Goal: Task Accomplishment & Management: Manage account settings

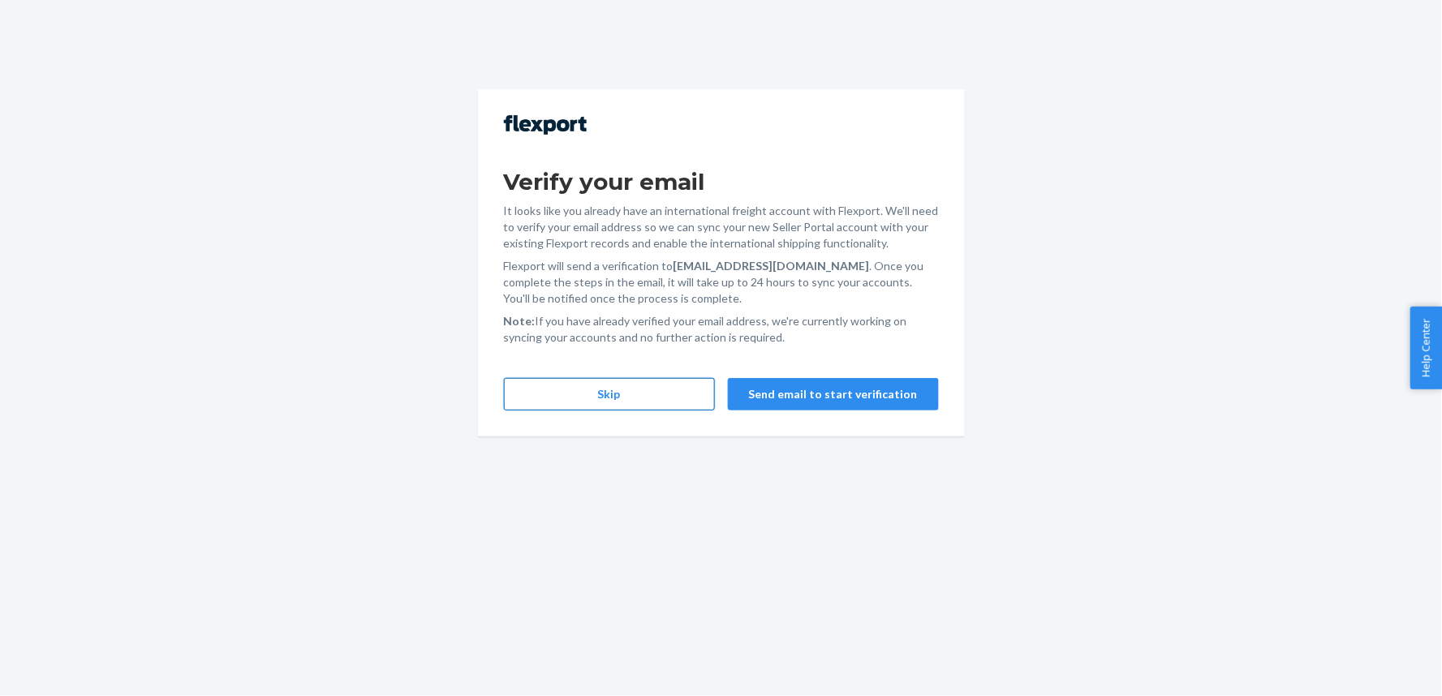
click at [614, 399] on button "Skip" at bounding box center [609, 394] width 211 height 32
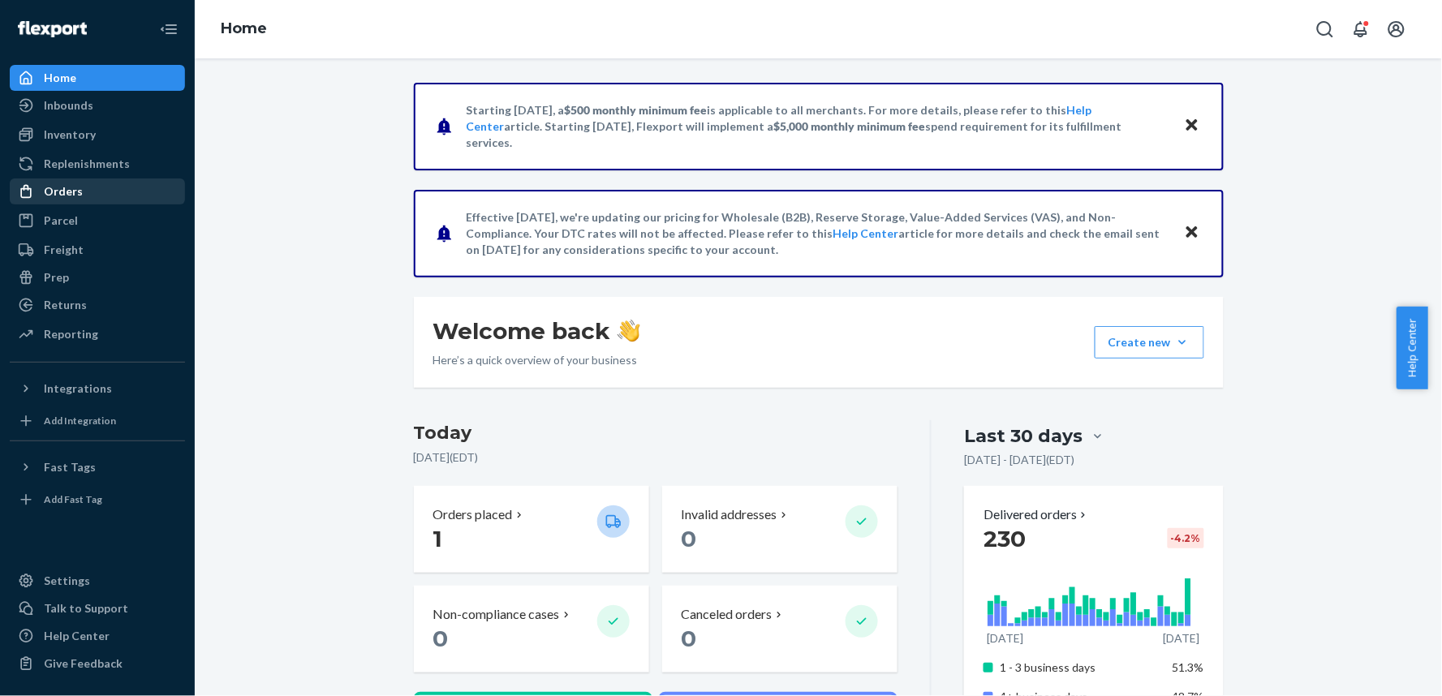
click at [76, 183] on div "Orders" at bounding box center [63, 191] width 39 height 16
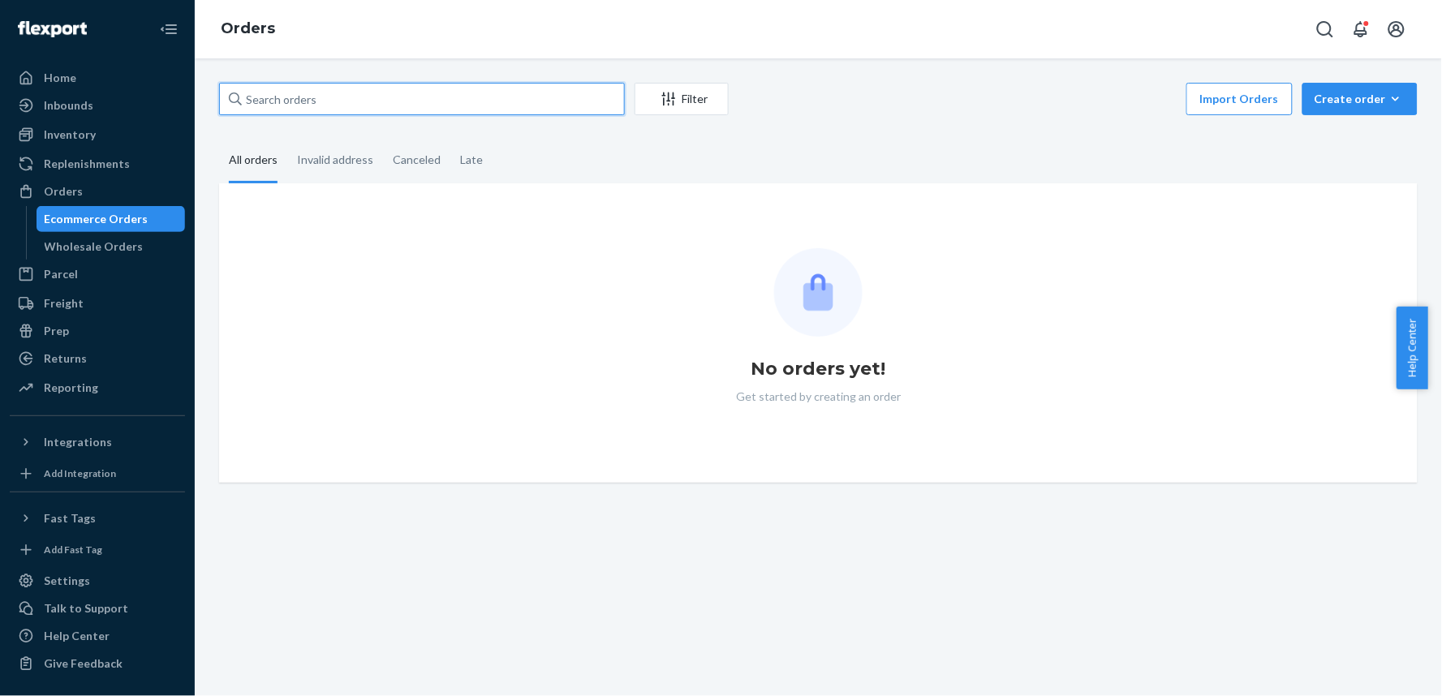
click at [411, 83] on input "text" at bounding box center [422, 99] width 406 height 32
click at [410, 96] on input "text" at bounding box center [422, 99] width 406 height 32
paste input "[PERSON_NAME]"
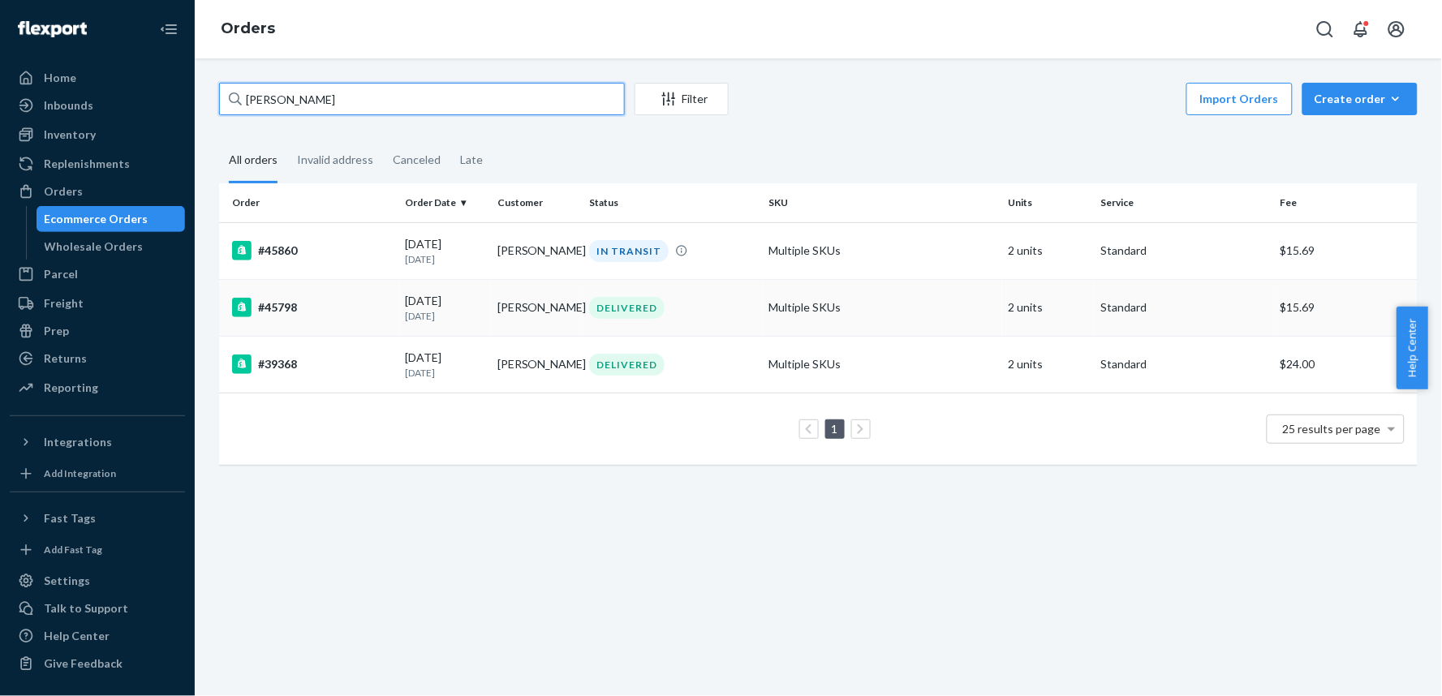
type input "[PERSON_NAME]"
click at [376, 310] on div "#45798" at bounding box center [312, 307] width 161 height 19
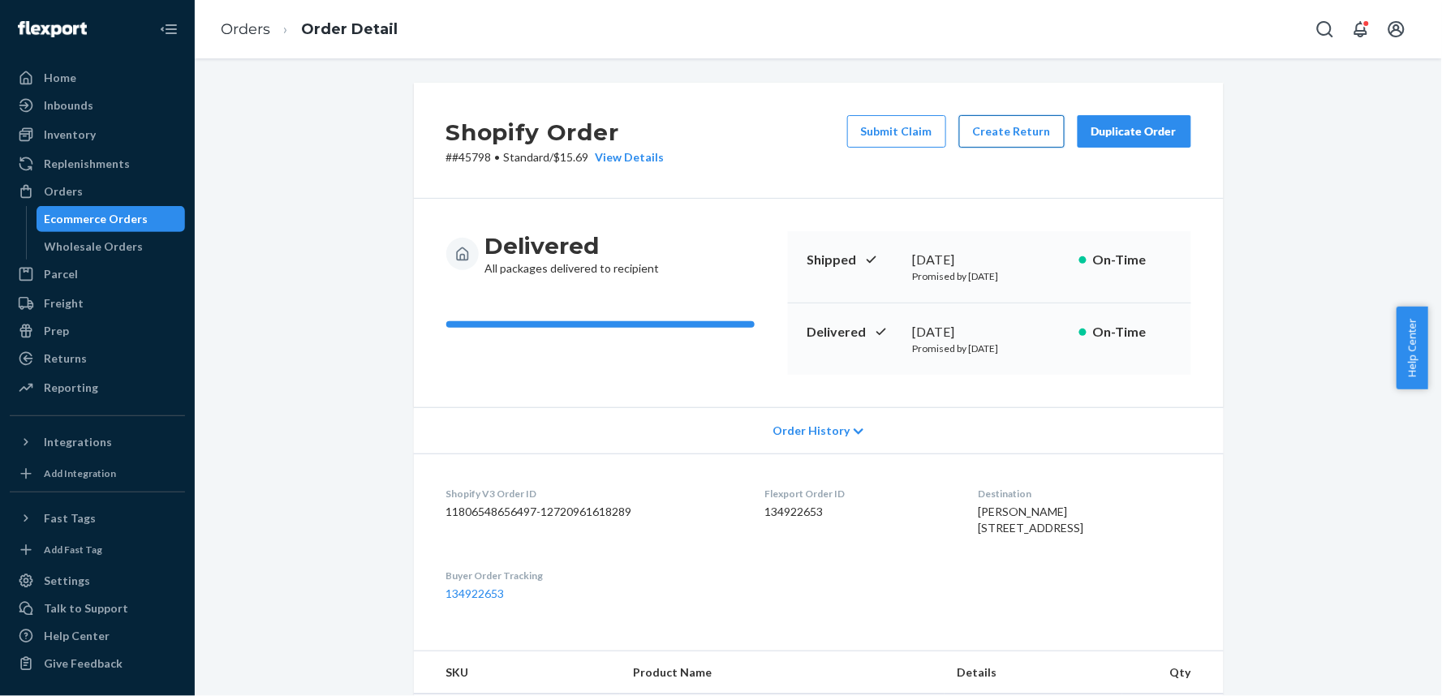
click at [1002, 127] on button "Create Return" at bounding box center [1012, 131] width 106 height 32
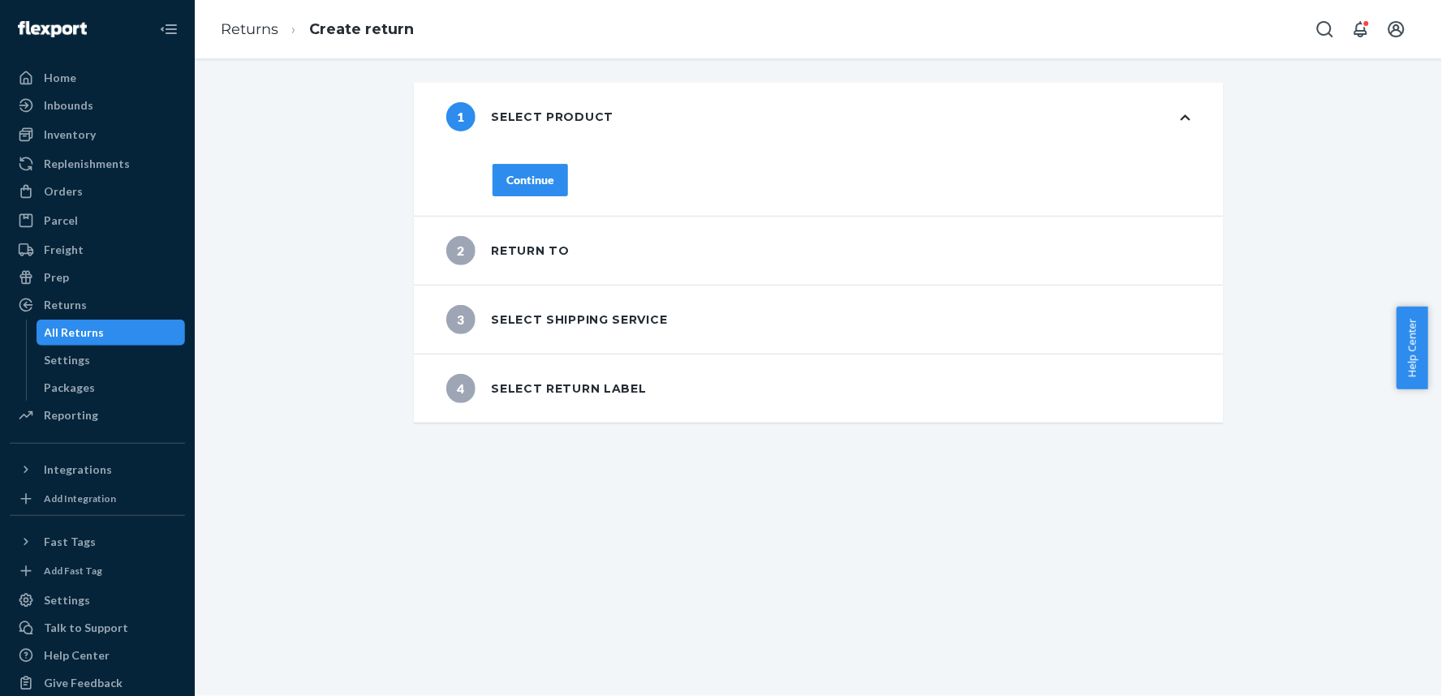
click at [506, 187] on div "Continue" at bounding box center [530, 180] width 48 height 16
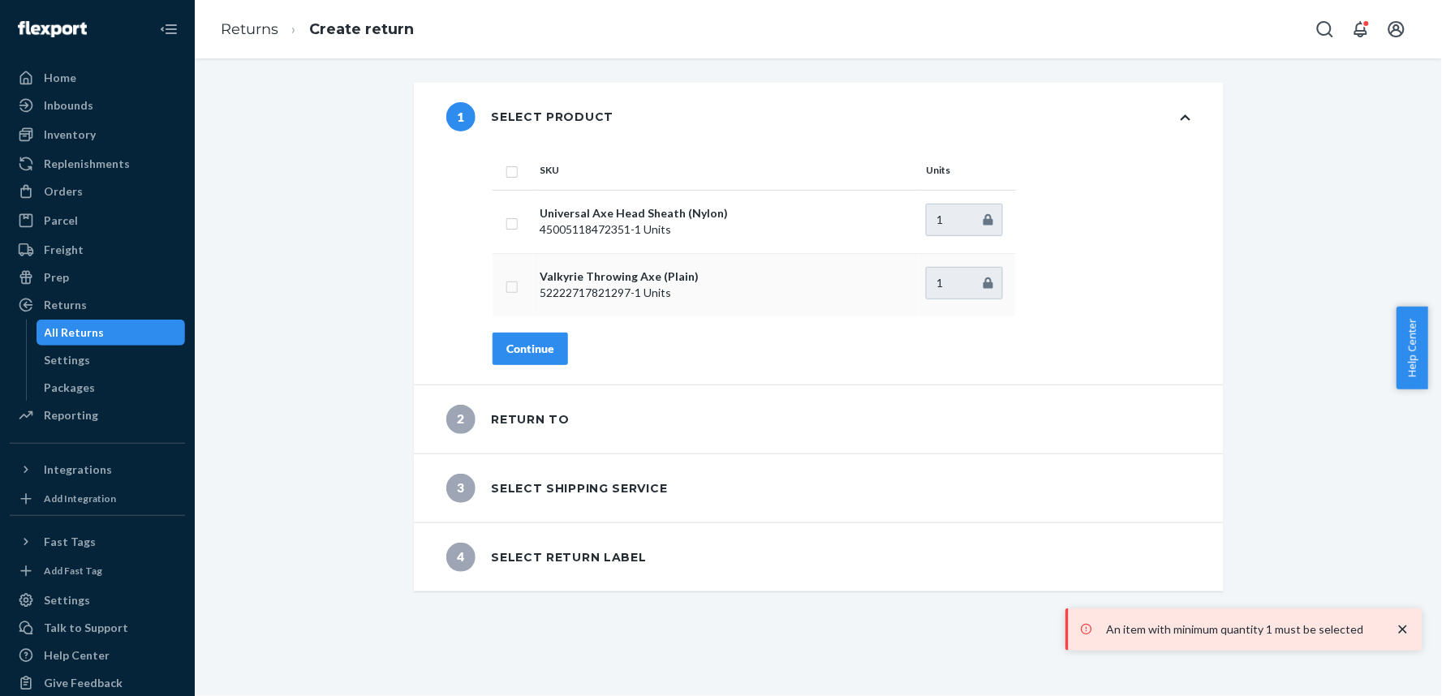
click at [509, 285] on input "checkbox" at bounding box center [512, 285] width 13 height 17
checkbox input "true"
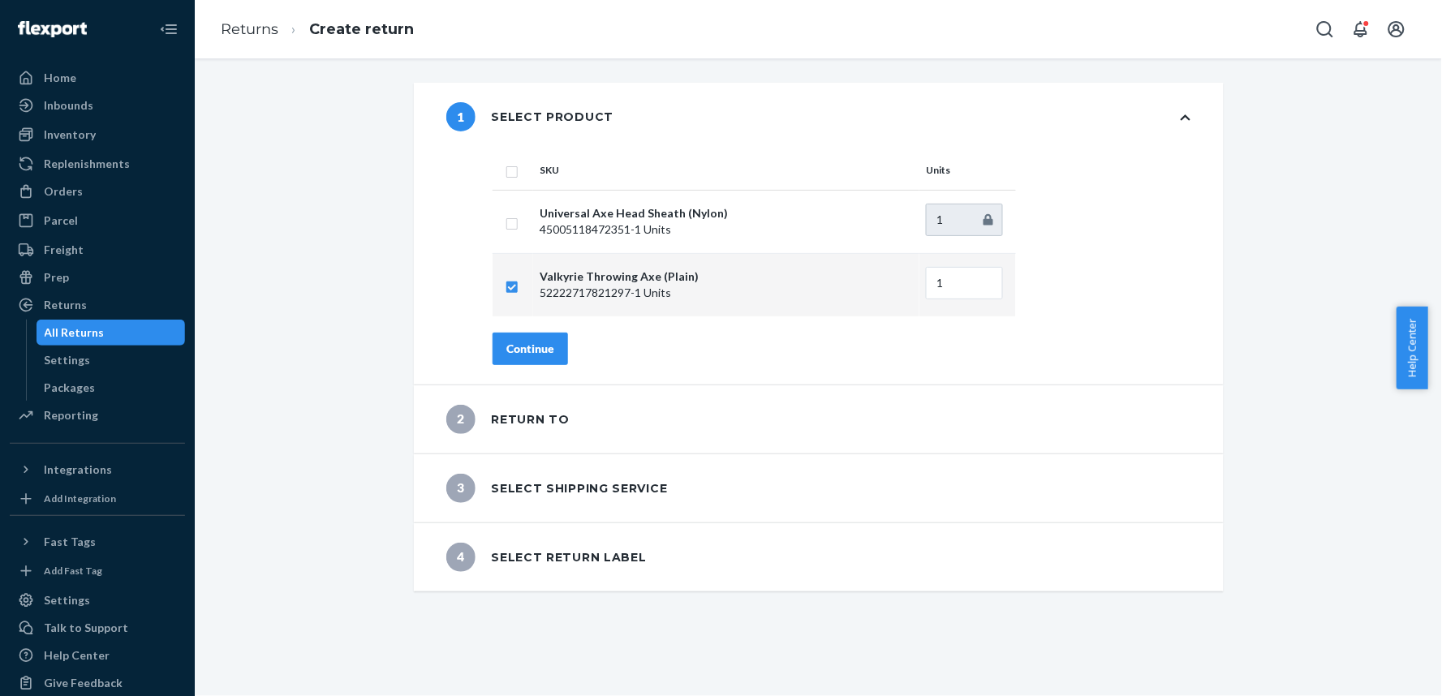
click at [545, 355] on div "Continue" at bounding box center [530, 349] width 48 height 16
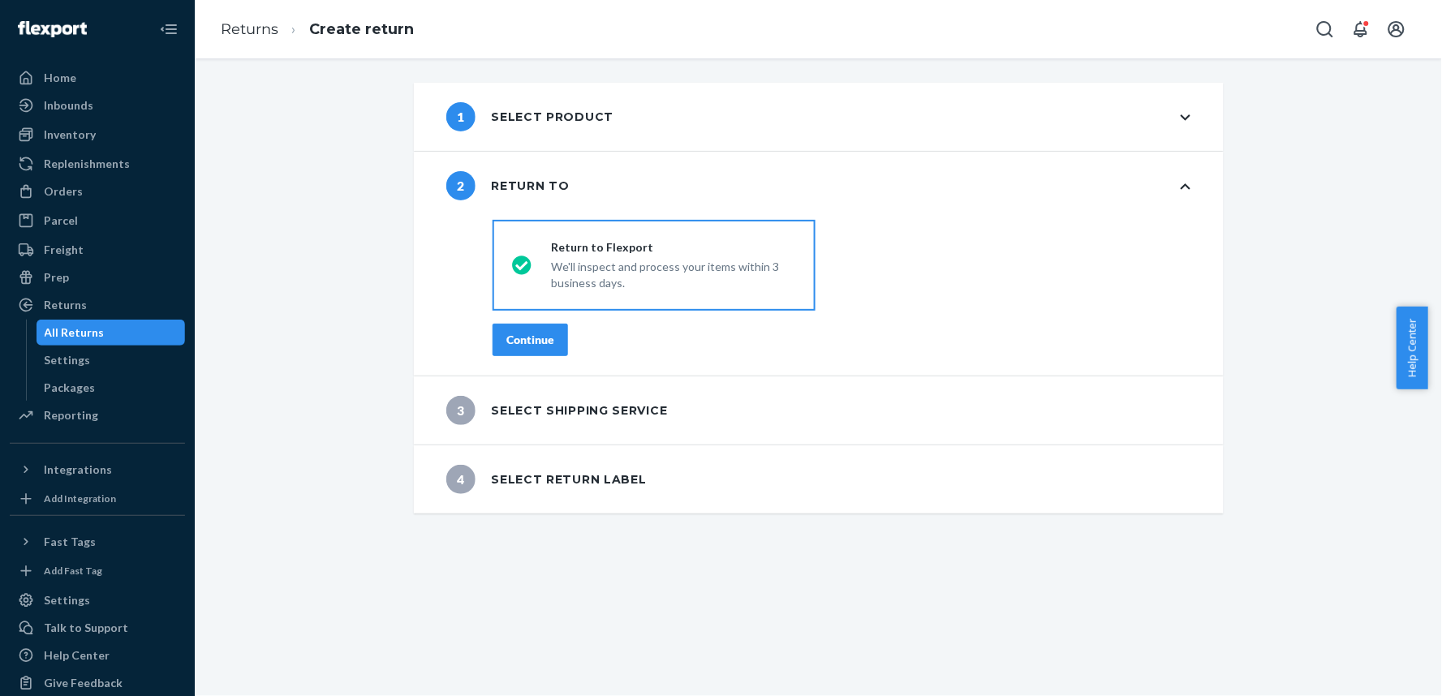
click at [529, 338] on div "Continue" at bounding box center [530, 340] width 48 height 16
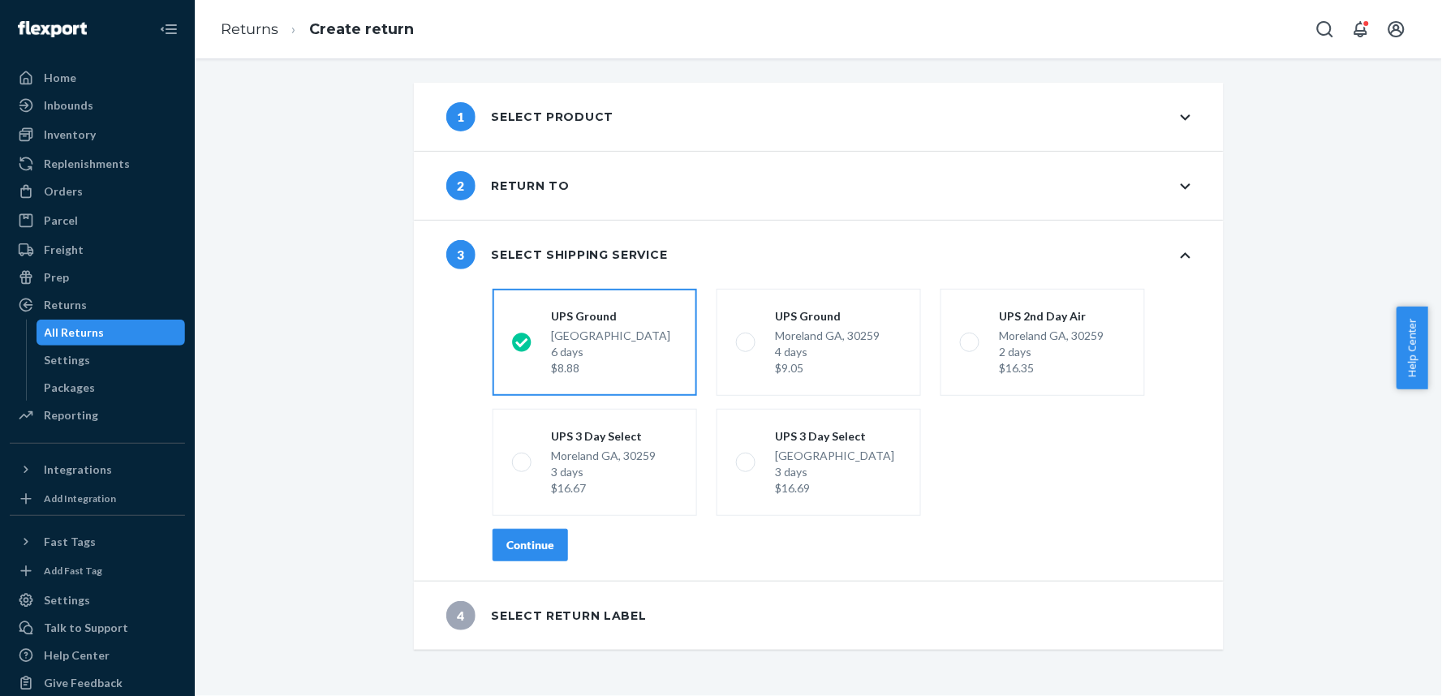
click at [523, 569] on div "shippingRatesRadioGroup [GEOGRAPHIC_DATA] 6 days $8.88 [GEOGRAPHIC_DATA][PERSON…" at bounding box center [841, 431] width 763 height 299
click at [526, 558] on button "Continue" at bounding box center [530, 545] width 75 height 32
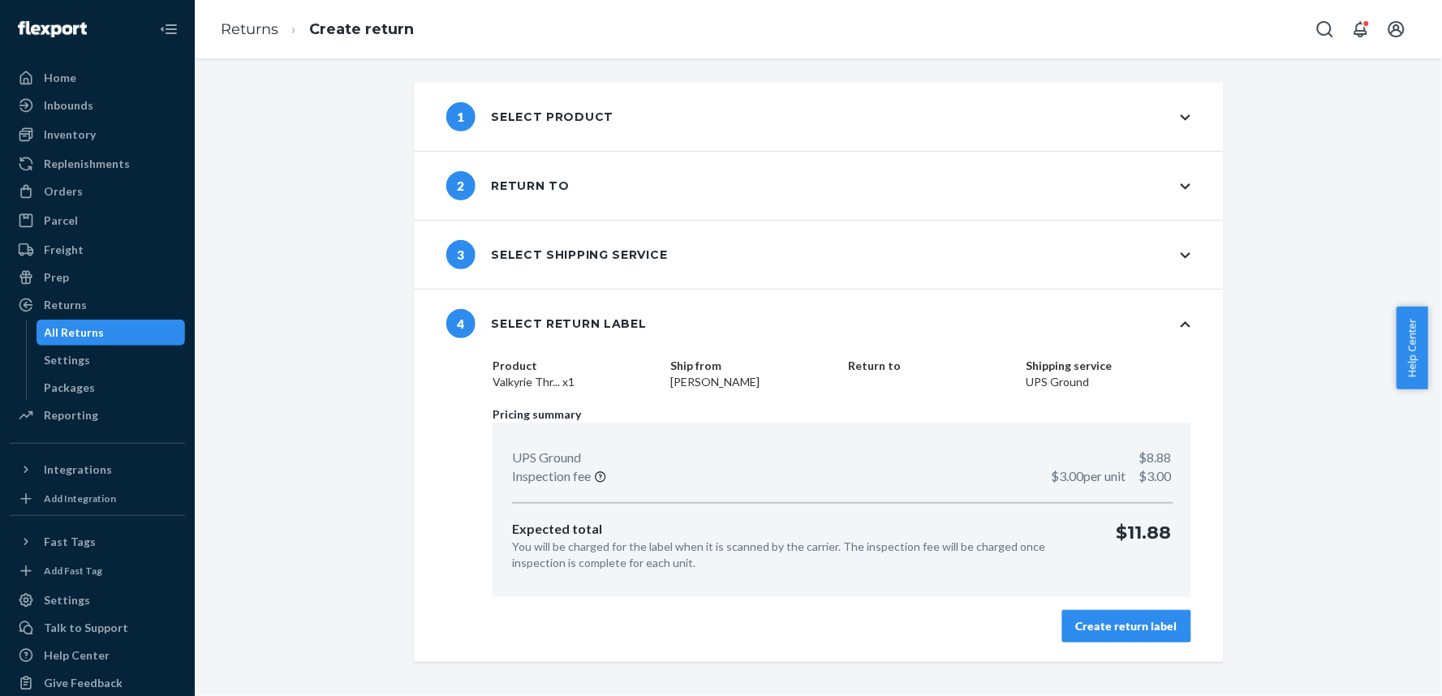
click at [498, 118] on div "1 Select product" at bounding box center [530, 116] width 168 height 29
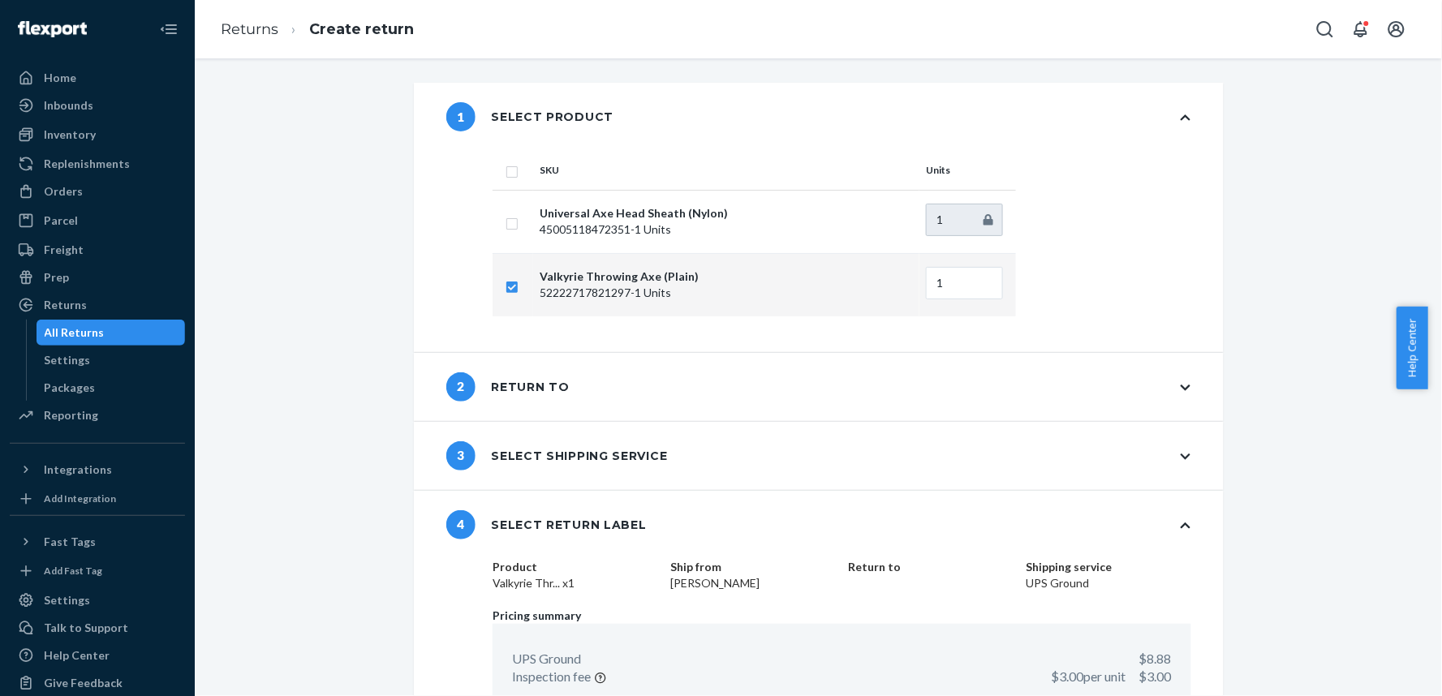
click at [507, 172] on input "checkbox" at bounding box center [512, 170] width 13 height 17
checkbox input "true"
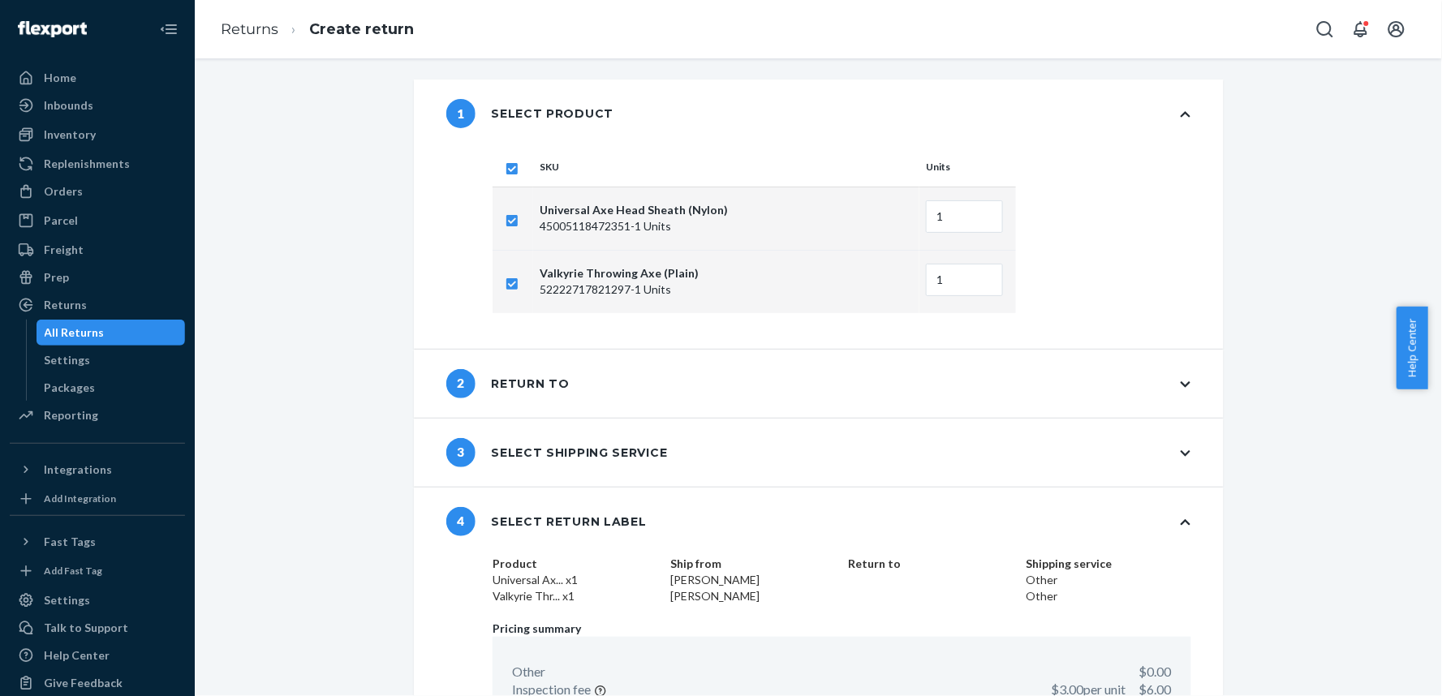
scroll to position [2, 0]
click at [668, 386] on div "2 Return to" at bounding box center [819, 385] width 810 height 68
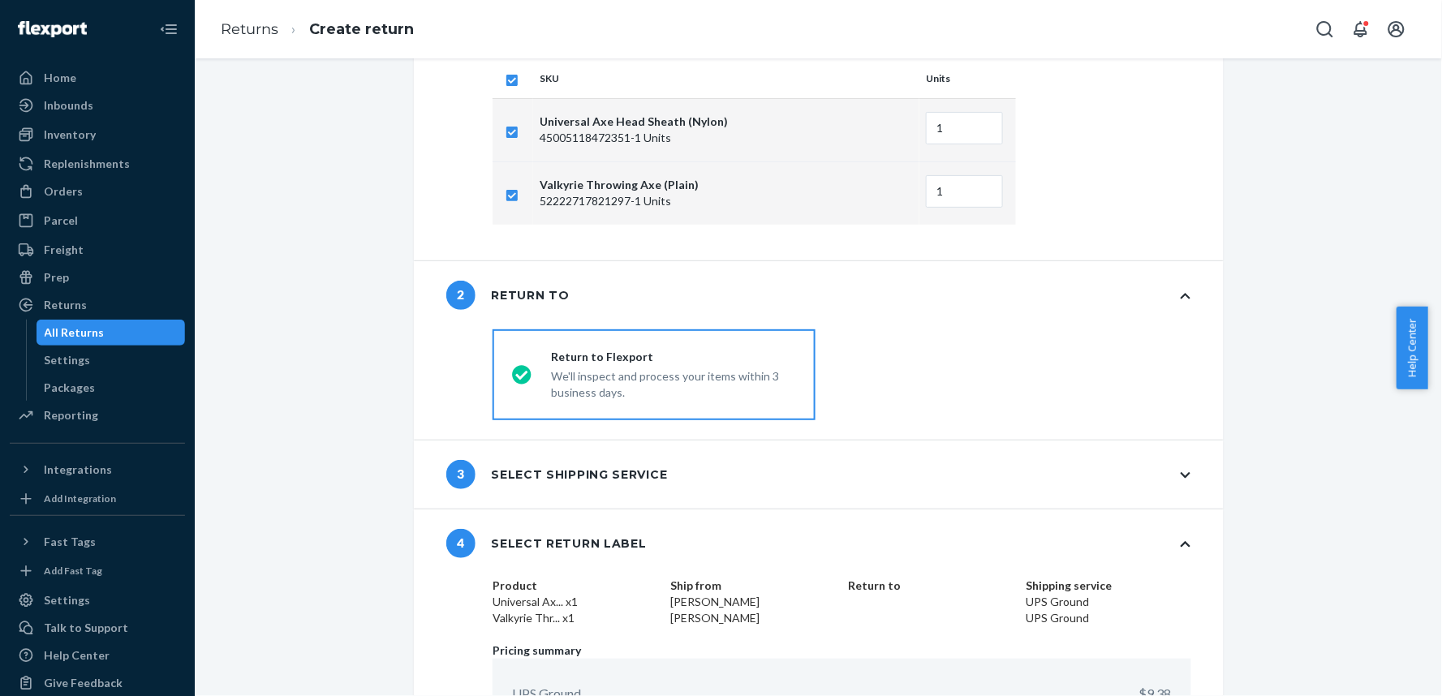
click at [627, 452] on div "3 Select shipping service" at bounding box center [819, 475] width 810 height 68
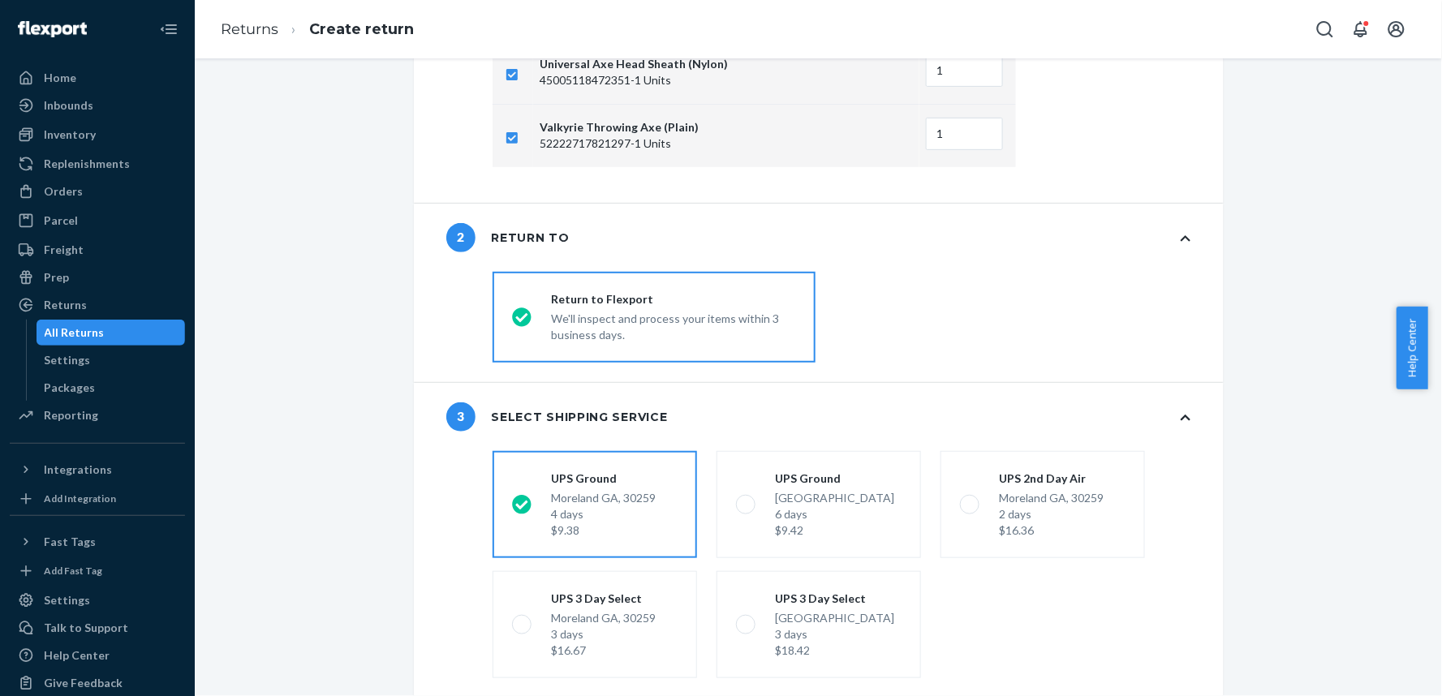
scroll to position [182, 0]
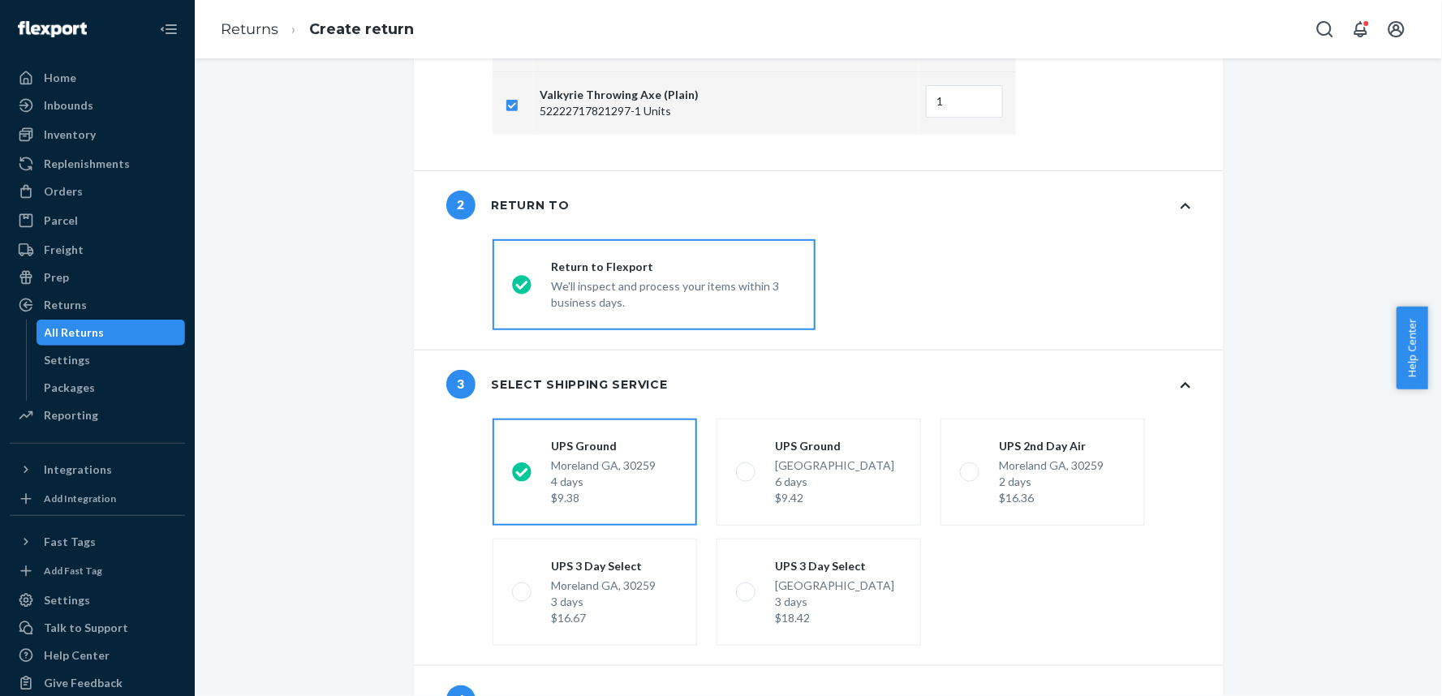
click at [551, 475] on div "4 days" at bounding box center [603, 482] width 105 height 16
click at [523, 475] on input "UPS [GEOGRAPHIC_DATA][PERSON_NAME] 4 days $9.38" at bounding box center [517, 472] width 11 height 11
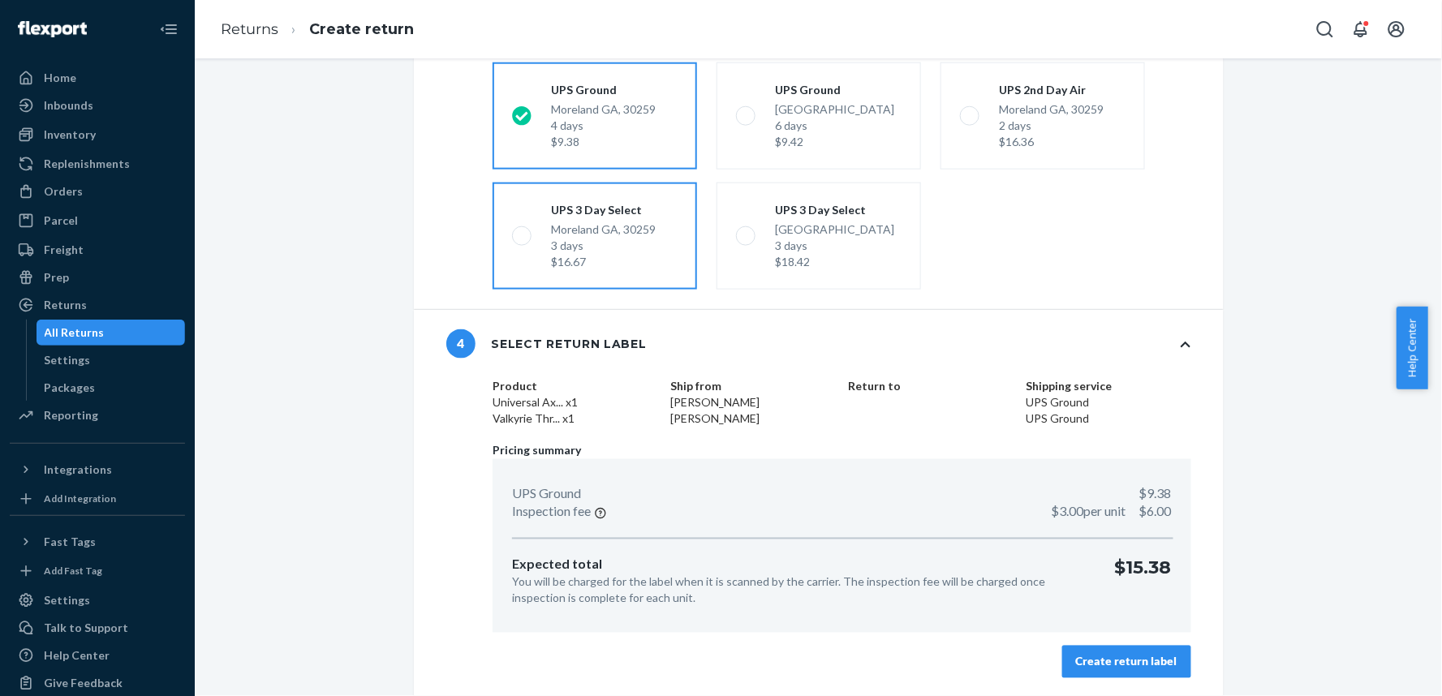
scroll to position [0, 0]
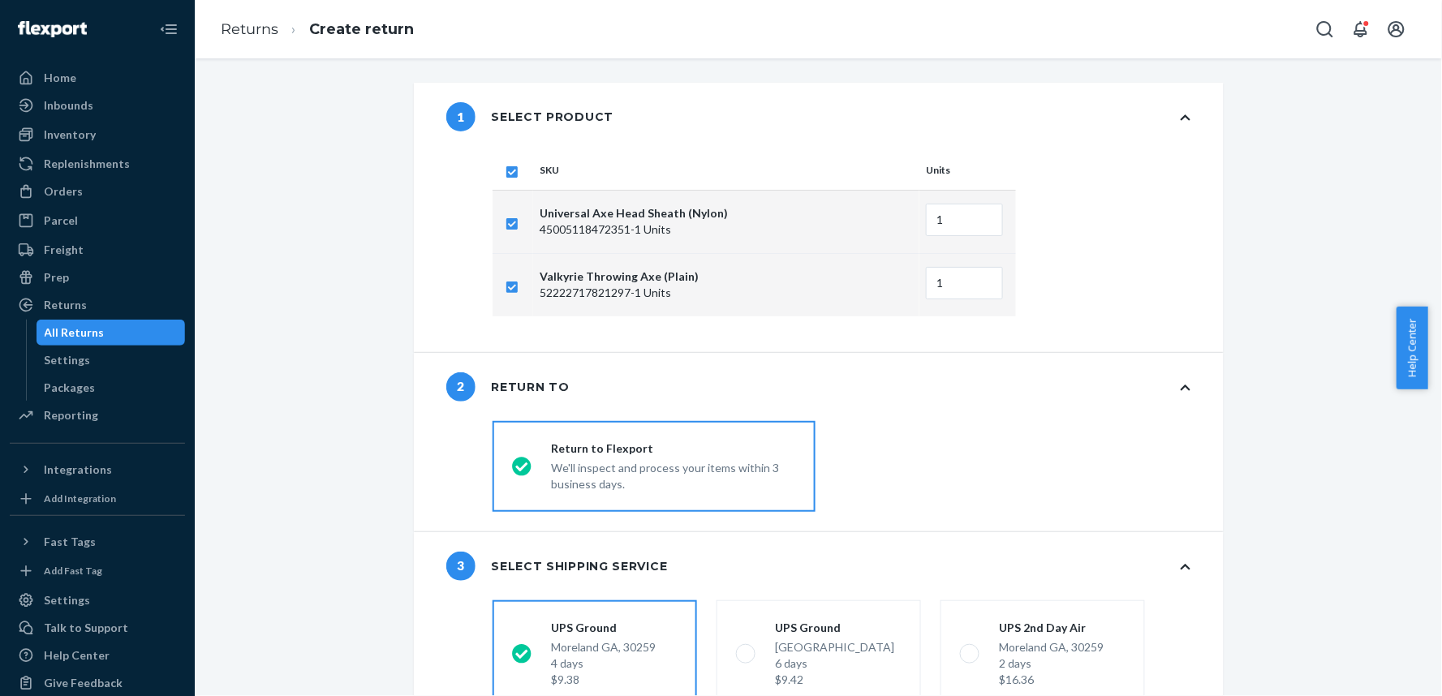
click at [506, 218] on input "checkbox" at bounding box center [512, 221] width 13 height 17
checkbox input "false"
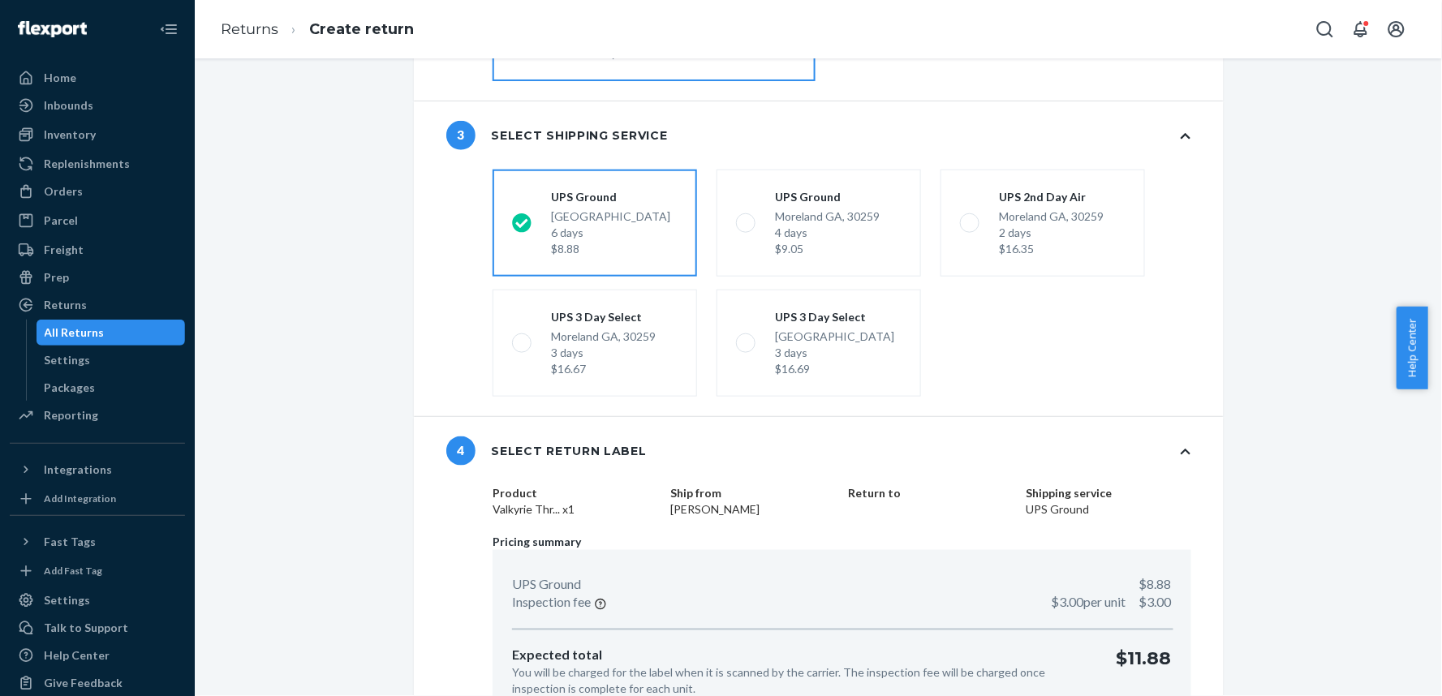
scroll to position [522, 0]
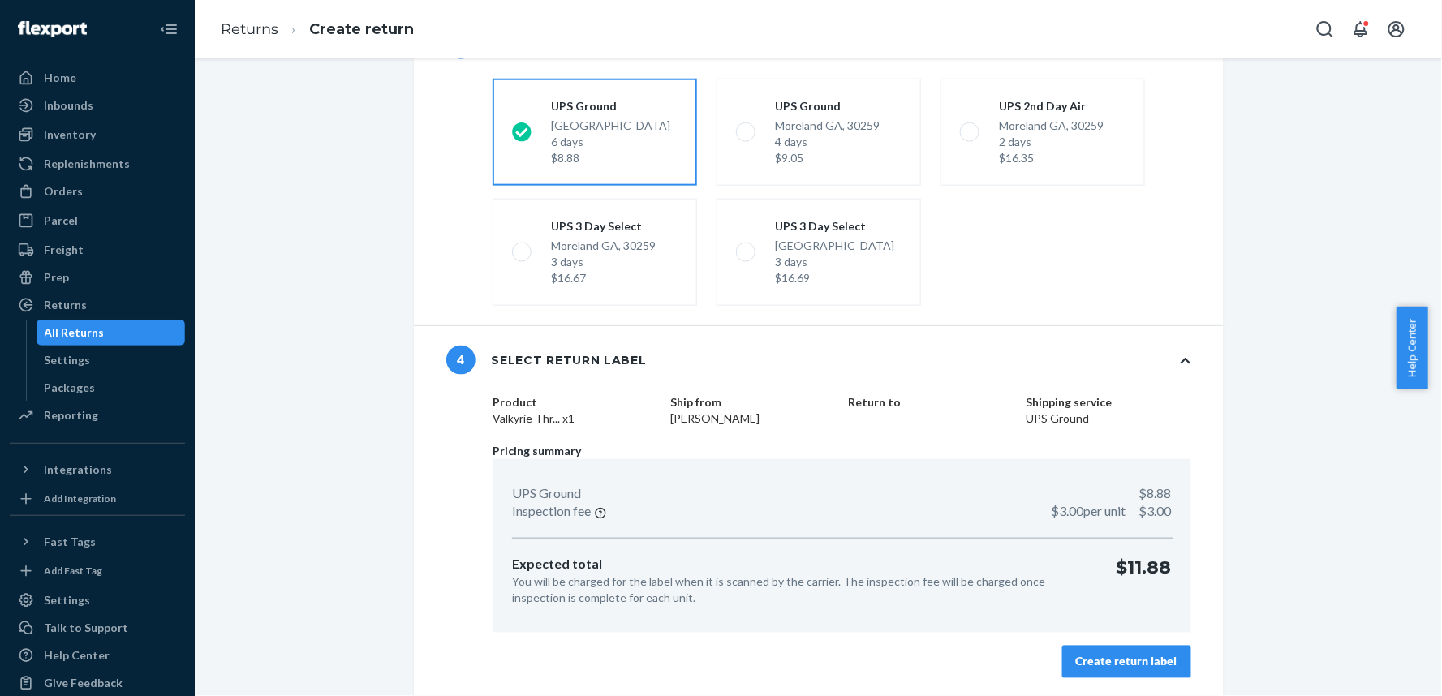
click at [1106, 627] on div "Create return label" at bounding box center [1126, 662] width 101 height 16
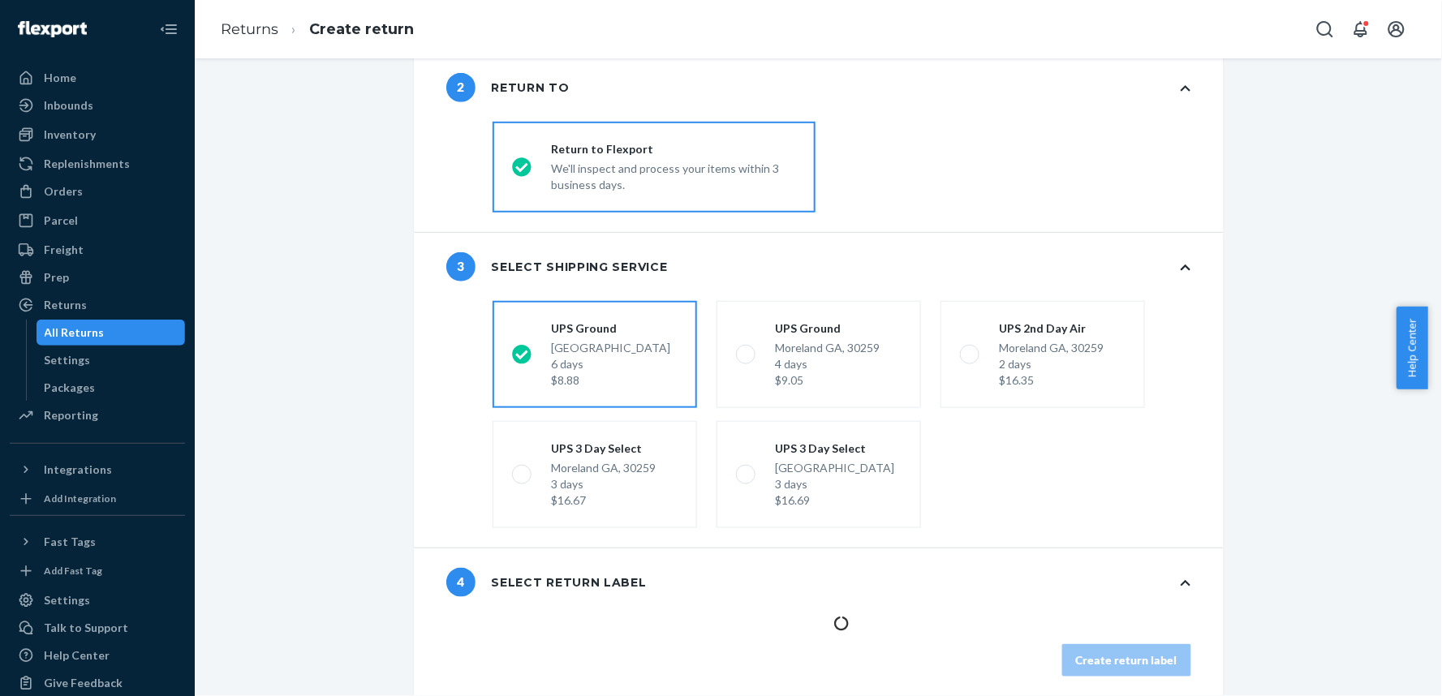
scroll to position [297, 0]
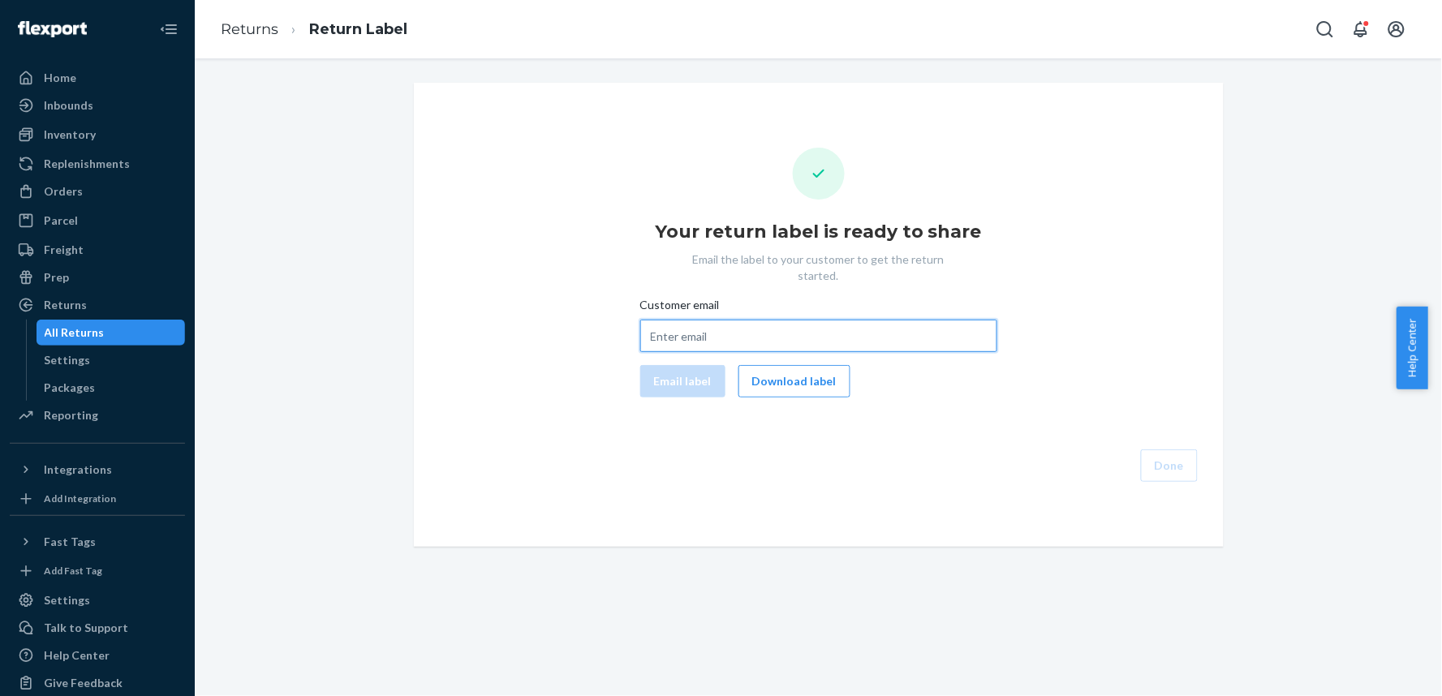
click at [700, 320] on input "Customer email" at bounding box center [818, 336] width 357 height 32
click at [780, 372] on button "Download label" at bounding box center [795, 381] width 112 height 32
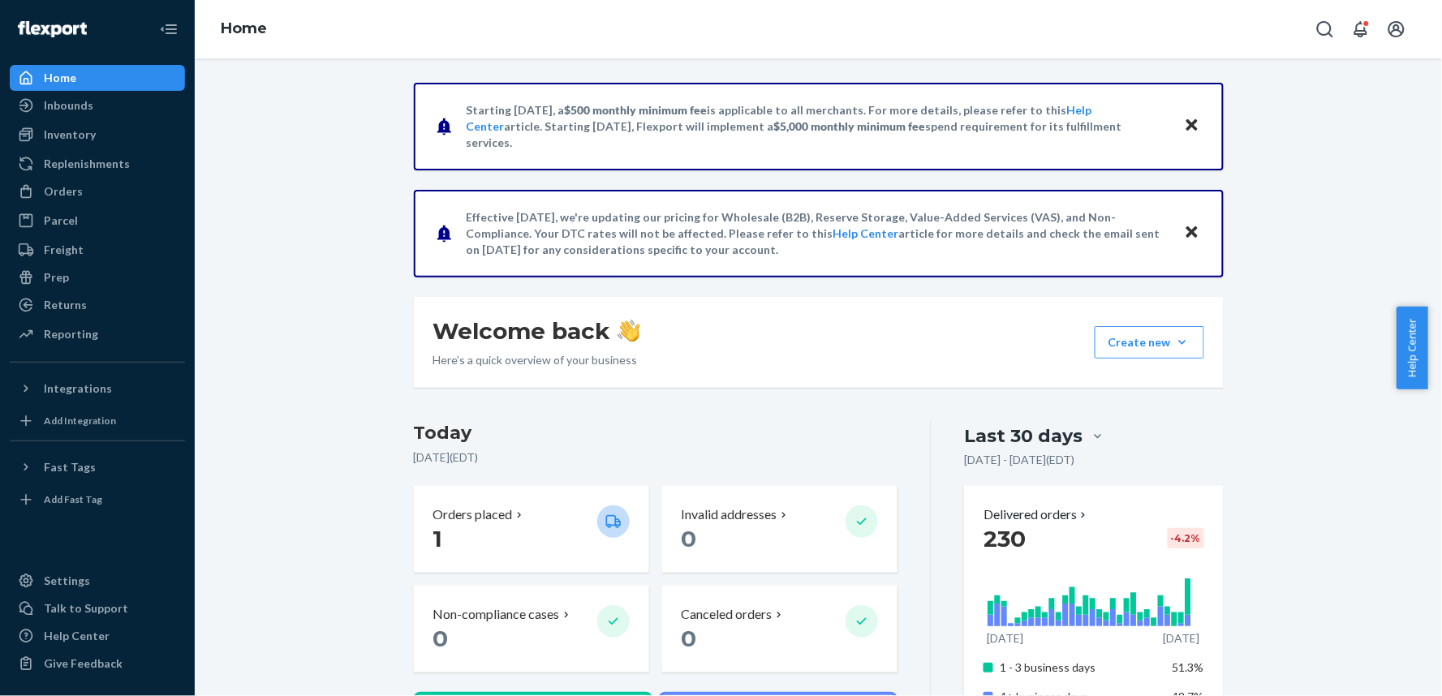
click at [1187, 118] on icon "Close" at bounding box center [1192, 124] width 11 height 19
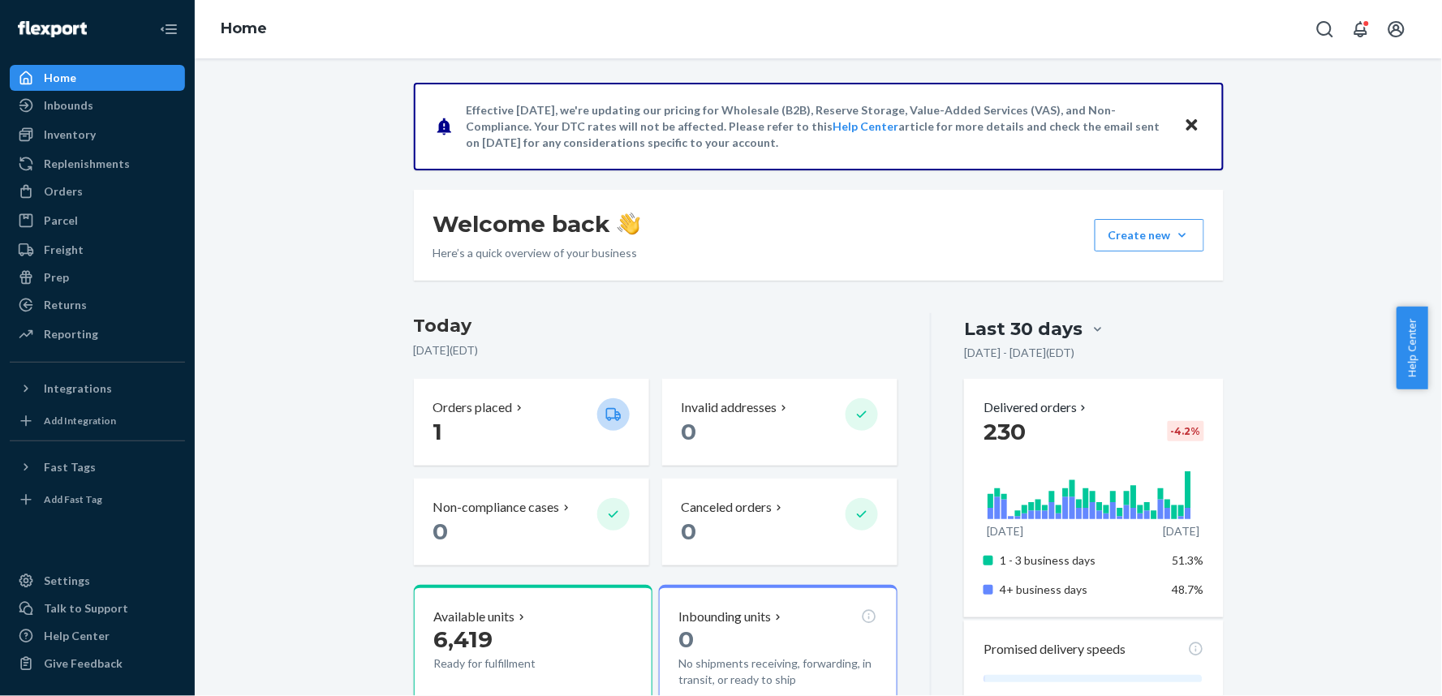
click at [1187, 118] on icon "Close" at bounding box center [1192, 124] width 11 height 19
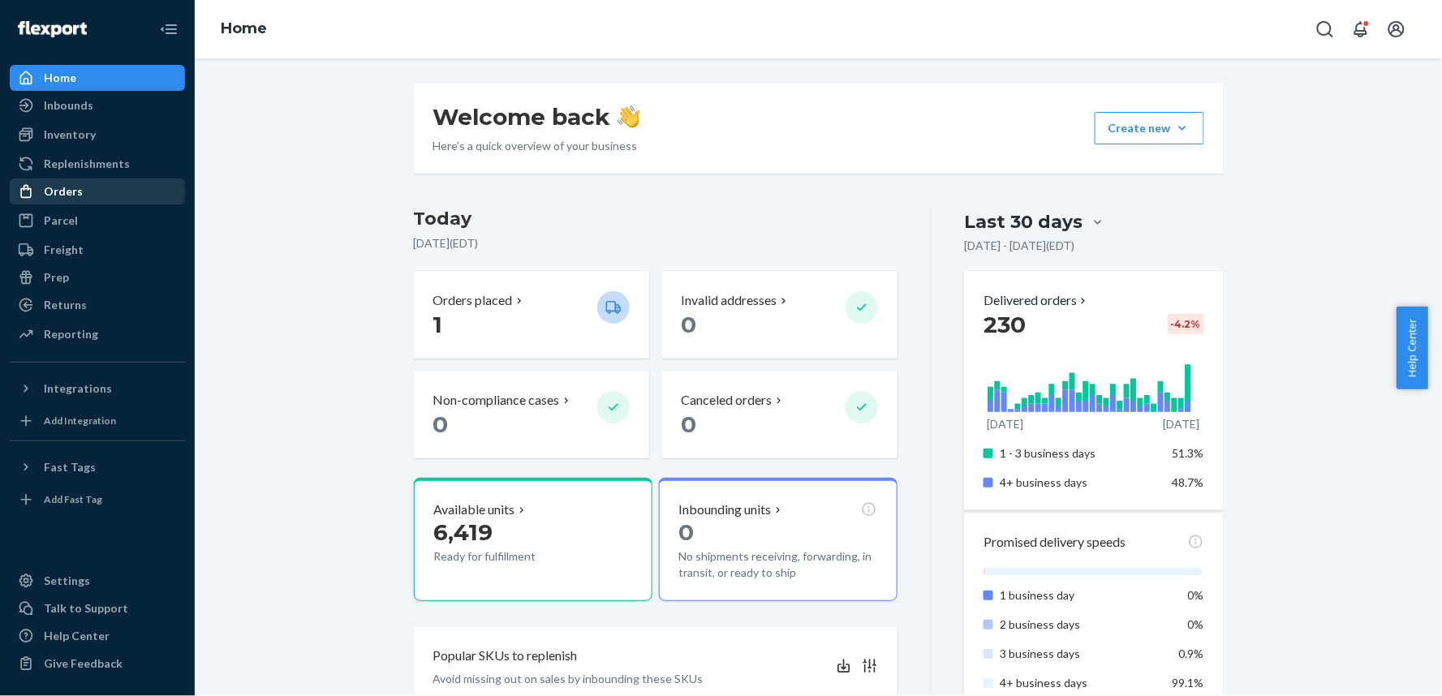
click at [94, 188] on div "Orders" at bounding box center [97, 191] width 172 height 23
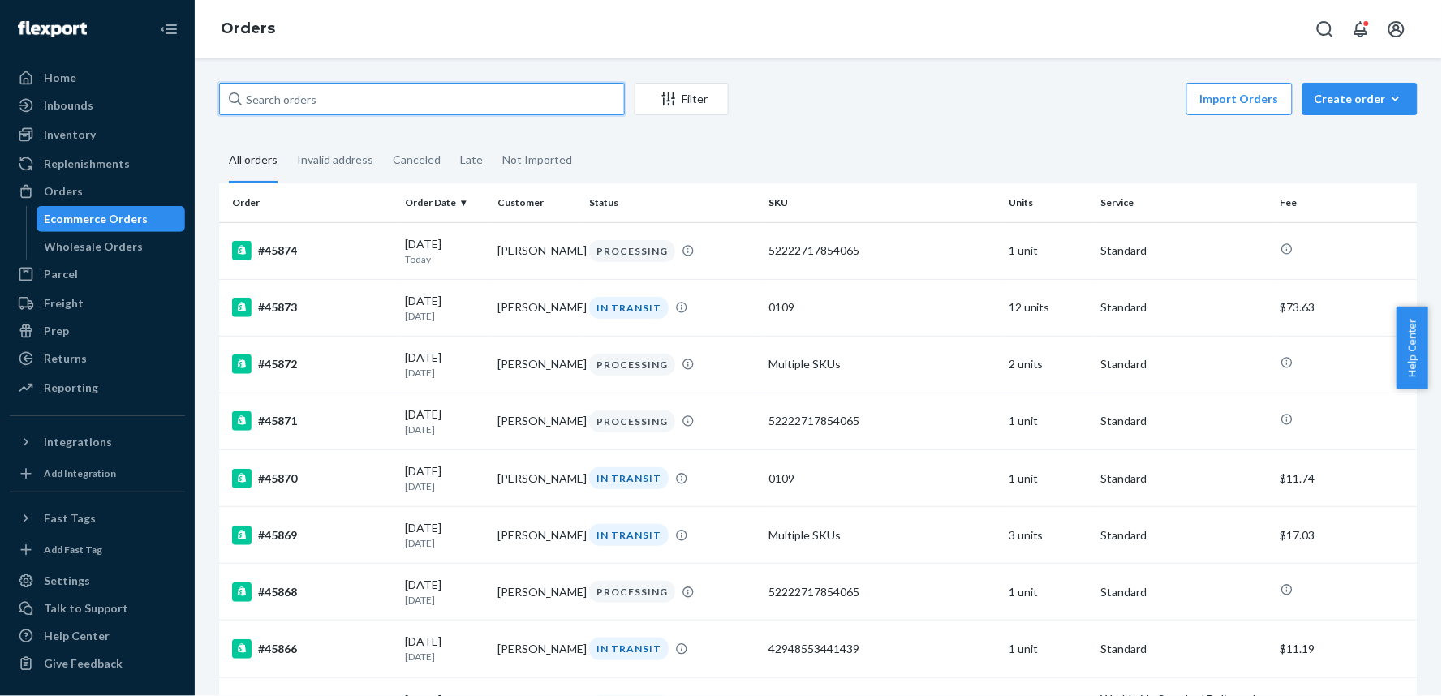
click at [385, 106] on input "text" at bounding box center [422, 99] width 406 height 32
paste input "[PERSON_NAME]"
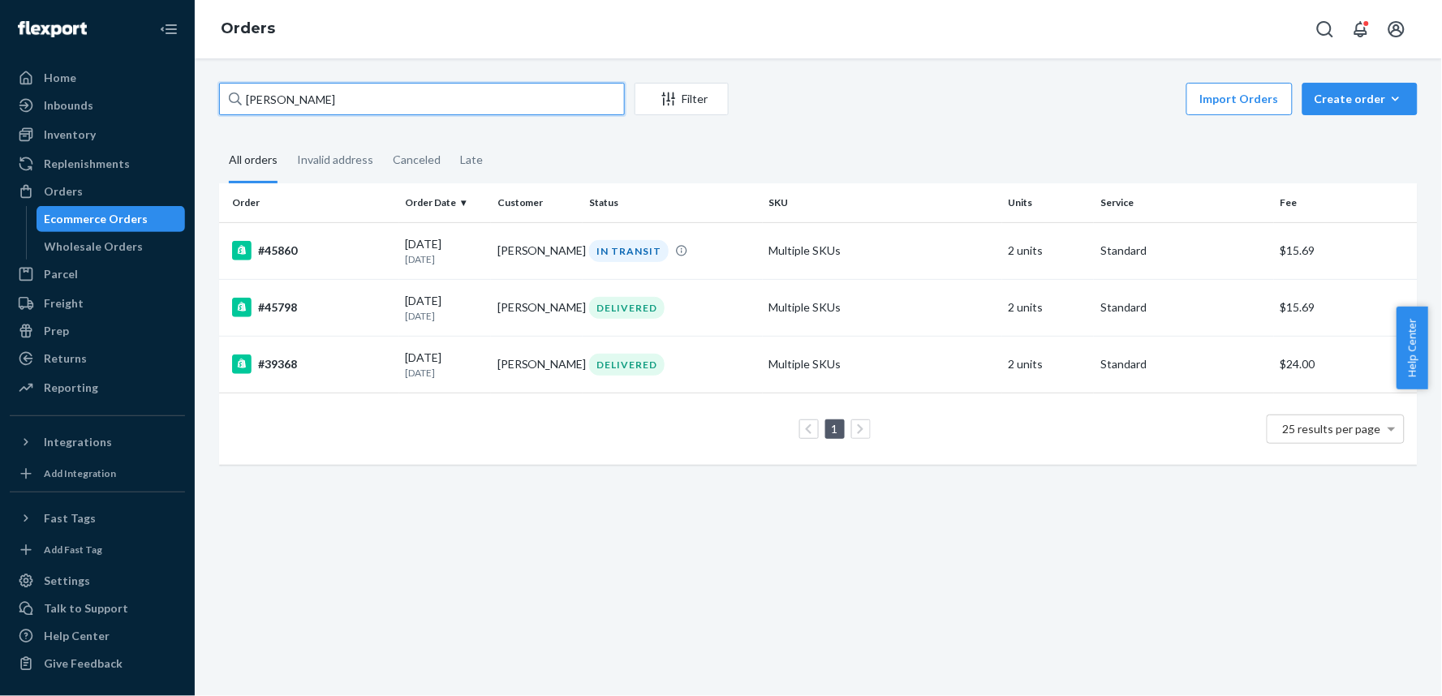
click at [361, 101] on input "[PERSON_NAME]" at bounding box center [422, 99] width 406 height 32
paste input "Sara Gleason"
paste input "James"
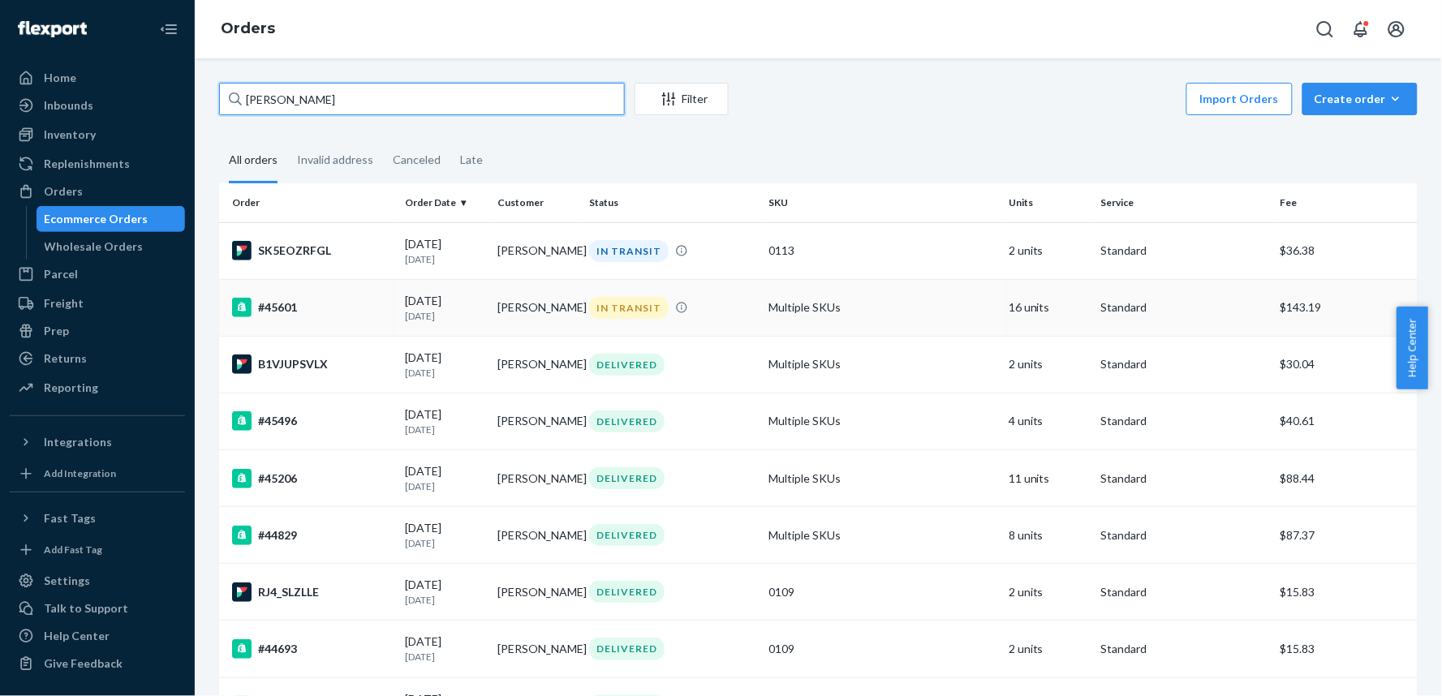
type input "James Gleason"
click at [355, 308] on div "#45601" at bounding box center [312, 307] width 161 height 19
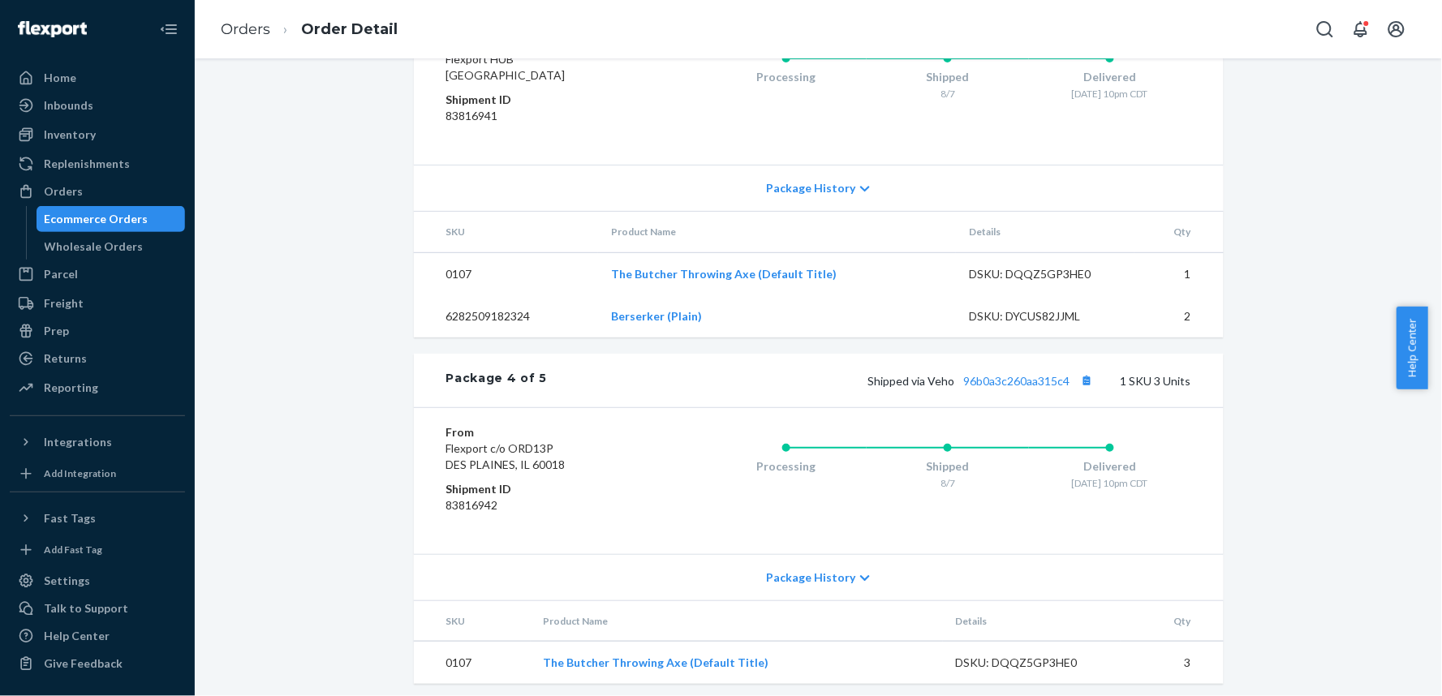
scroll to position [1656, 0]
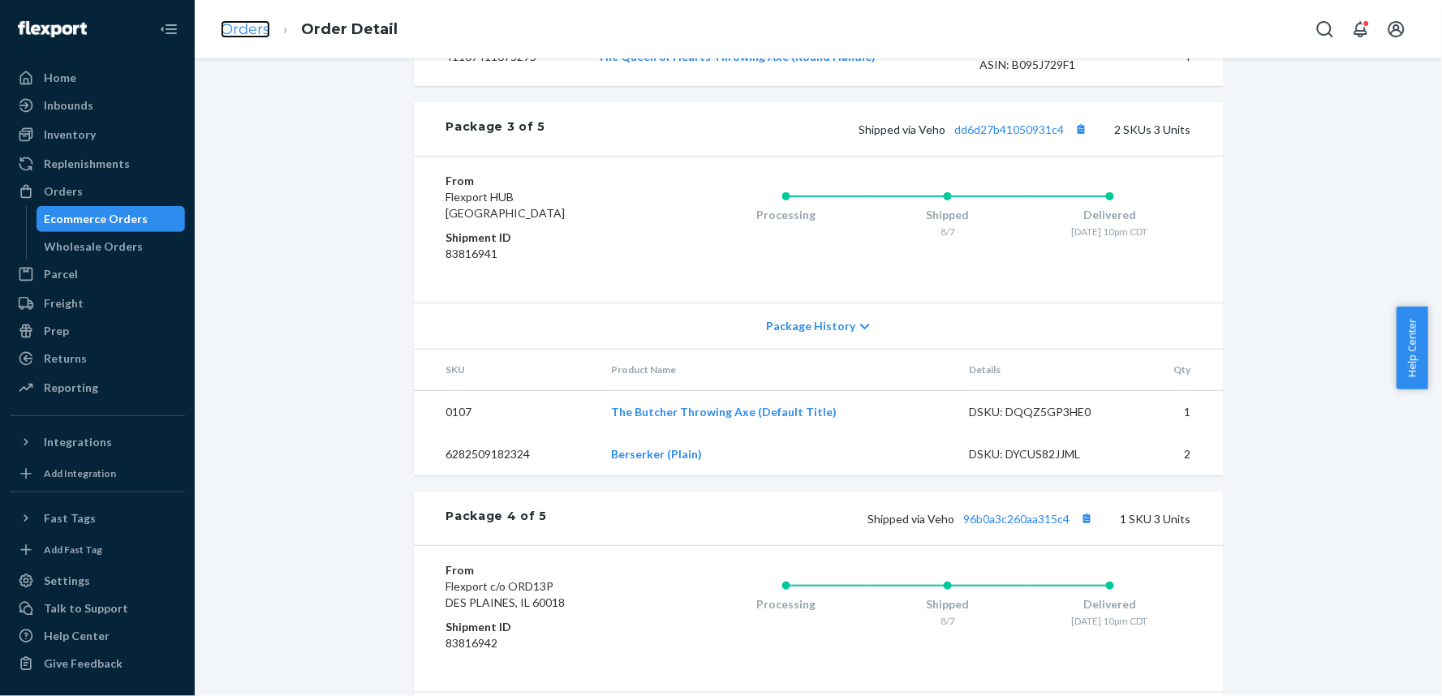
click at [233, 25] on link "Orders" at bounding box center [246, 29] width 50 height 18
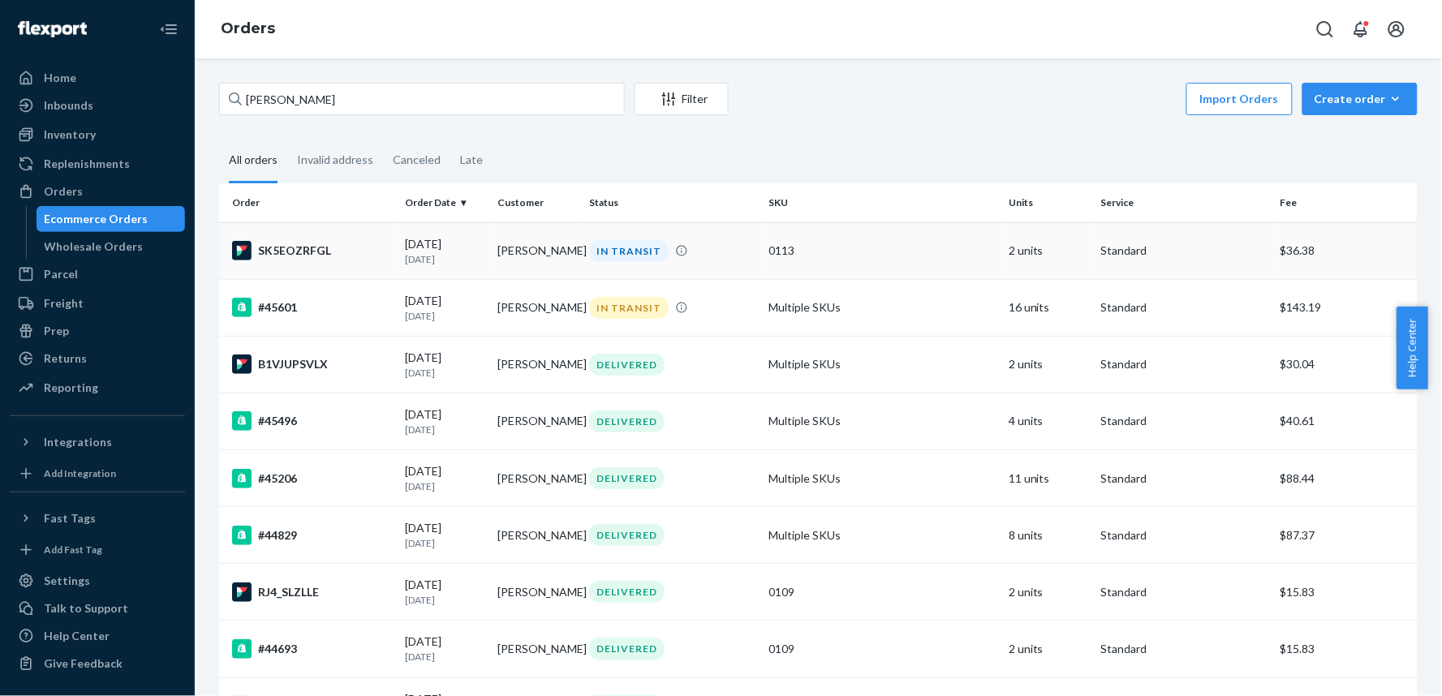
click at [346, 262] on td "SK5EOZRFGL" at bounding box center [309, 250] width 180 height 57
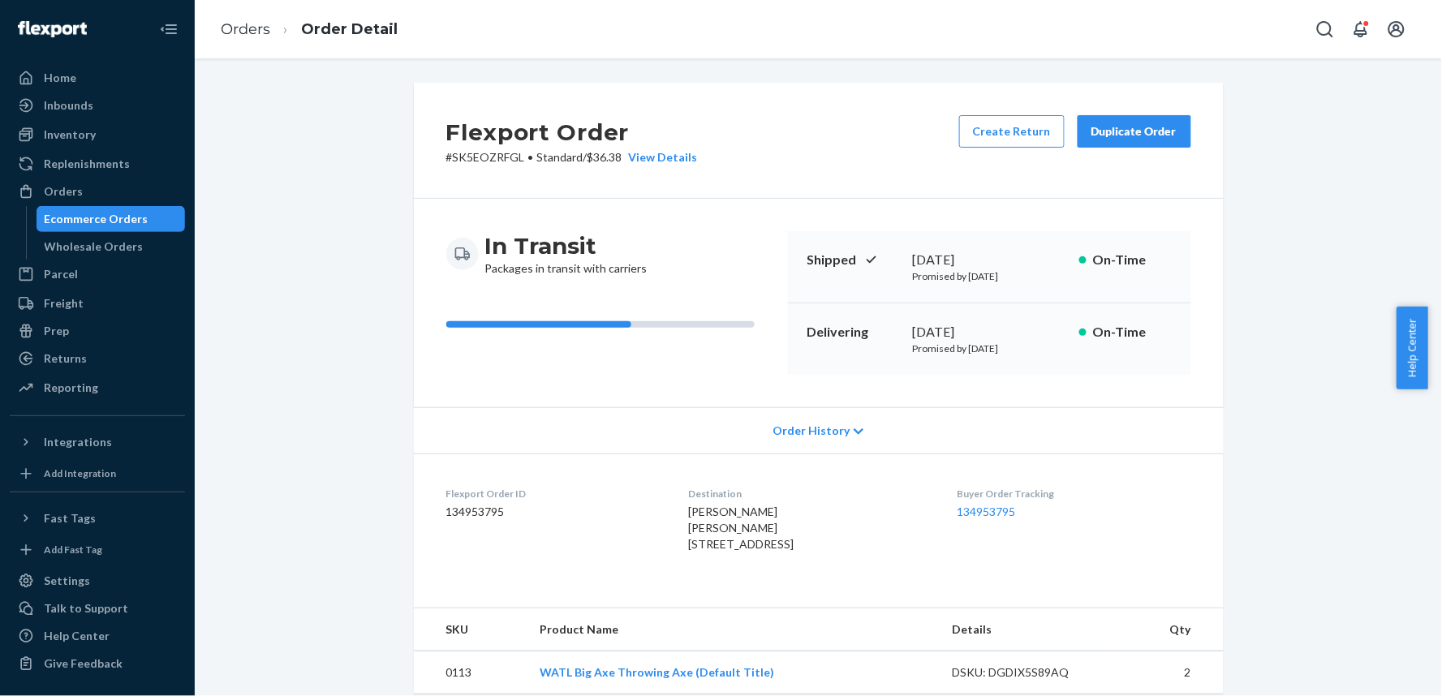
click at [248, 17] on ol "Orders Order Detail" at bounding box center [309, 30] width 203 height 48
click at [246, 28] on link "Orders" at bounding box center [246, 29] width 50 height 18
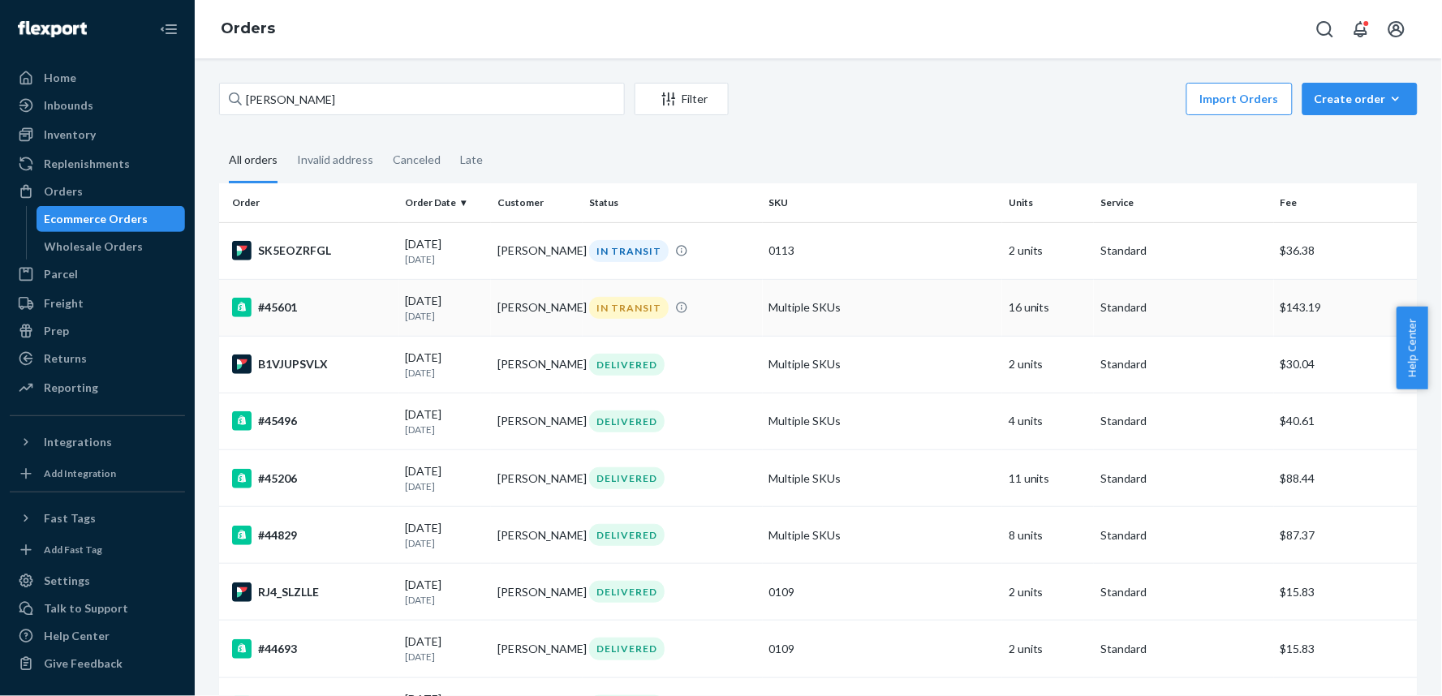
click at [366, 310] on div "#45601" at bounding box center [312, 307] width 161 height 19
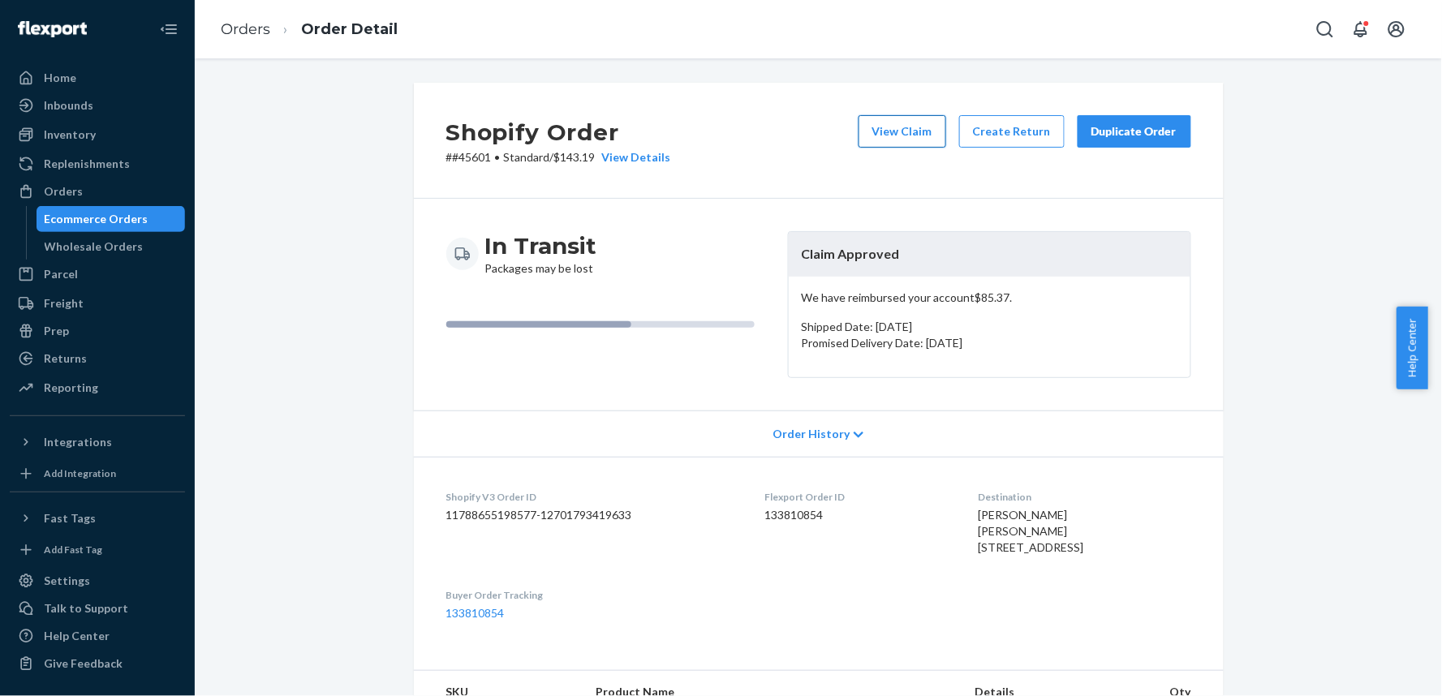
click at [885, 127] on button "View Claim" at bounding box center [903, 131] width 88 height 32
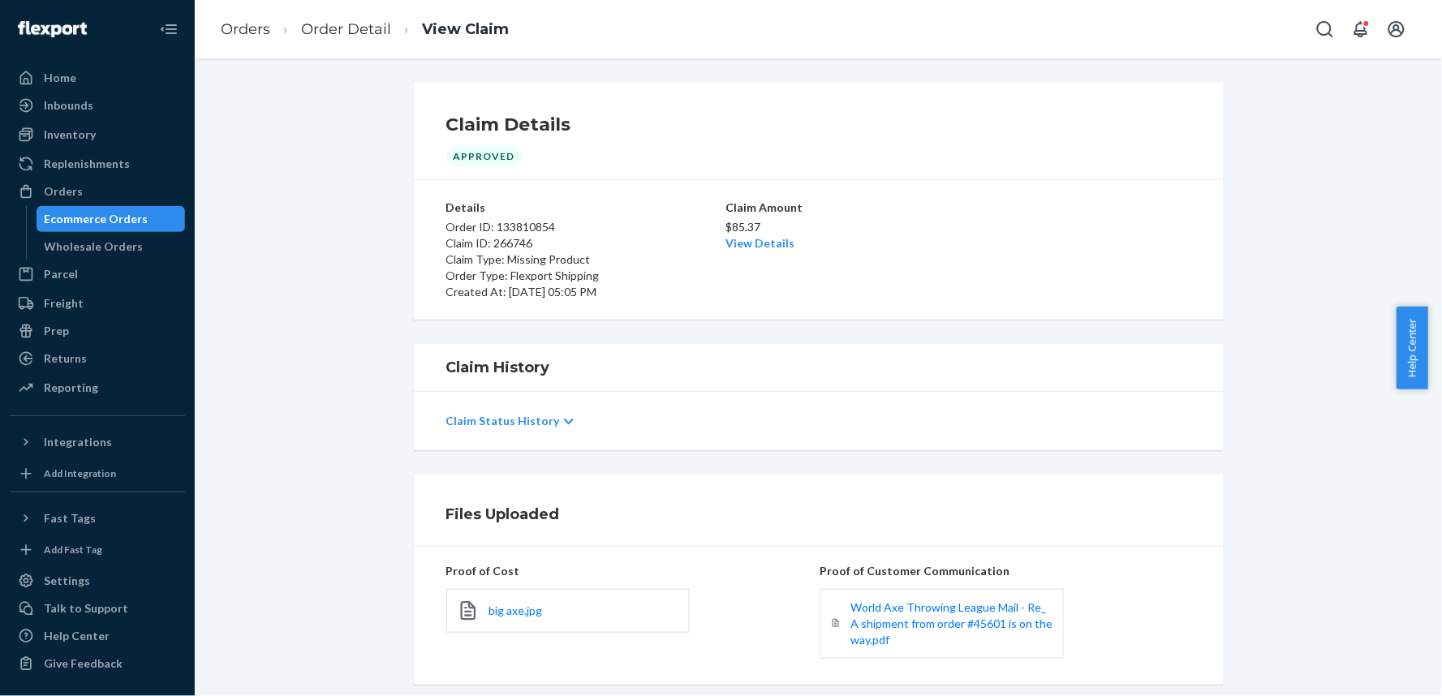
click at [531, 416] on p "Claim Status History" at bounding box center [503, 421] width 114 height 16
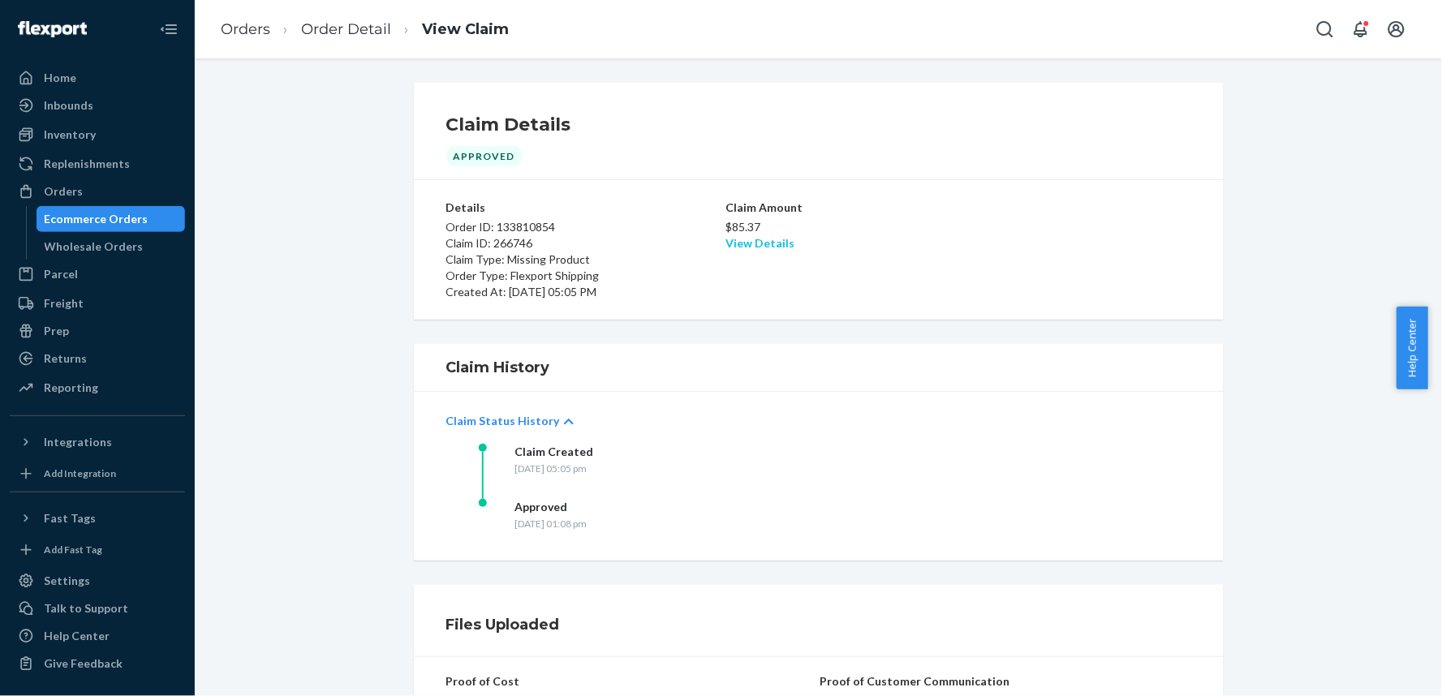
click at [764, 244] on link "View Details" at bounding box center [760, 243] width 69 height 14
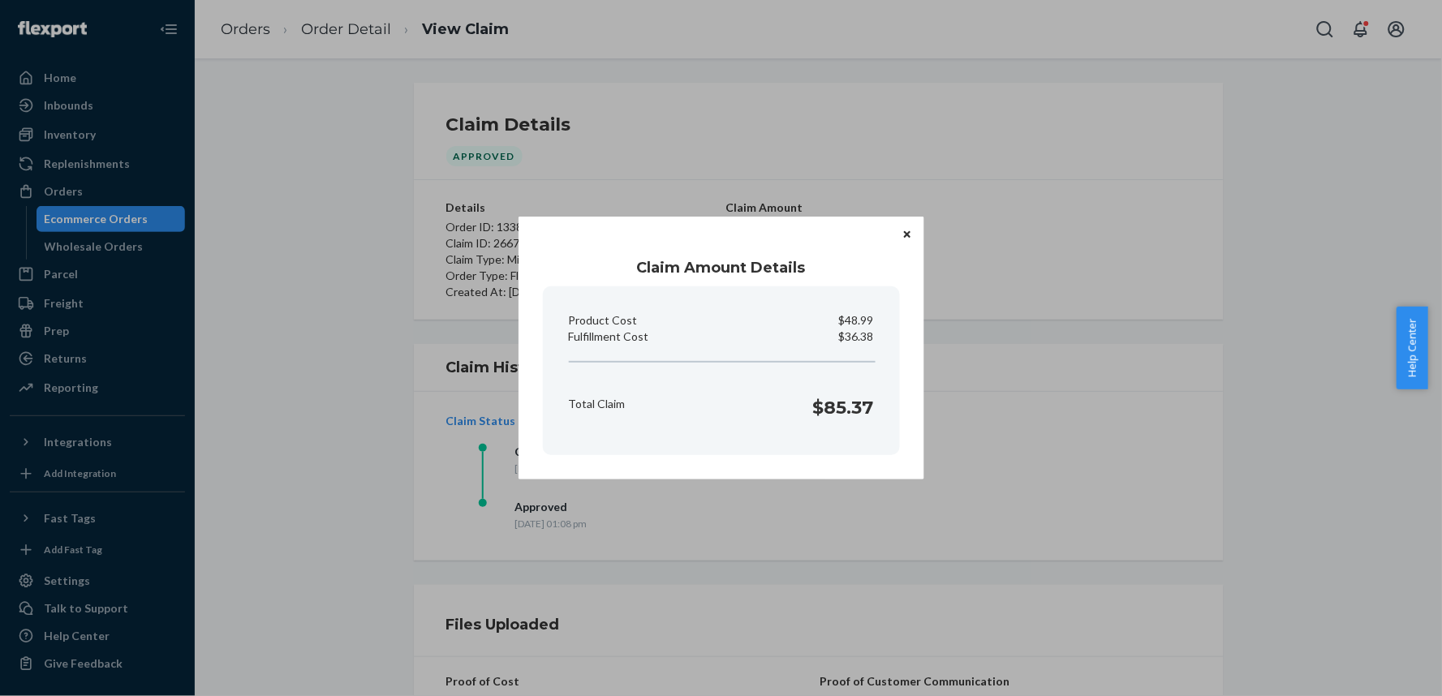
click at [914, 226] on button "Close" at bounding box center [907, 234] width 16 height 18
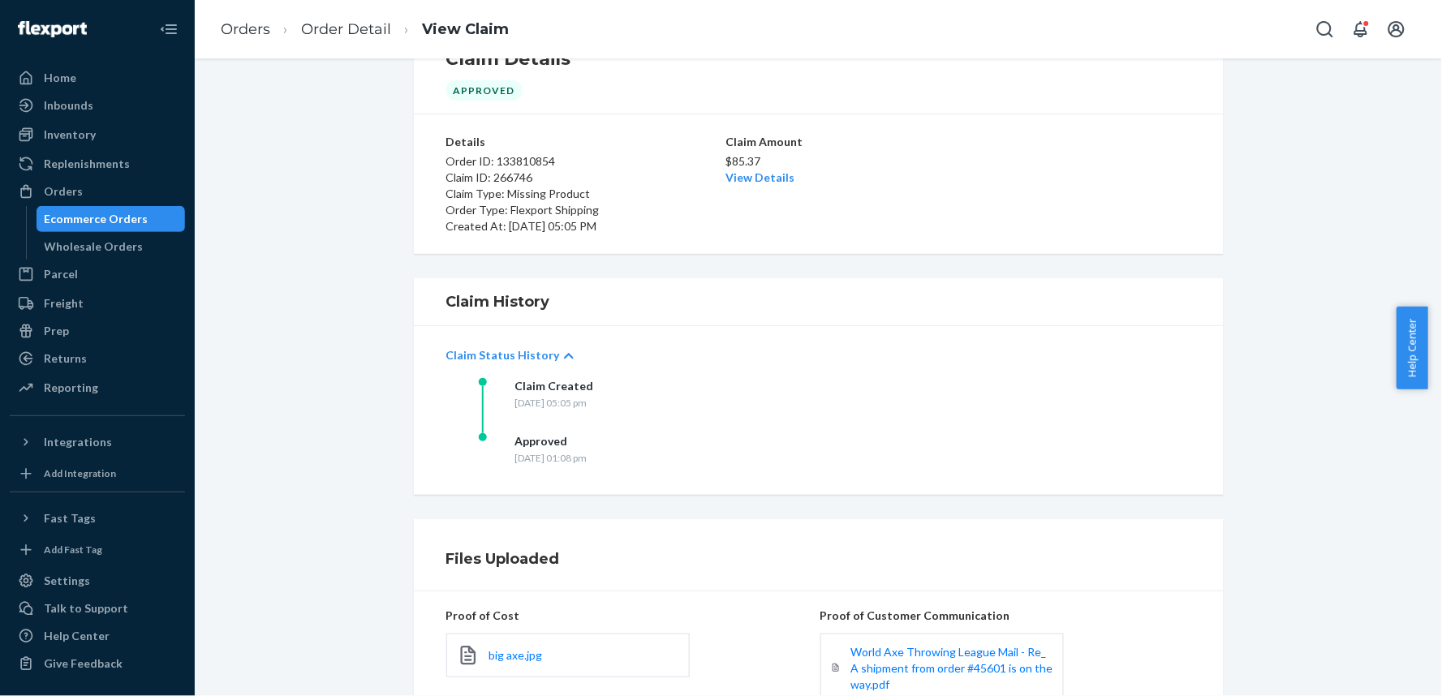
scroll to position [239, 0]
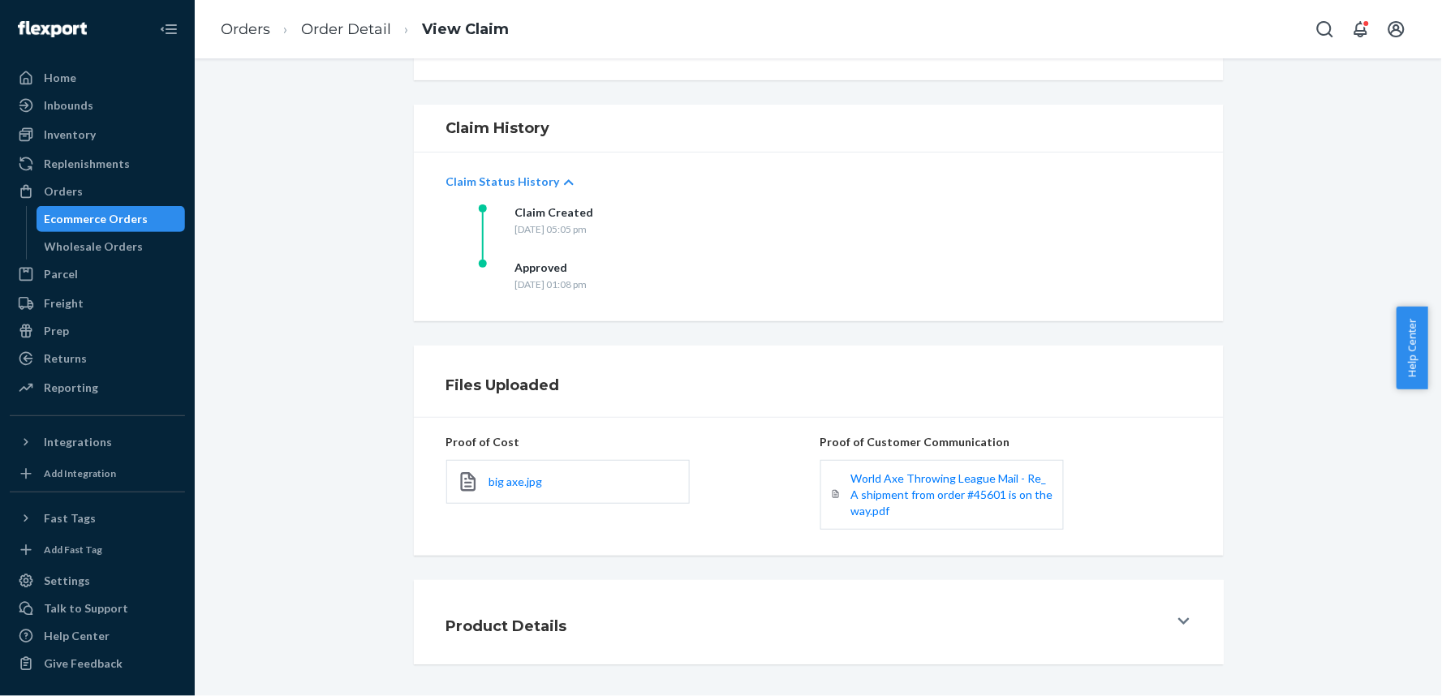
click at [1170, 618] on button "Product Details" at bounding box center [819, 622] width 810 height 84
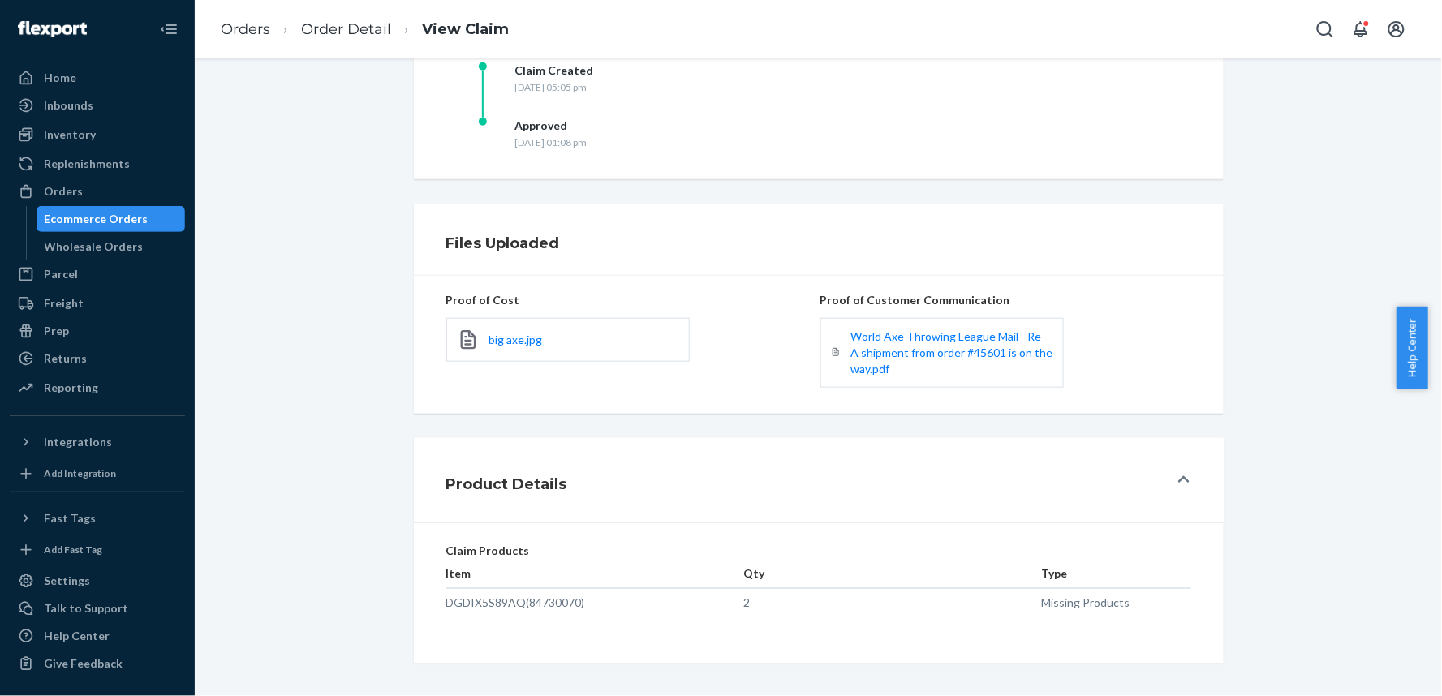
scroll to position [0, 0]
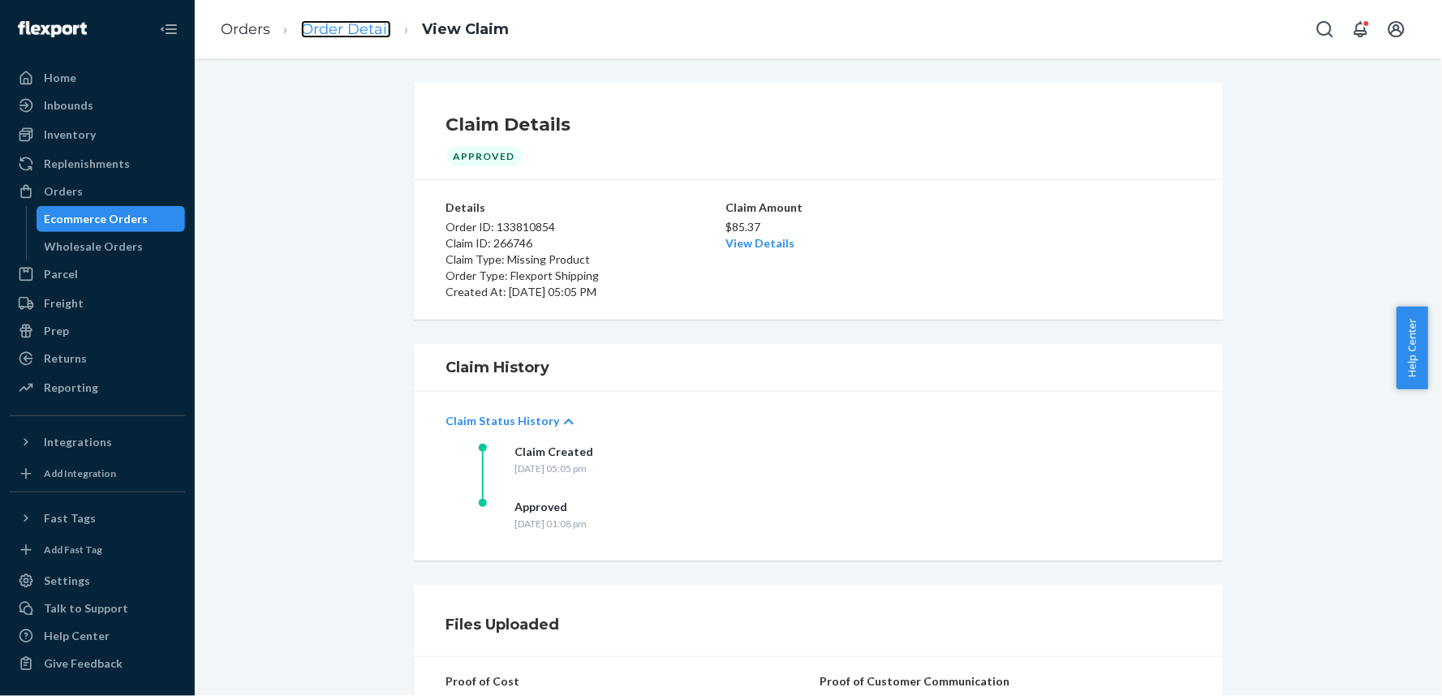
click at [345, 31] on link "Order Detail" at bounding box center [346, 29] width 90 height 18
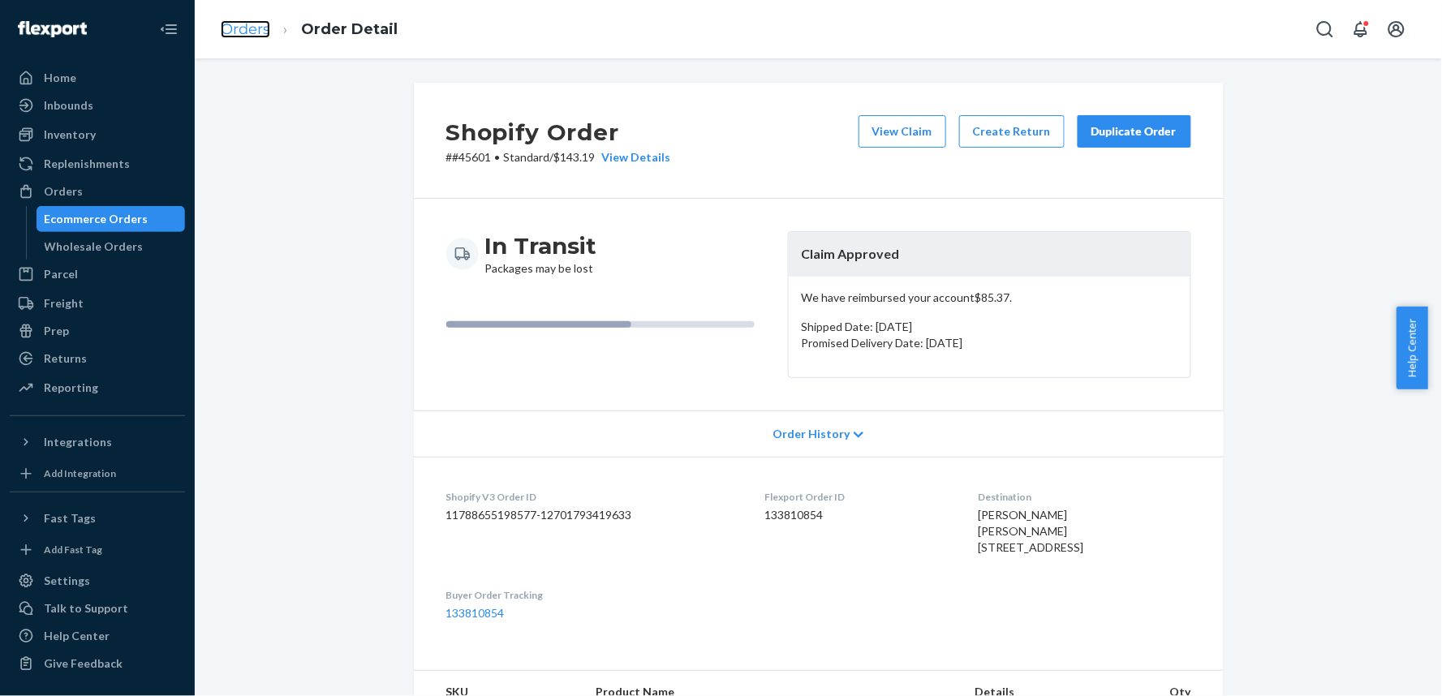
click at [237, 29] on link "Orders" at bounding box center [246, 29] width 50 height 18
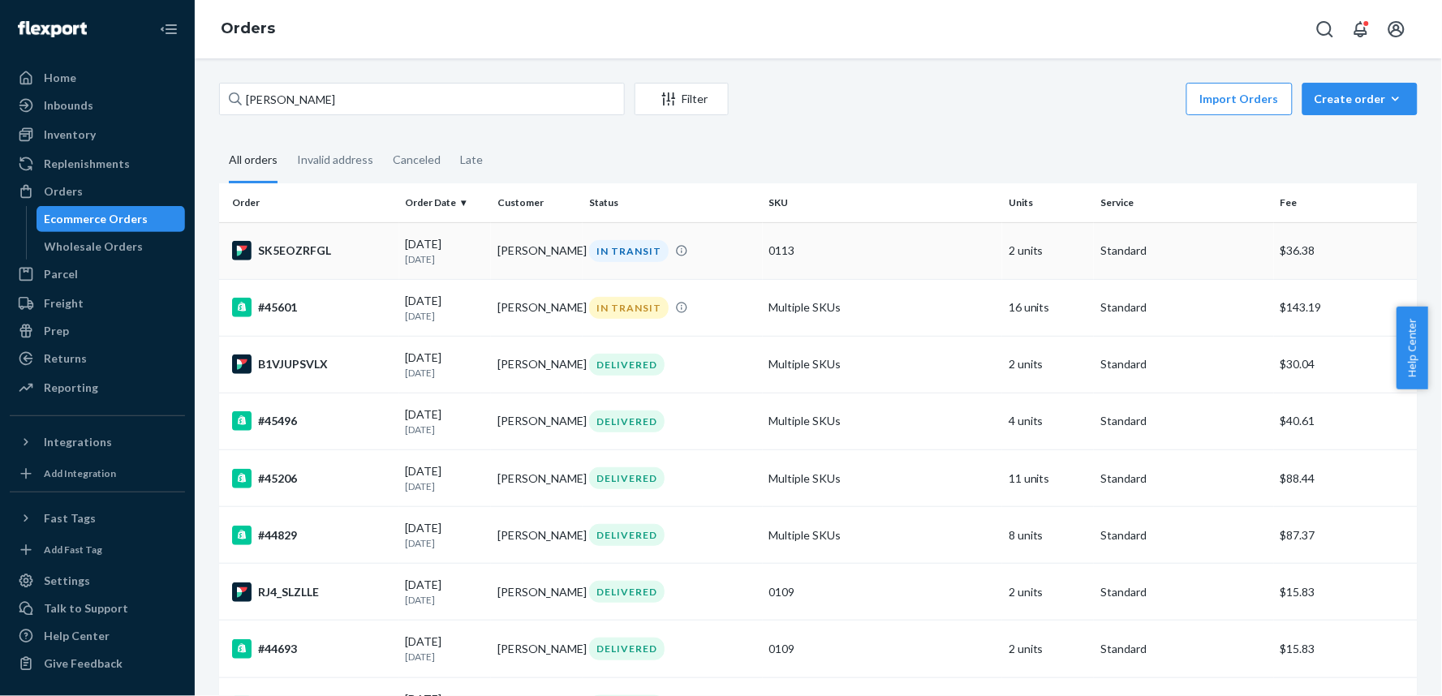
click at [360, 245] on div "SK5EOZRFGL" at bounding box center [312, 250] width 161 height 19
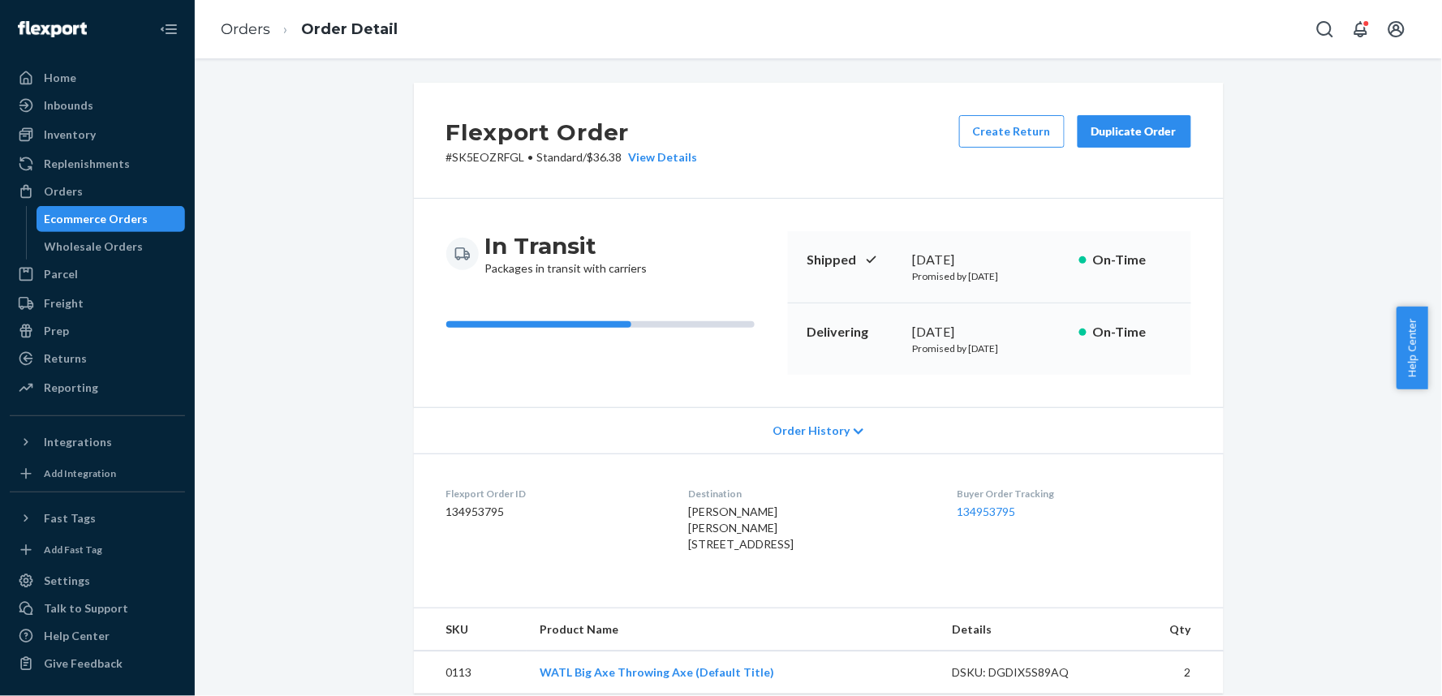
scroll to position [455, 0]
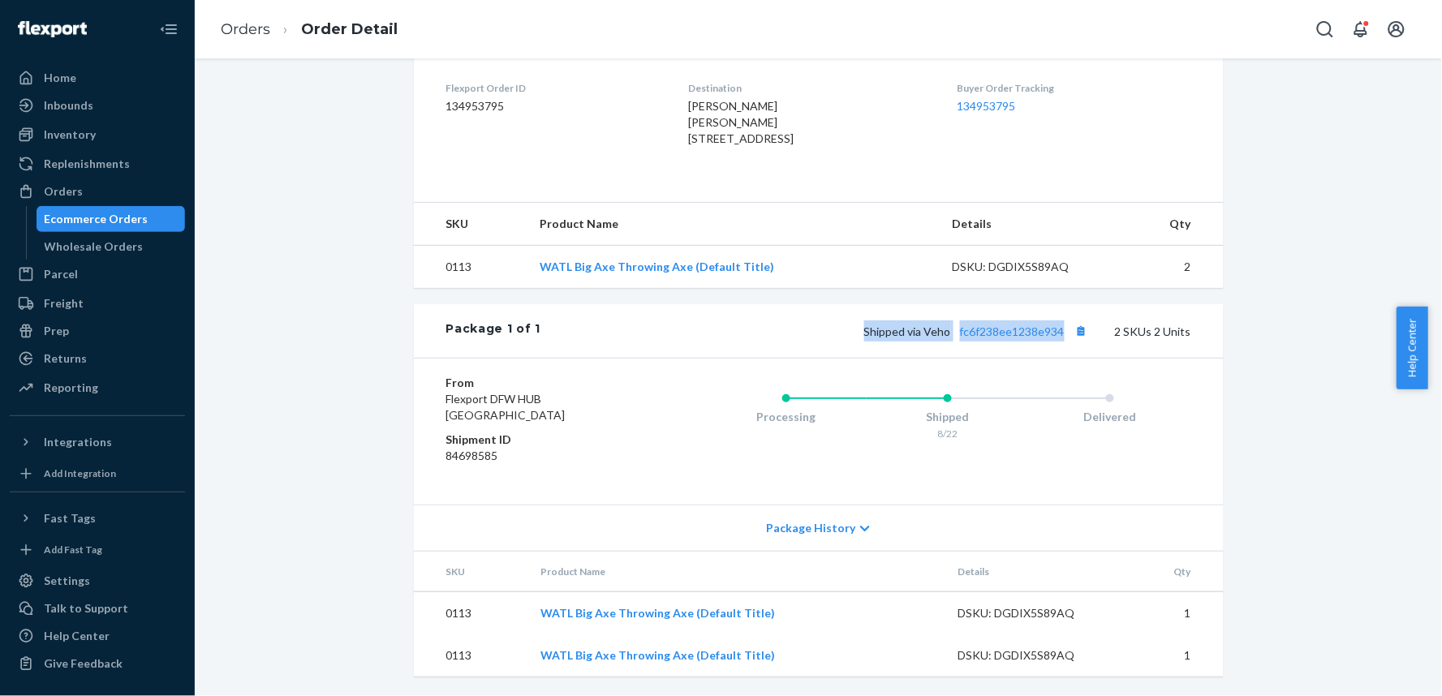
drag, startPoint x: 858, startPoint y: 334, endPoint x: 1061, endPoint y: 336, distance: 202.9
click at [1061, 336] on div "Shipped via Veho fc6f238ee1238e934 2 SKUs 2 Units" at bounding box center [866, 331] width 650 height 21
copy span "Shipped via Veho fc6f238ee1238e934"
click at [366, 416] on div "Flexport Order # SK5EOZRFGL • Standard / $36.38 View Details Create Return Dupl…" at bounding box center [818, 186] width 1223 height 1019
click at [236, 20] on link "Orders" at bounding box center [246, 29] width 50 height 18
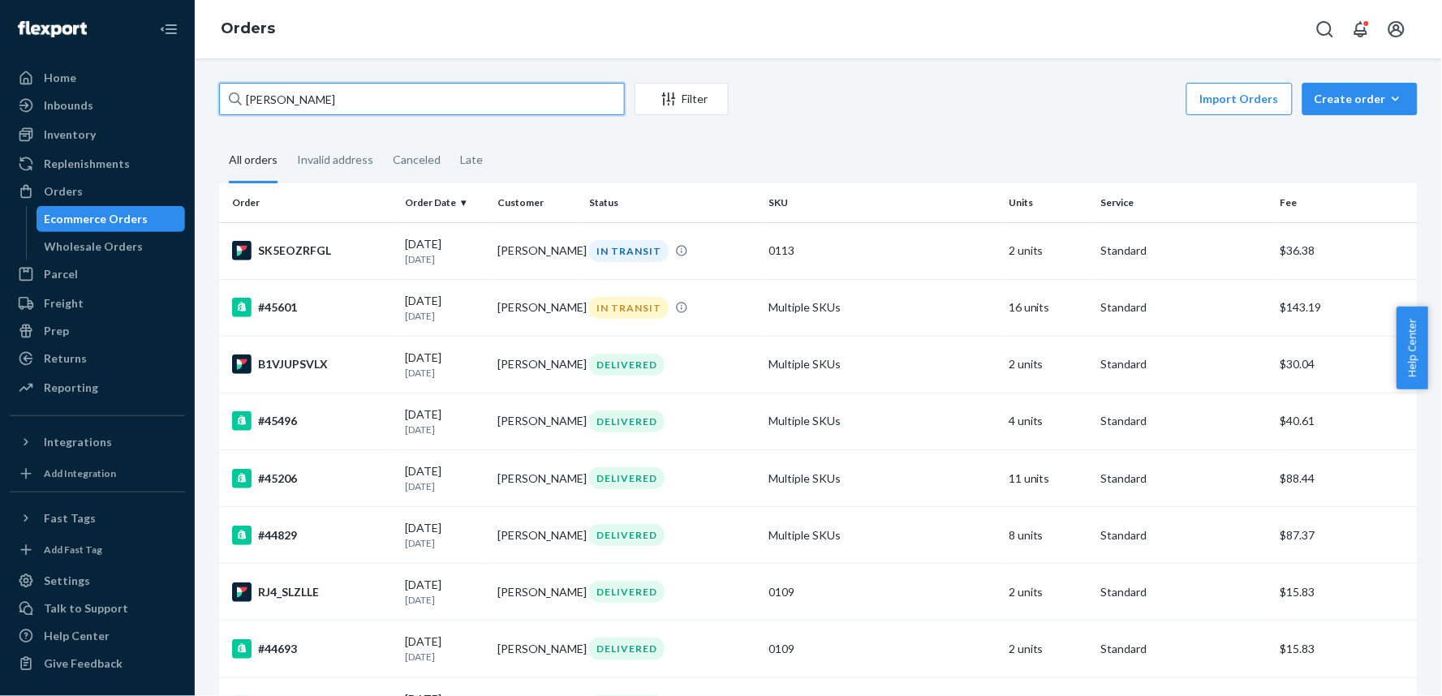
click at [343, 101] on input "James Gleason" at bounding box center [422, 99] width 406 height 32
paste input "[PERSON_NAME]"
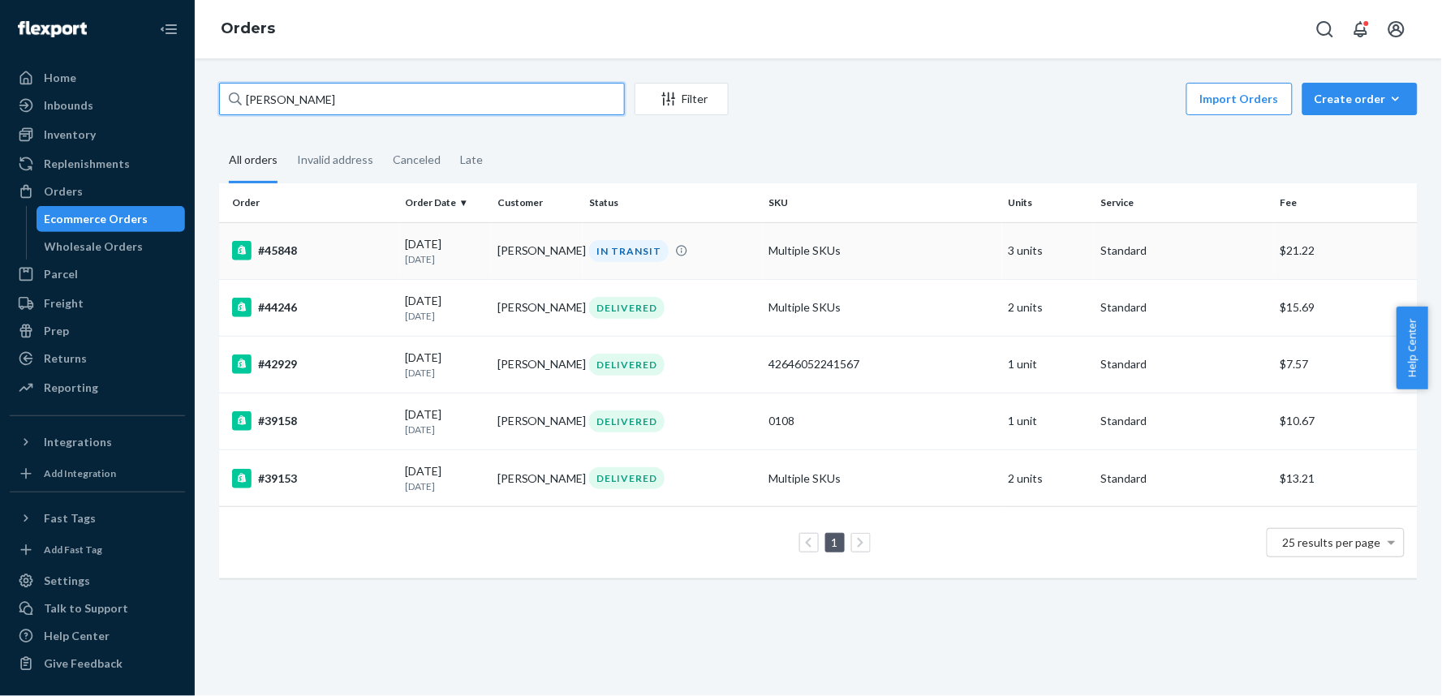
type input "[PERSON_NAME]"
click at [358, 242] on div "#45848" at bounding box center [312, 250] width 161 height 19
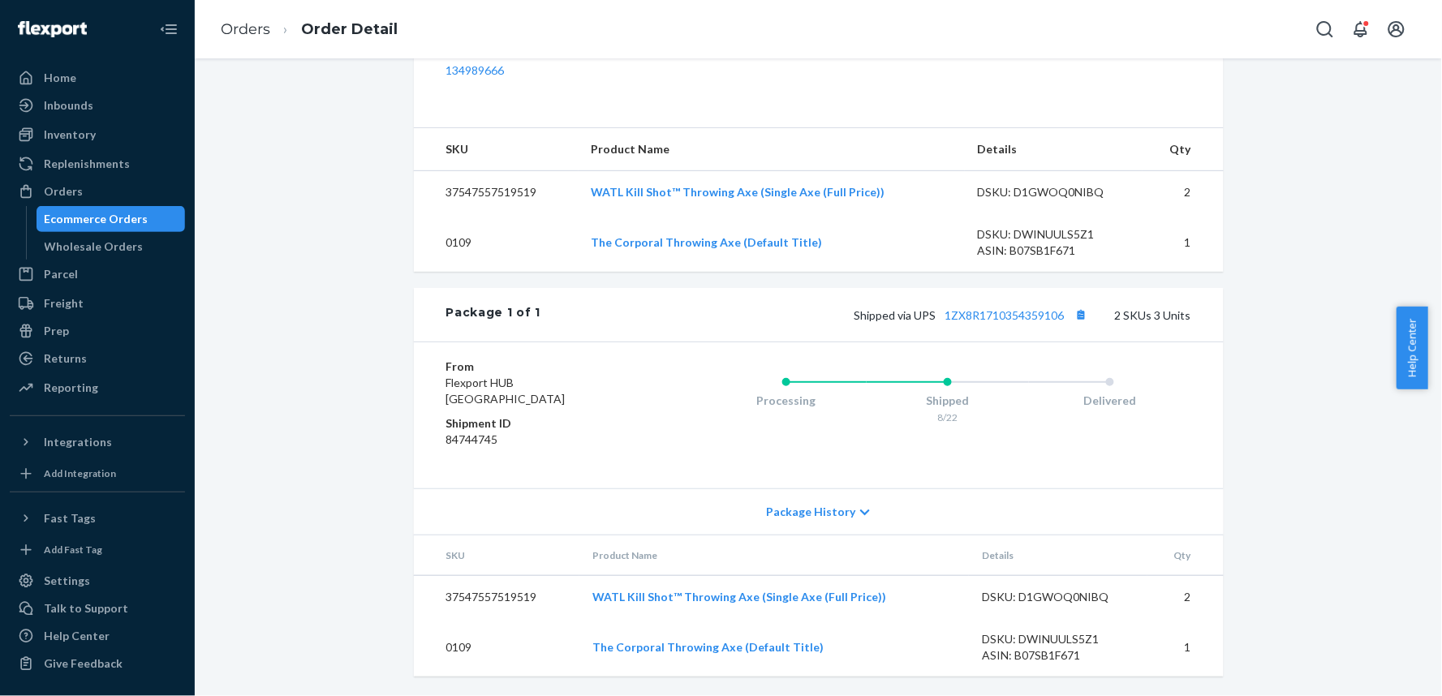
scroll to position [556, 0]
click at [242, 26] on link "Orders" at bounding box center [246, 29] width 50 height 18
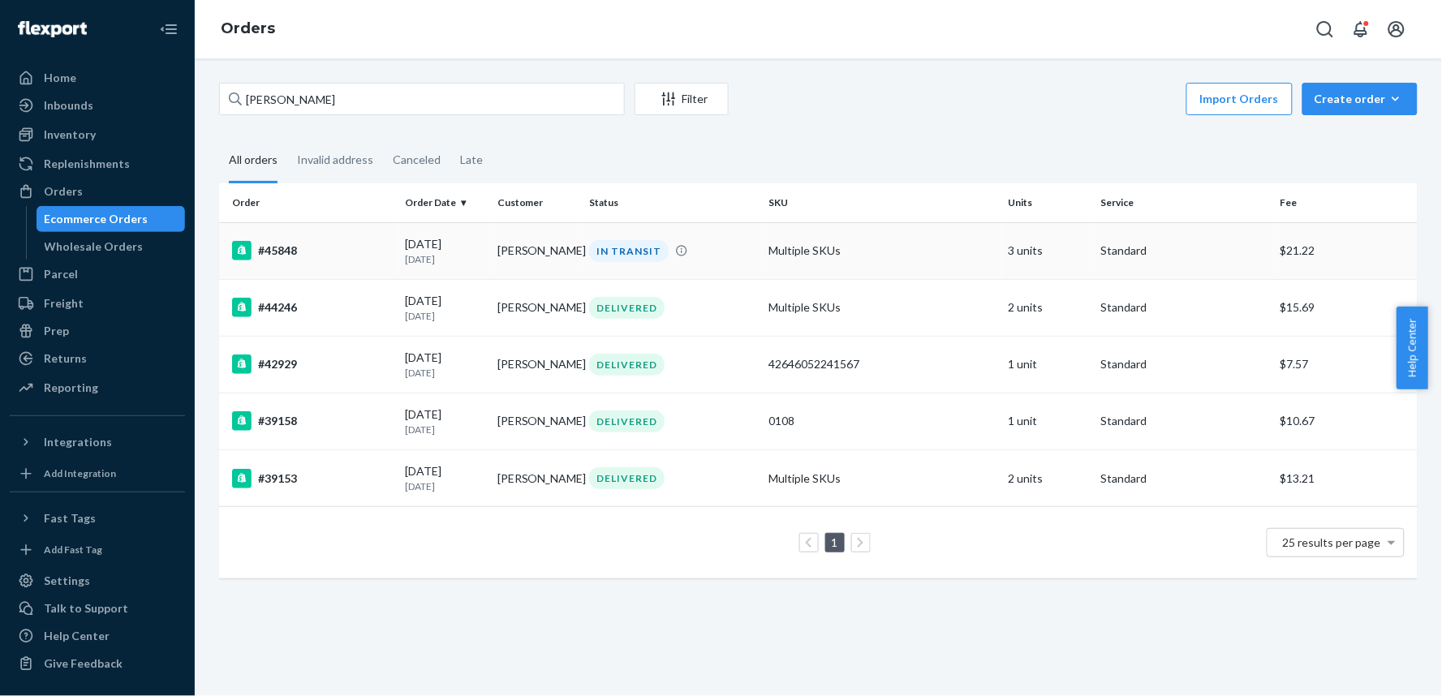
click at [347, 243] on div "#45848" at bounding box center [312, 250] width 161 height 19
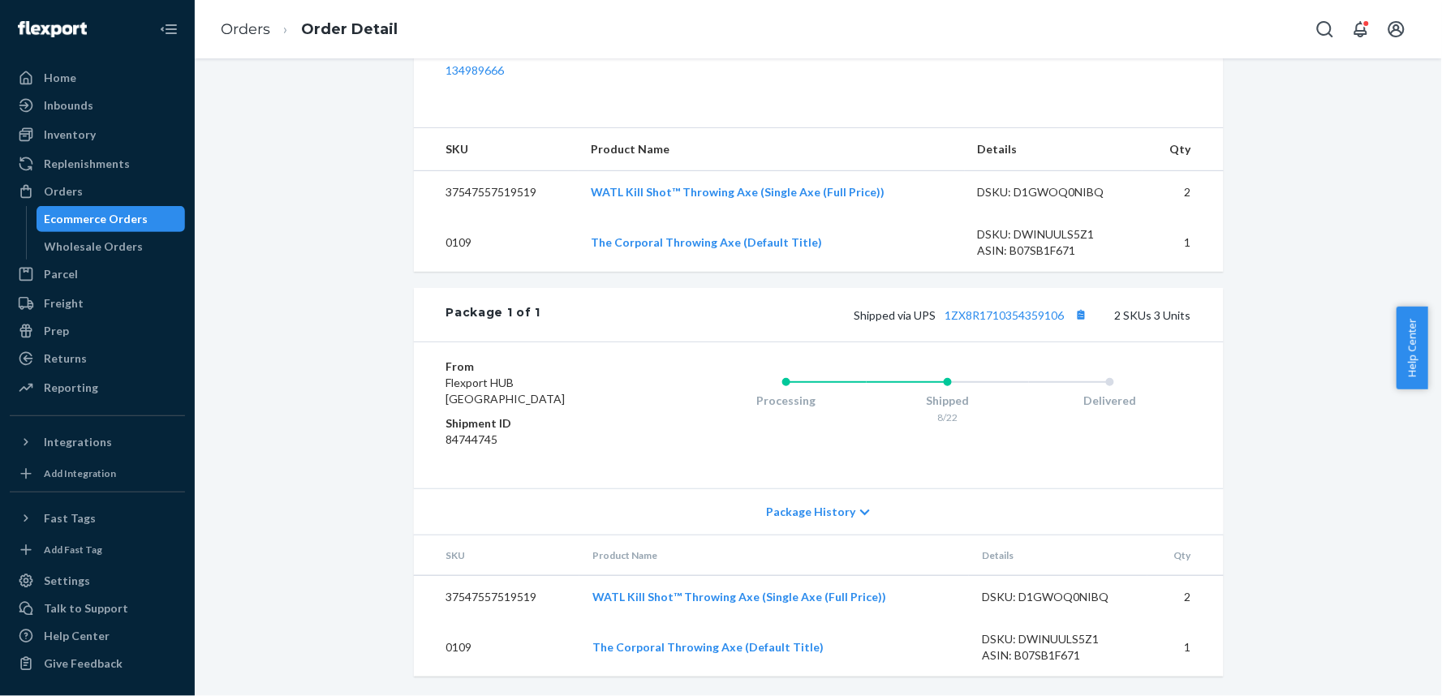
scroll to position [556, 0]
click at [982, 313] on link "1ZX8R1710354359106" at bounding box center [1005, 315] width 119 height 14
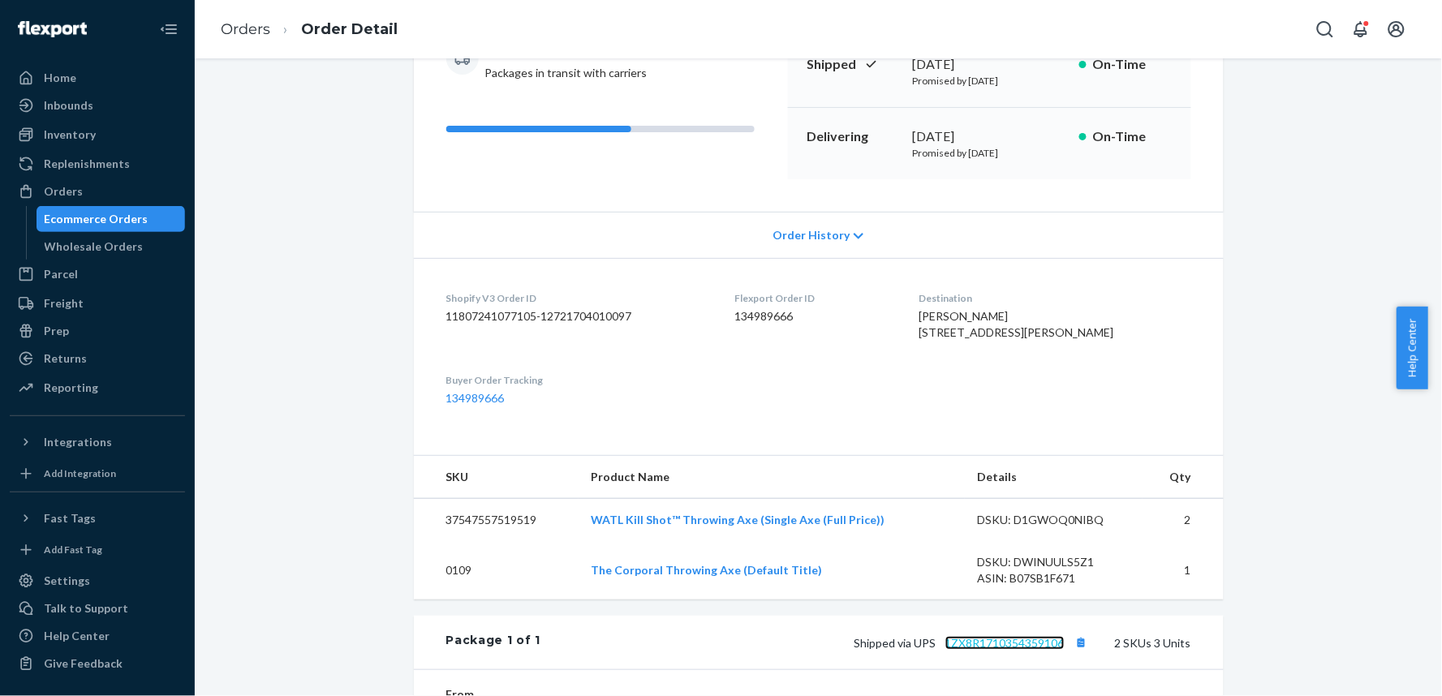
scroll to position [15, 0]
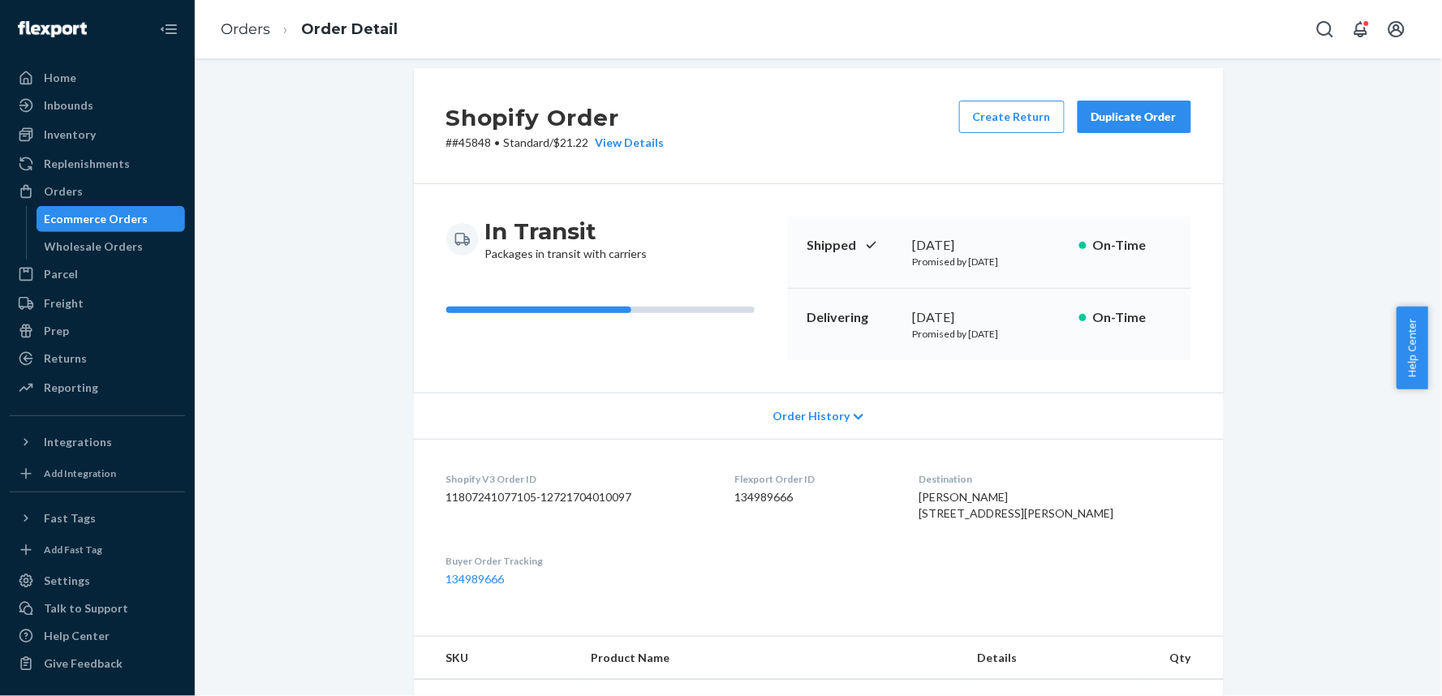
click at [787, 409] on span "Order History" at bounding box center [811, 416] width 77 height 16
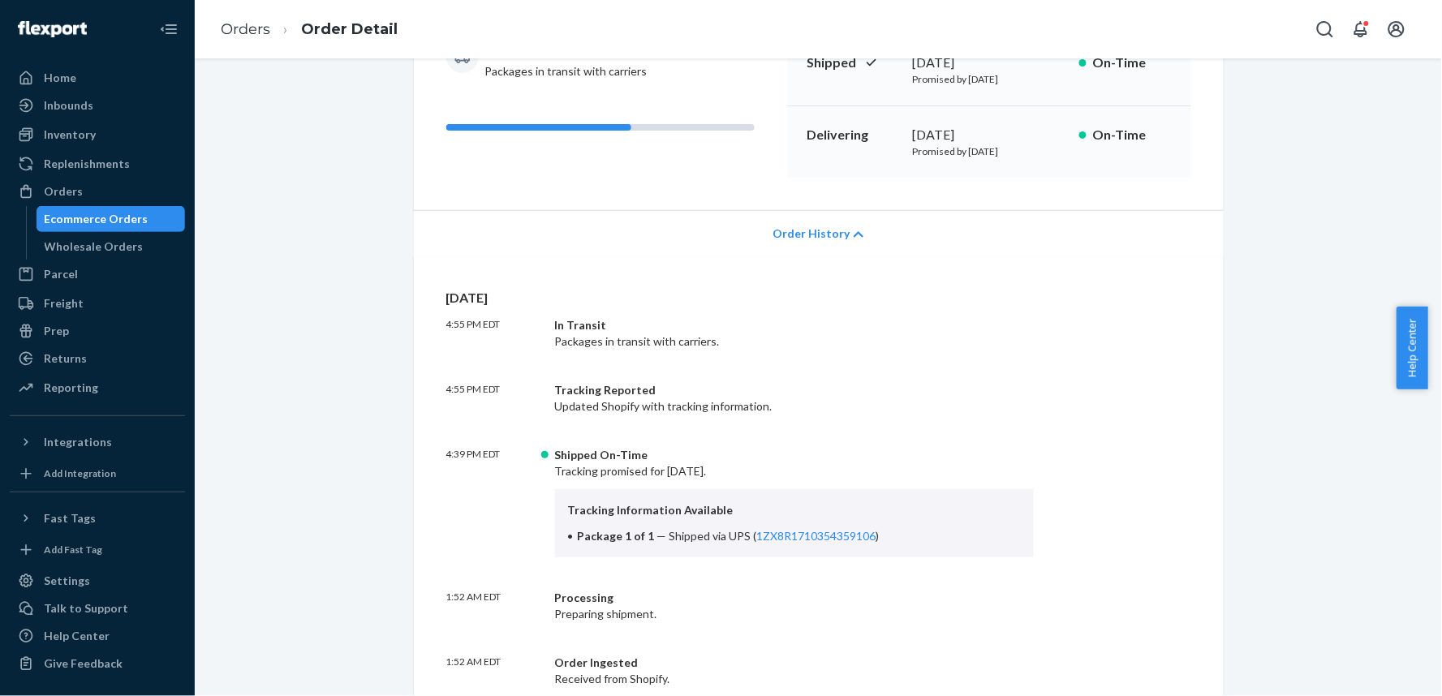
scroll to position [196, 0]
click at [804, 237] on span "Order History" at bounding box center [811, 235] width 77 height 16
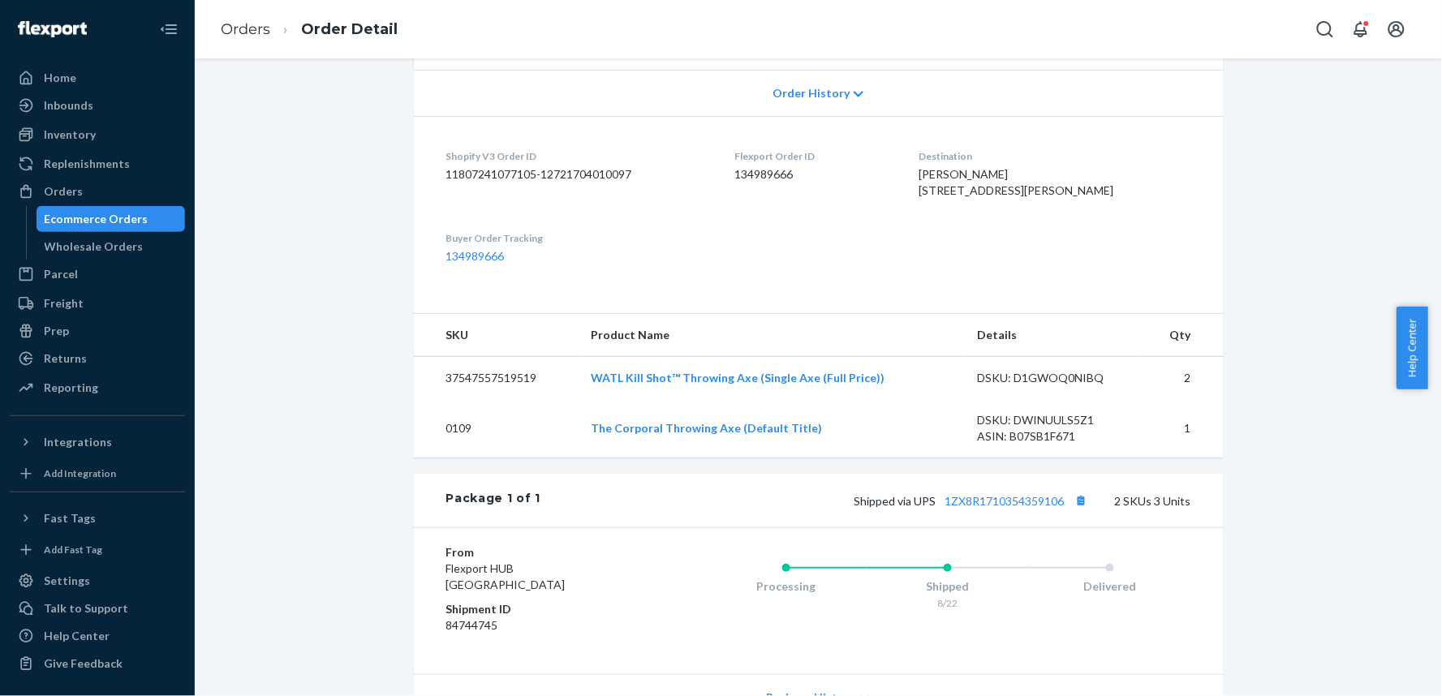
scroll to position [360, 0]
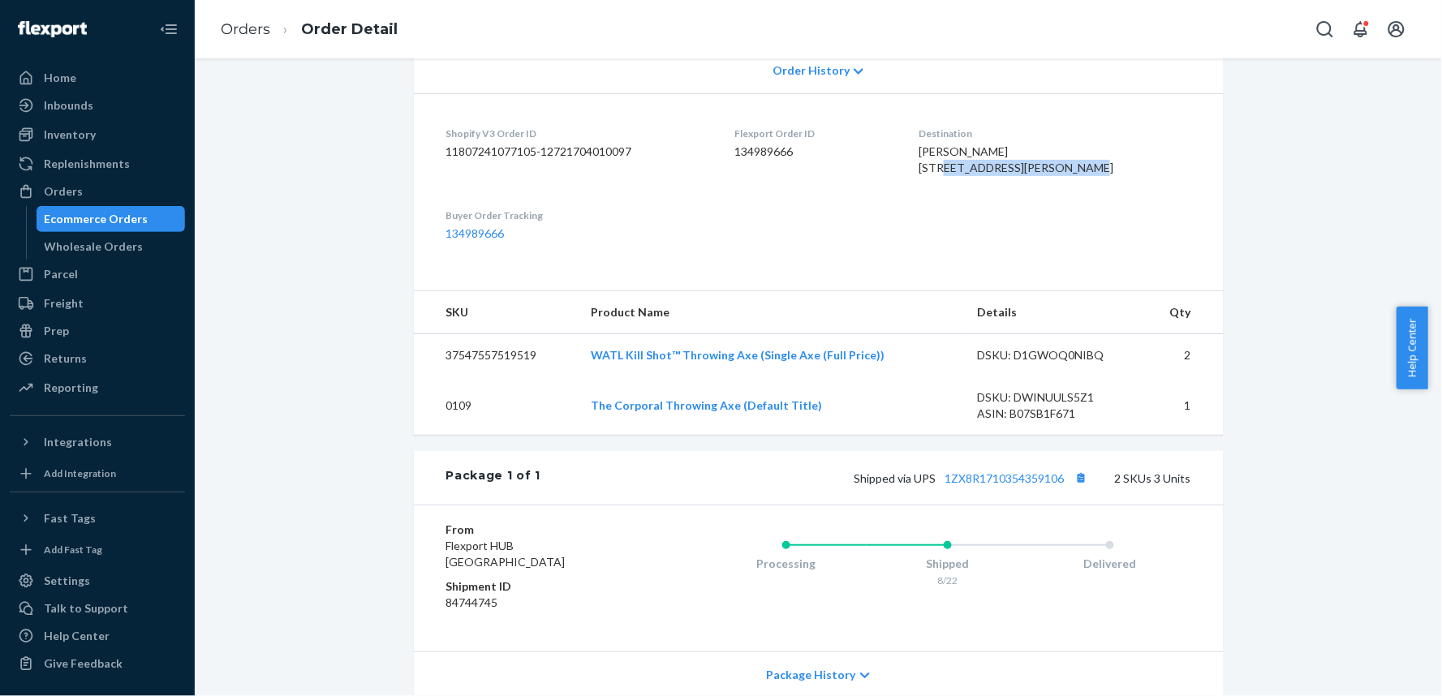
drag, startPoint x: 980, startPoint y: 168, endPoint x: 1019, endPoint y: 187, distance: 42.5
click at [1015, 175] on span "Robert Bearbower 644 west Donald St Waterloo, IA 50703 US" at bounding box center [1016, 159] width 195 height 30
click at [968, 252] on dl "Shopify V3 Order ID 11807241077105-12721704010097 Flexport Order ID 134989666 D…" at bounding box center [819, 183] width 810 height 181
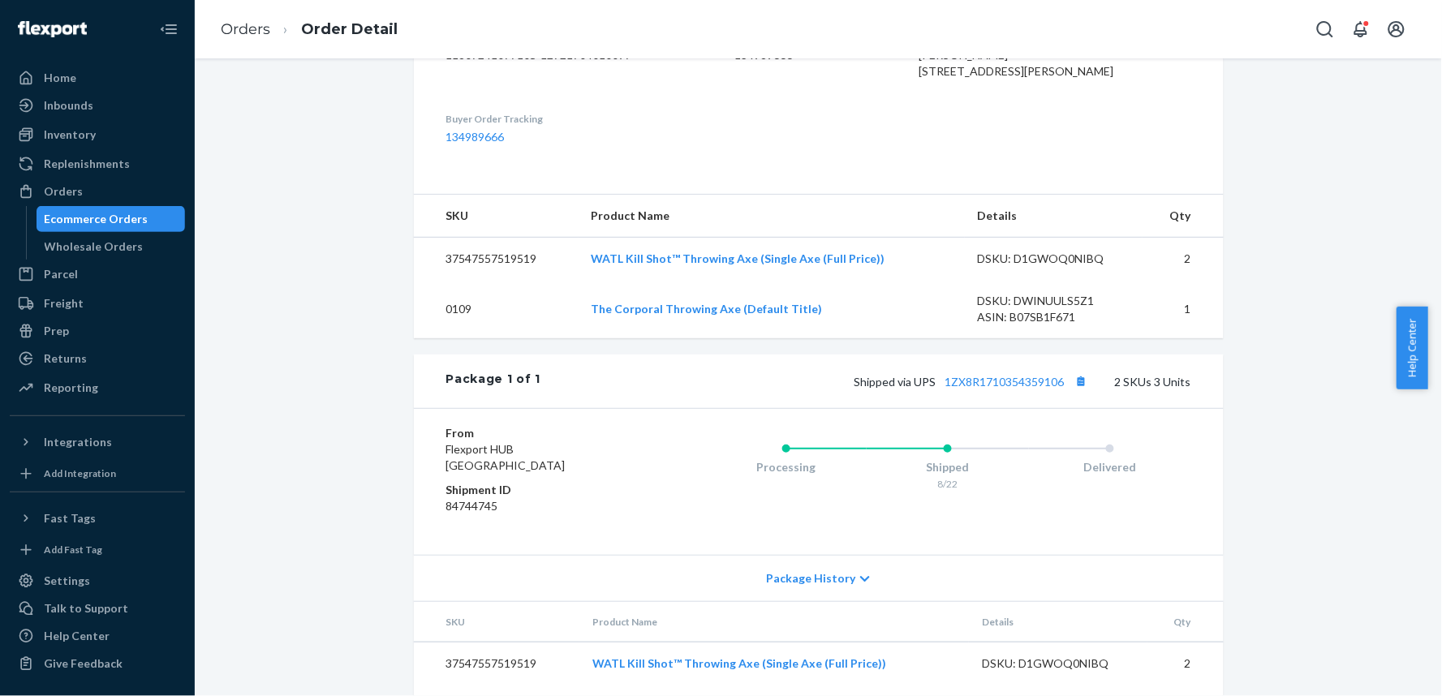
scroll to position [556, 0]
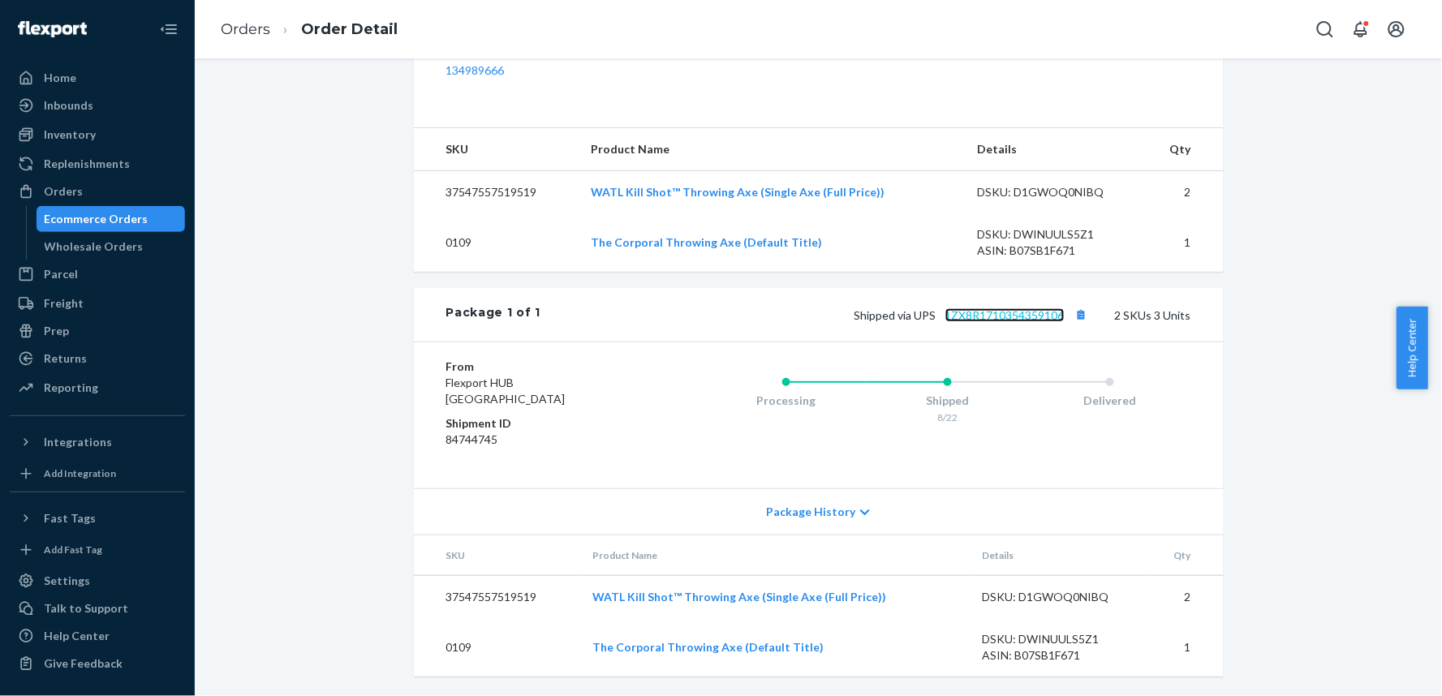
click at [1019, 317] on link "1ZX8R1710354359106" at bounding box center [1005, 315] width 119 height 14
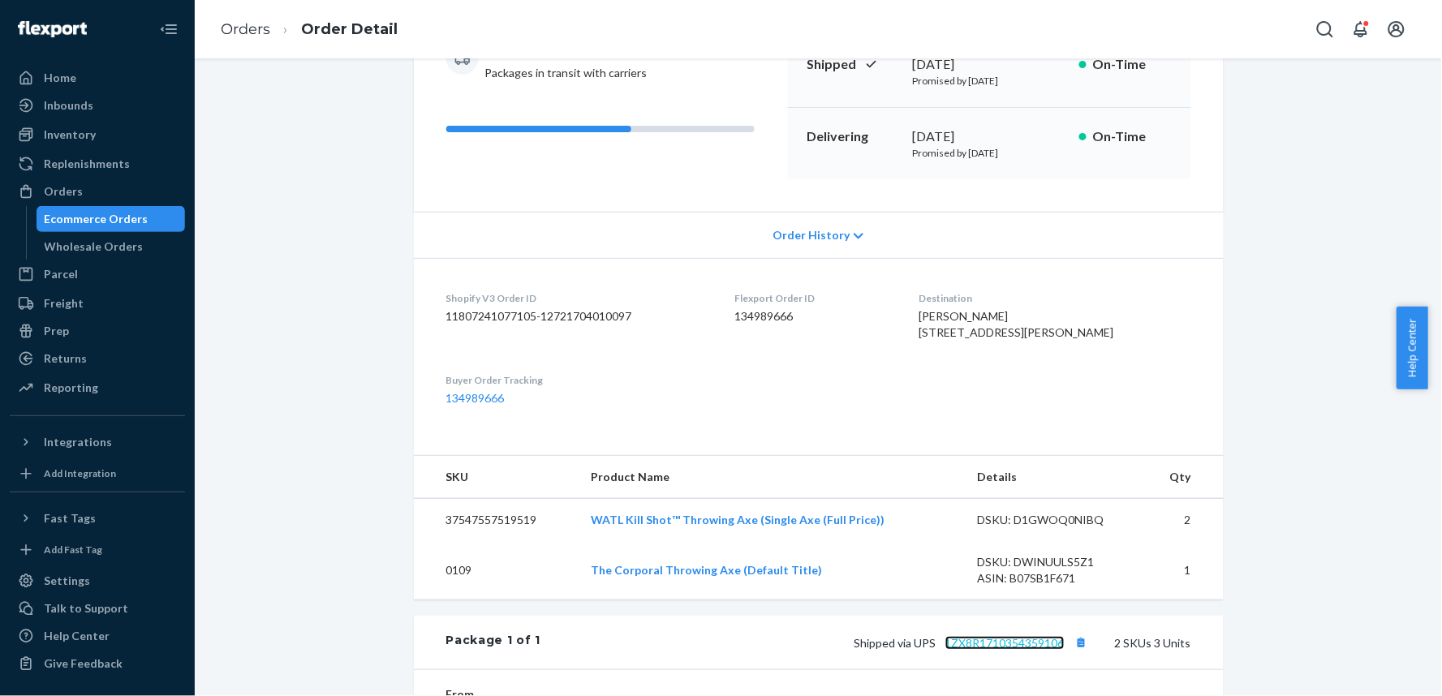
scroll to position [0, 0]
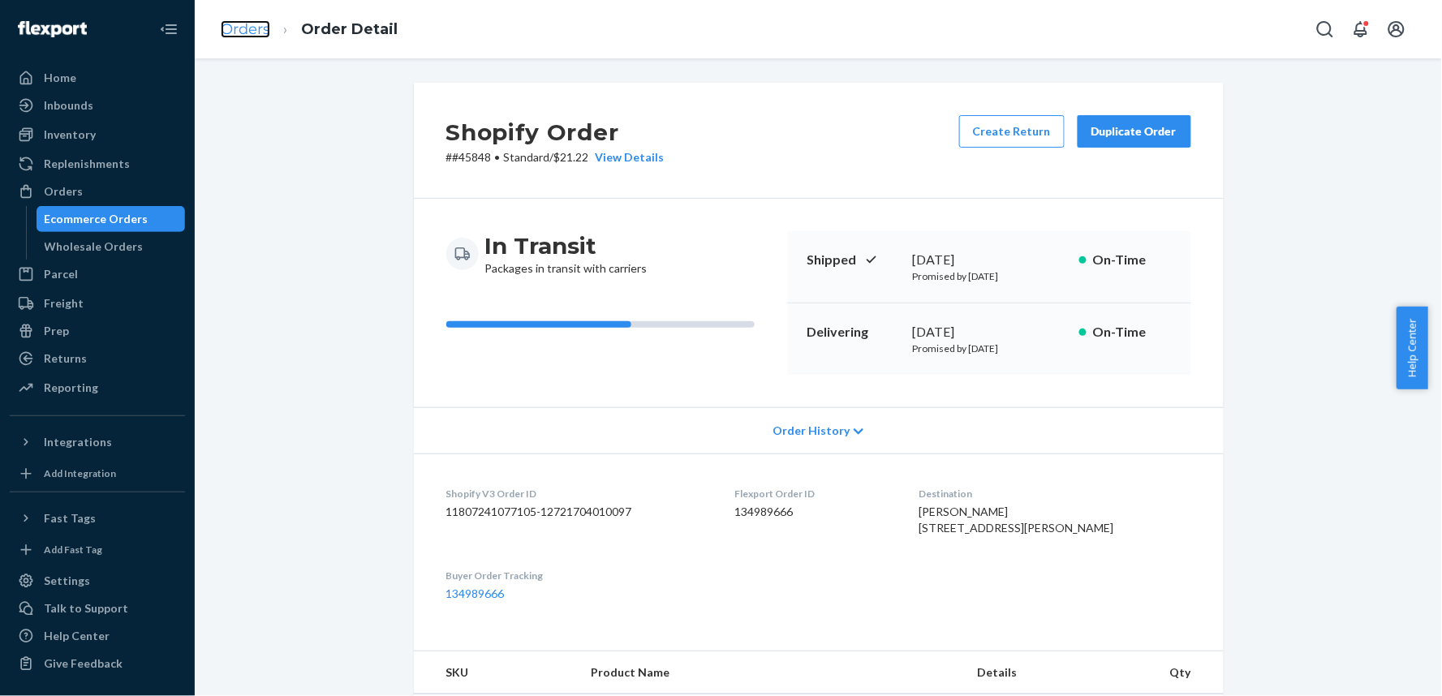
click at [239, 28] on link "Orders" at bounding box center [246, 29] width 50 height 18
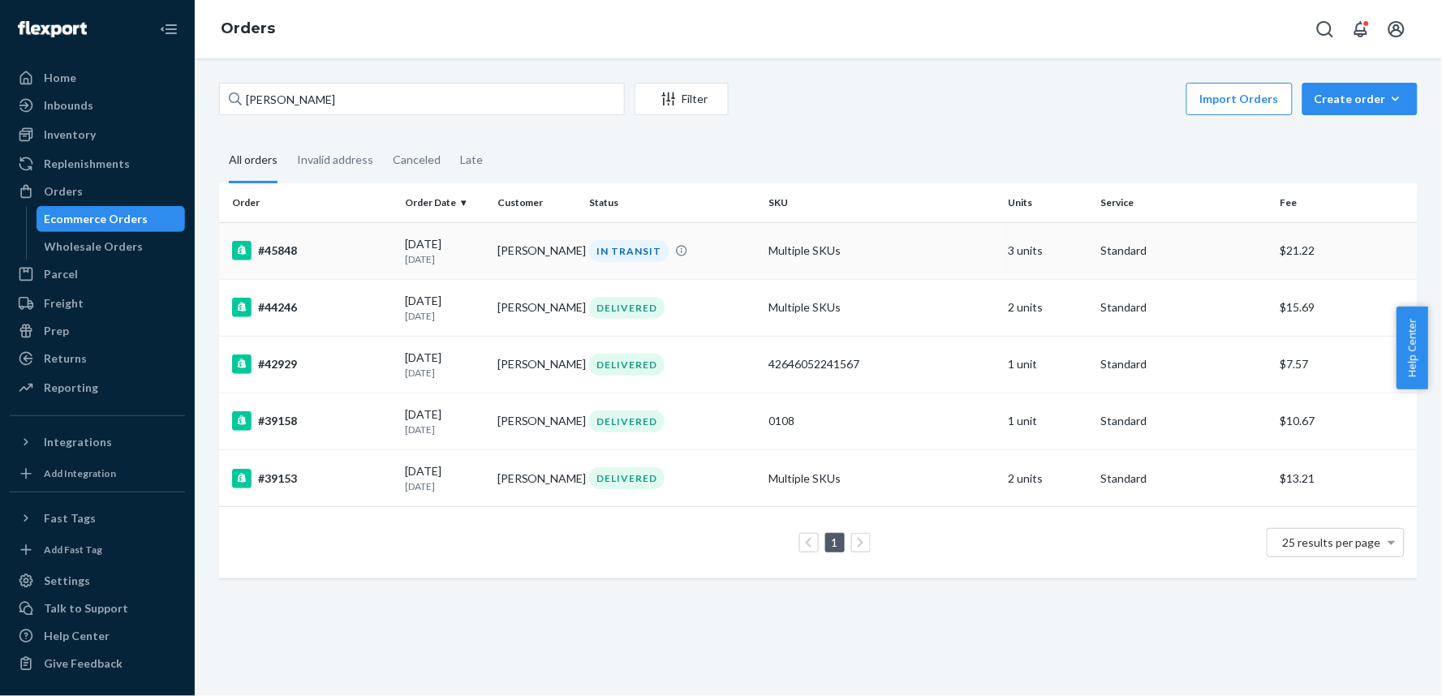
click at [338, 253] on div "#45848" at bounding box center [312, 250] width 161 height 19
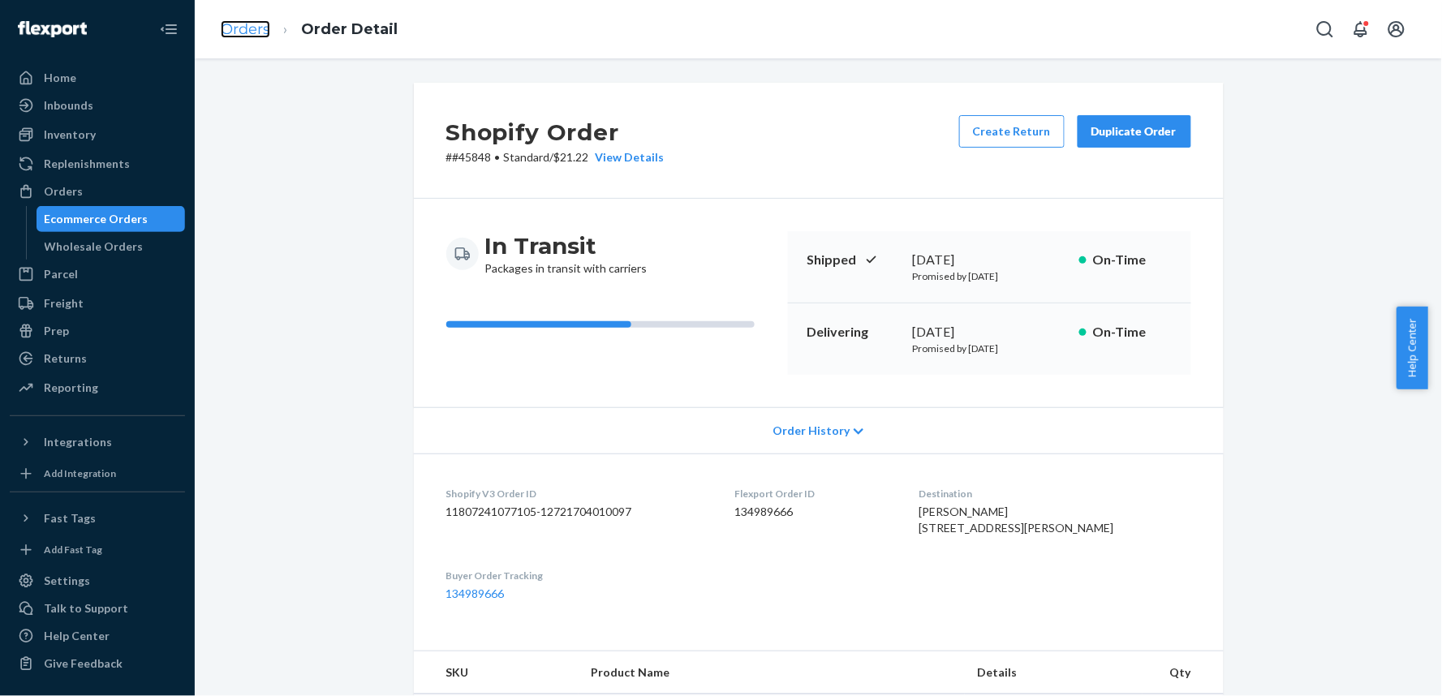
click at [242, 27] on link "Orders" at bounding box center [246, 29] width 50 height 18
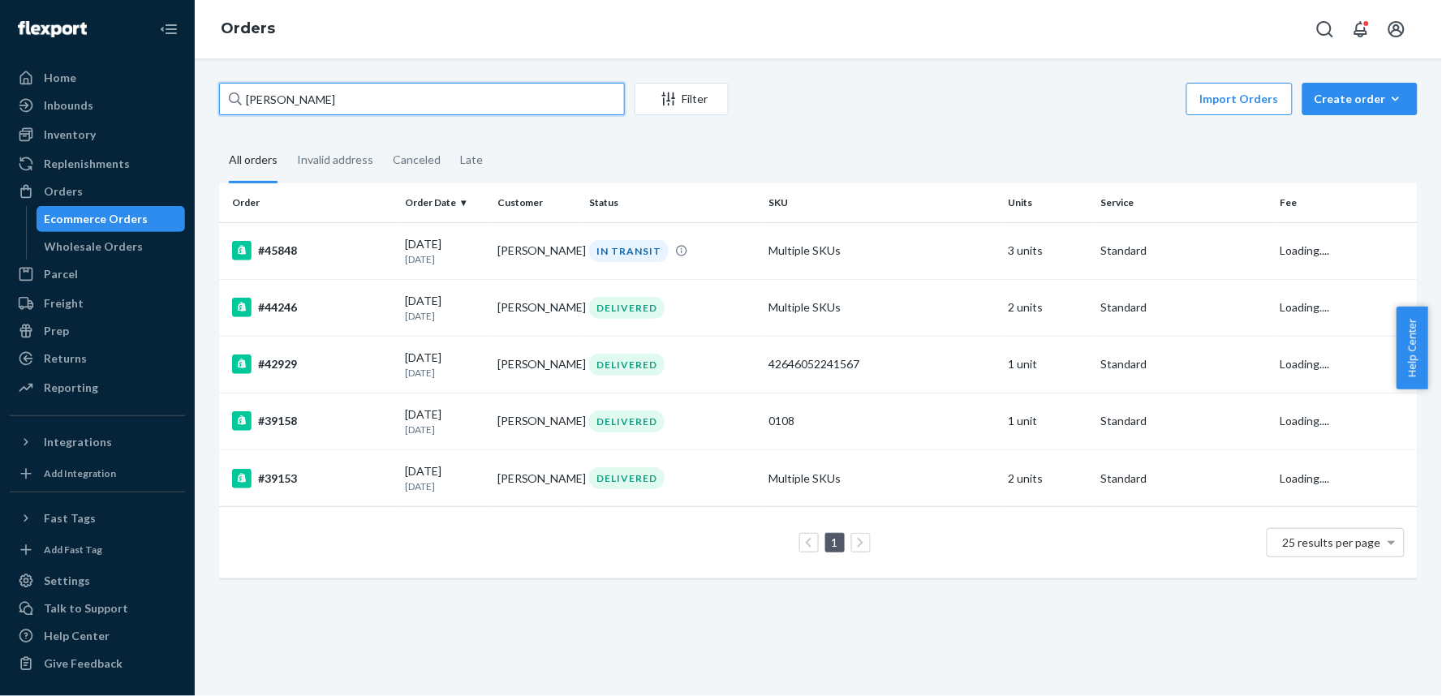
click at [384, 87] on input "[PERSON_NAME]" at bounding box center [422, 99] width 406 height 32
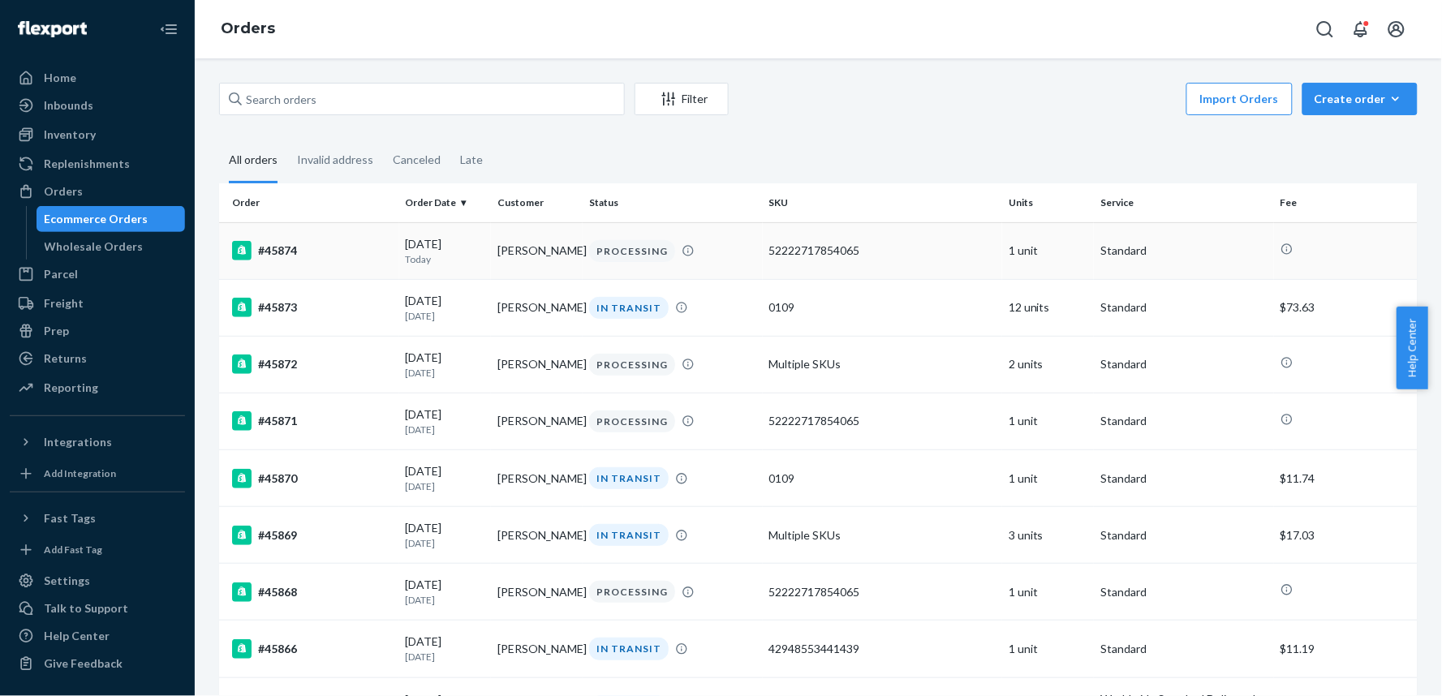
click at [355, 241] on div "#45874" at bounding box center [312, 250] width 161 height 19
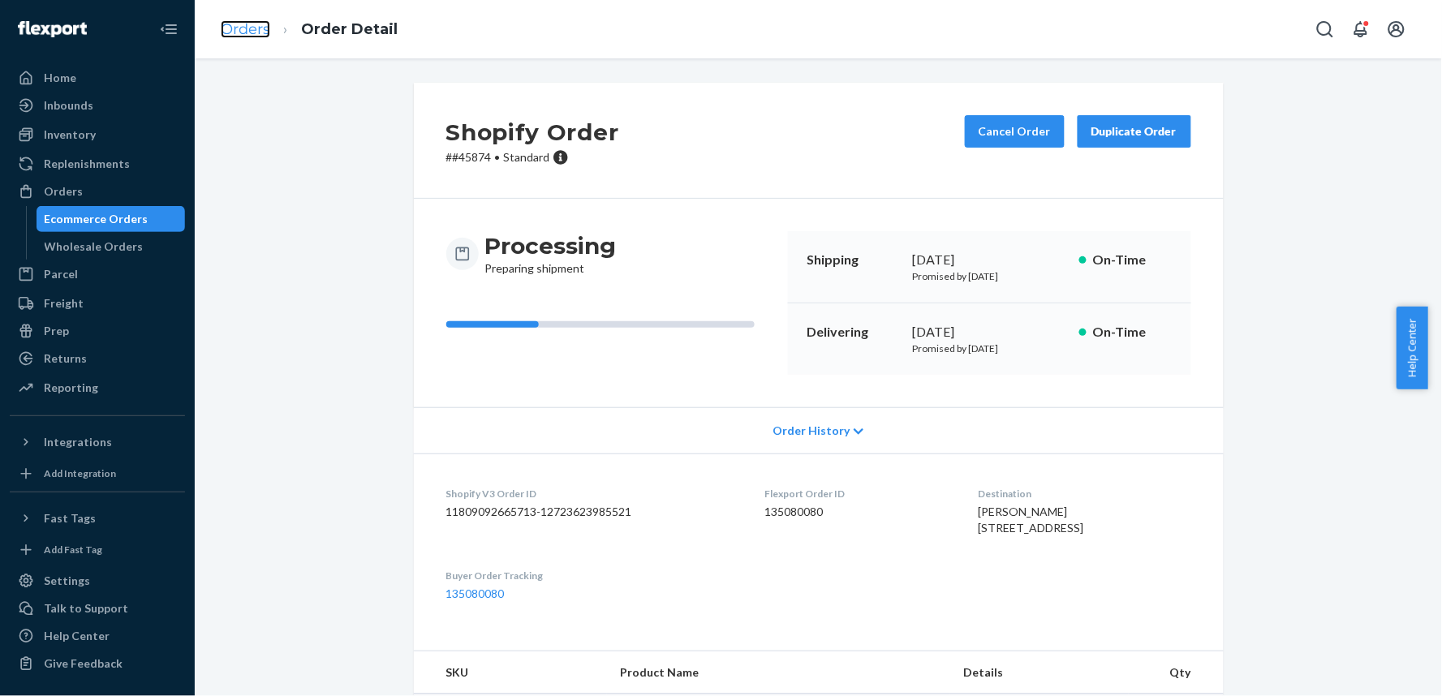
click at [252, 32] on link "Orders" at bounding box center [246, 29] width 50 height 18
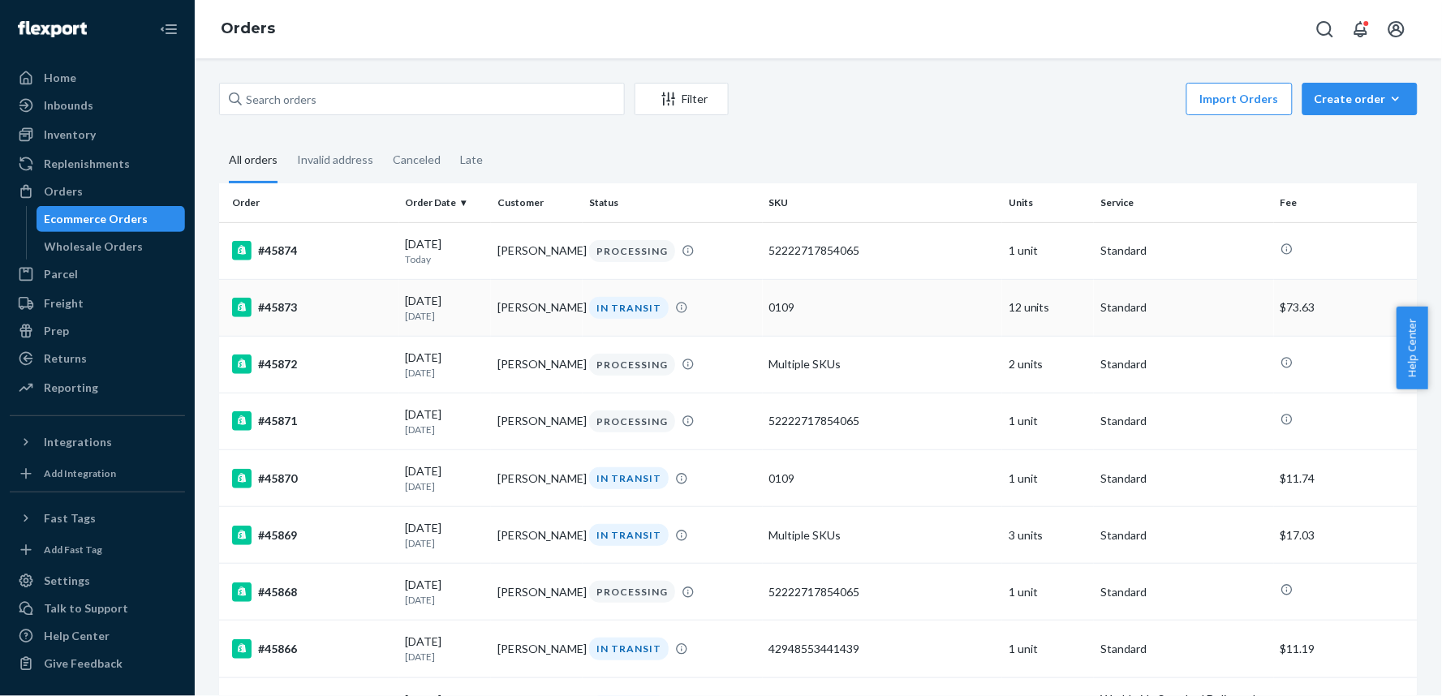
click at [374, 298] on div "#45873" at bounding box center [312, 307] width 161 height 19
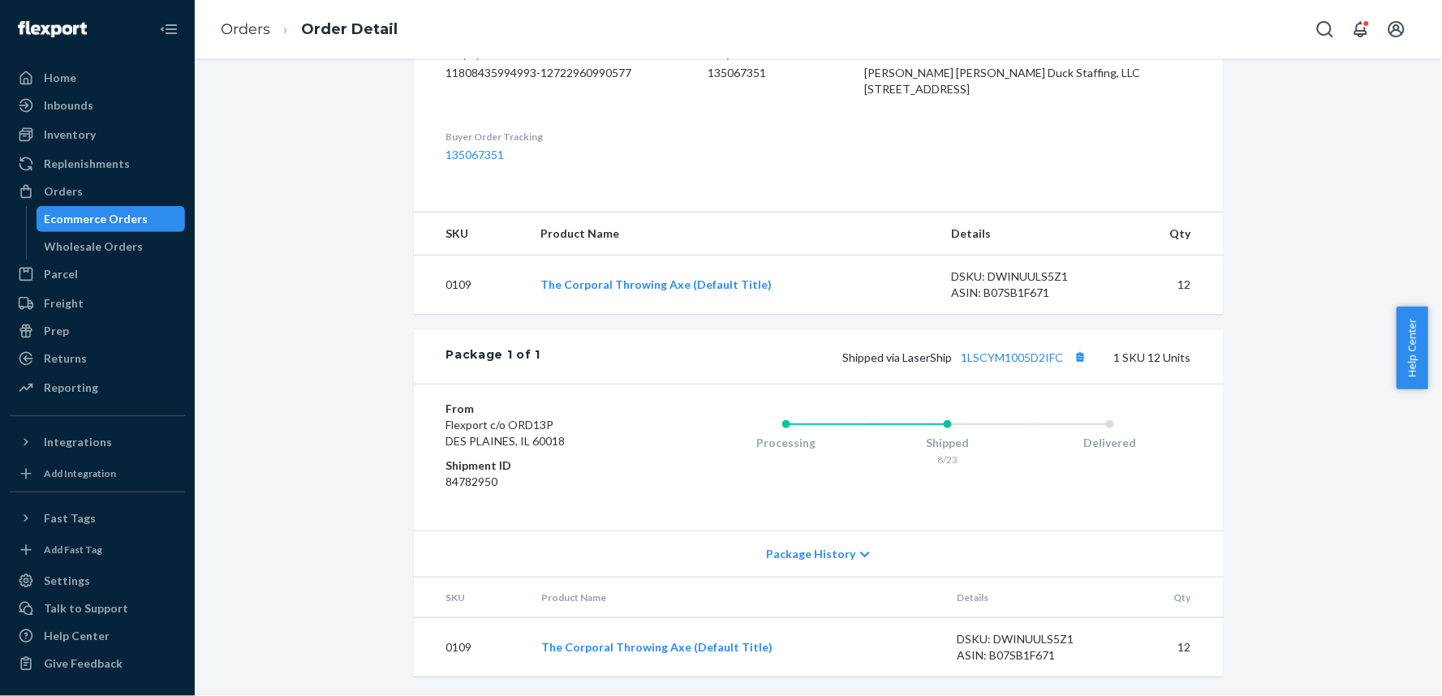
scroll to position [488, 0]
click at [242, 31] on link "Orders" at bounding box center [246, 29] width 50 height 18
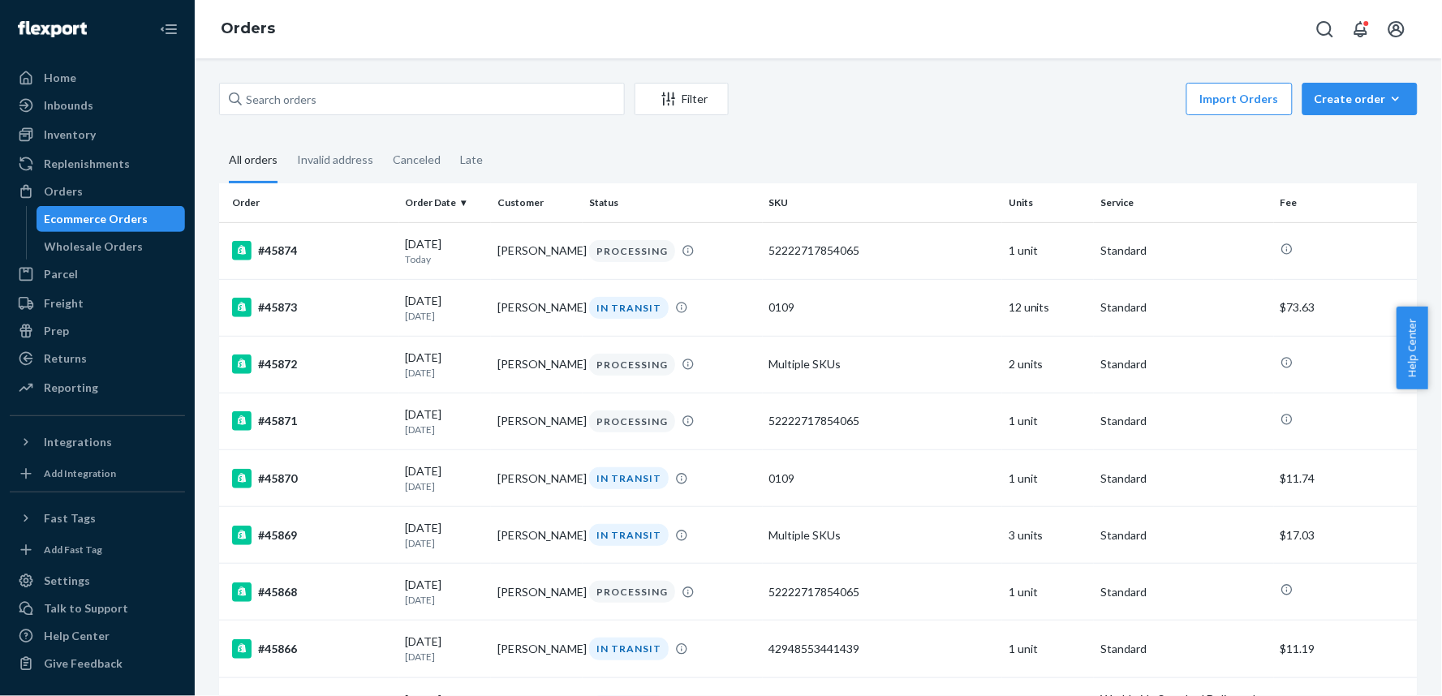
click at [439, 78] on div "Filter Import Orders Create order Ecommerce order Removal order All orders Inva…" at bounding box center [818, 377] width 1247 height 638
click at [430, 101] on input "text" at bounding box center [422, 99] width 406 height 32
paste input "[PERSON_NAME]"
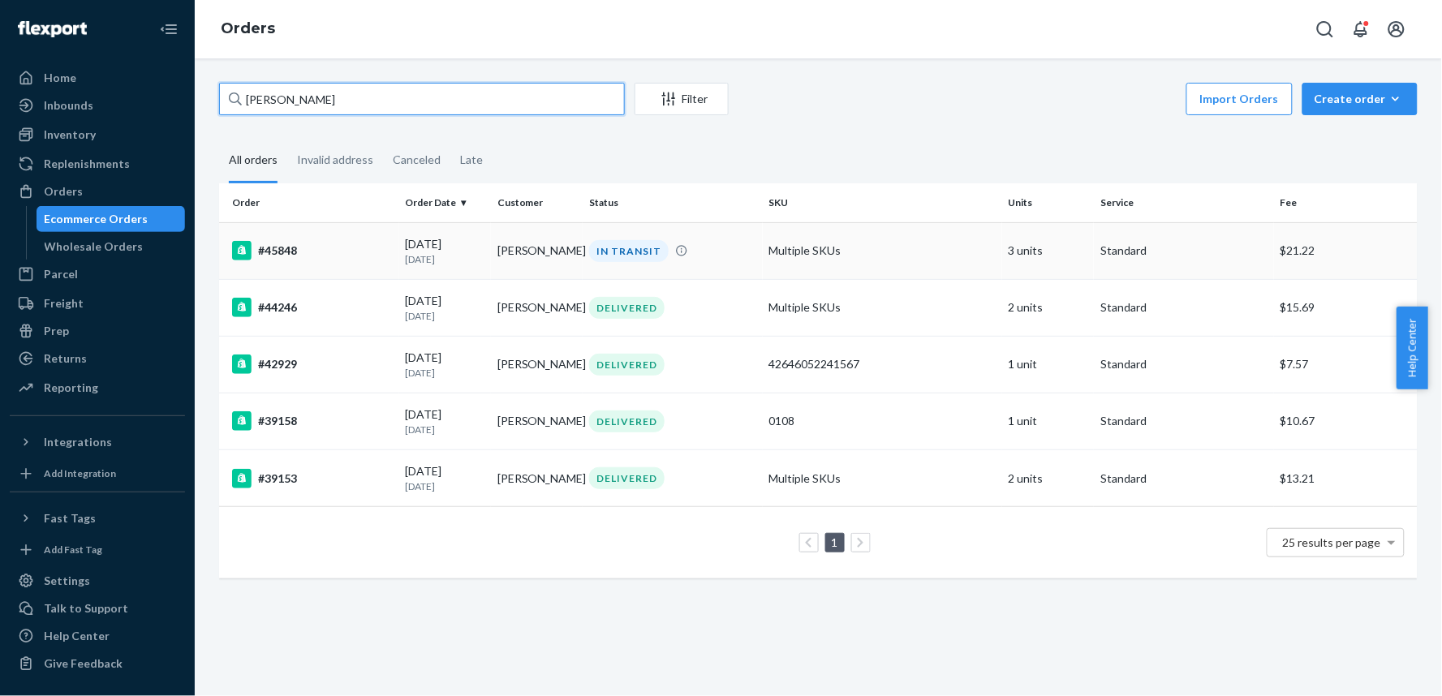
type input "[PERSON_NAME]"
click at [368, 242] on div "#45848" at bounding box center [312, 250] width 161 height 19
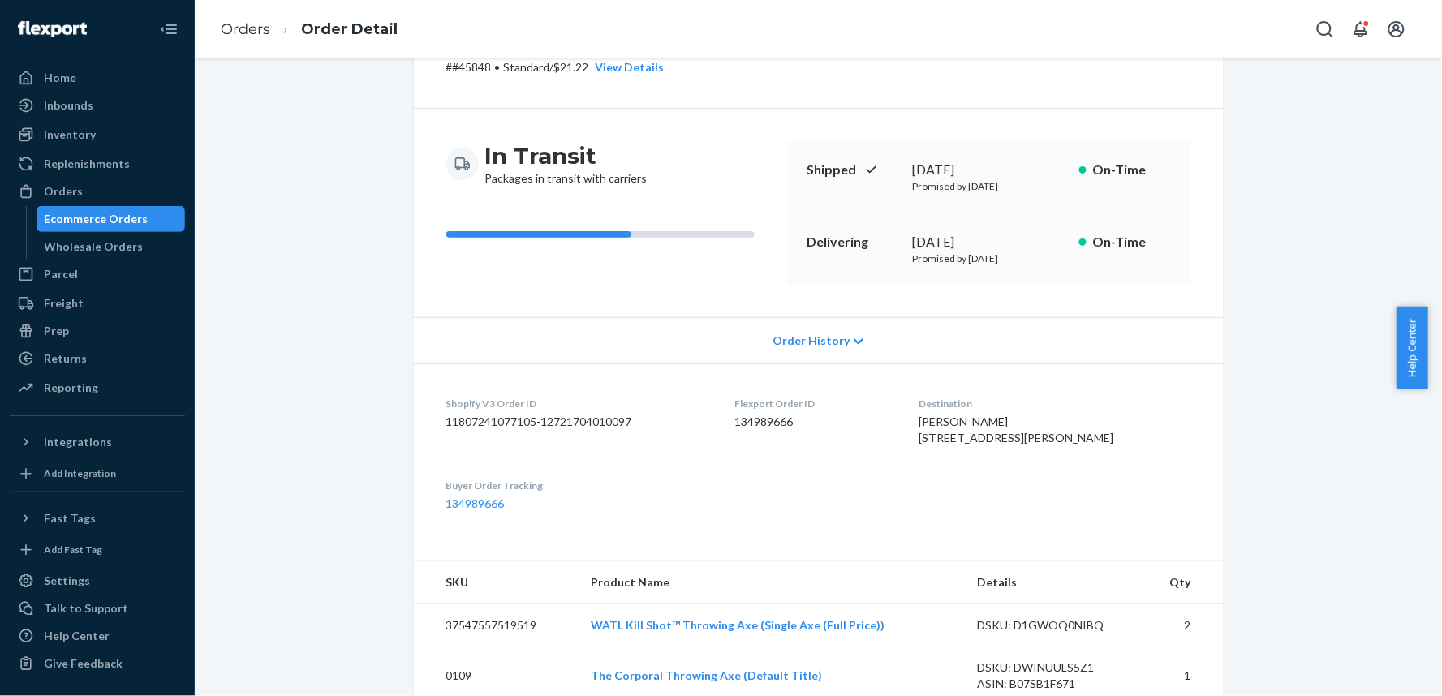
scroll to position [180, 0]
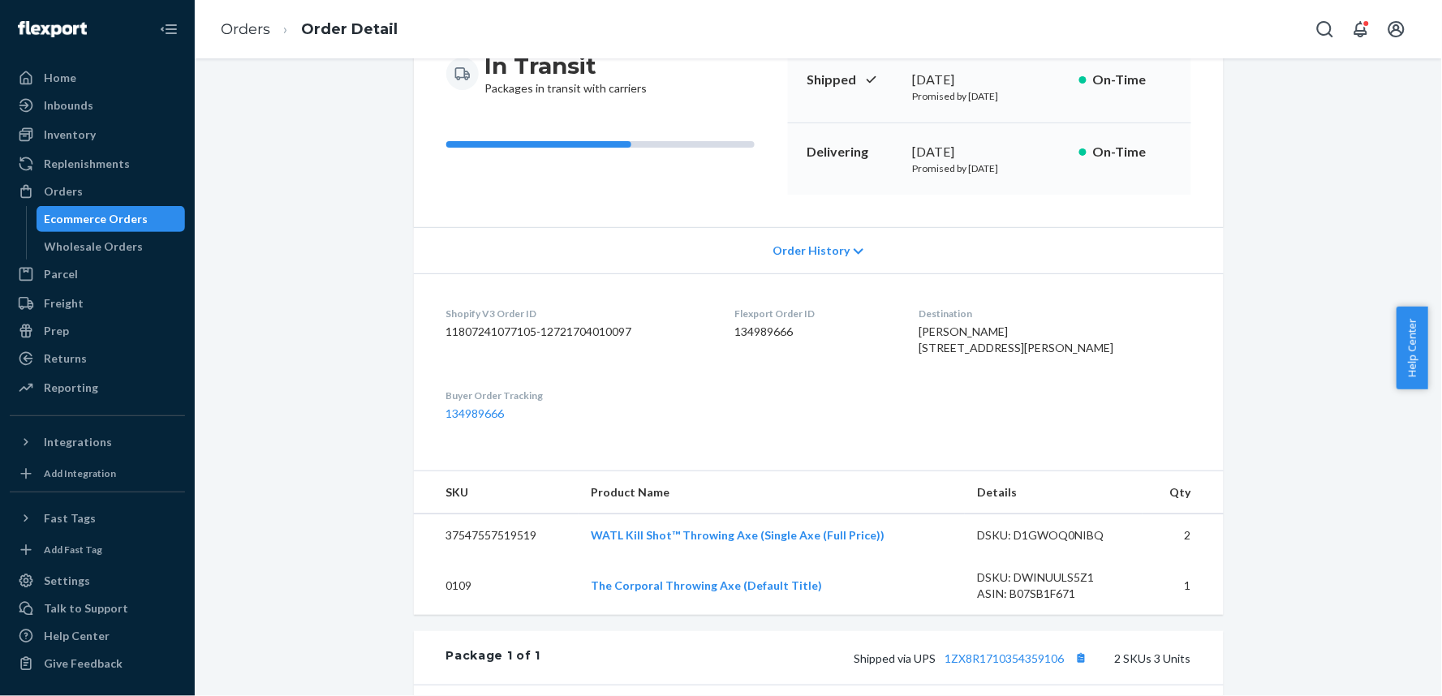
click at [828, 231] on div "Order History" at bounding box center [819, 250] width 810 height 46
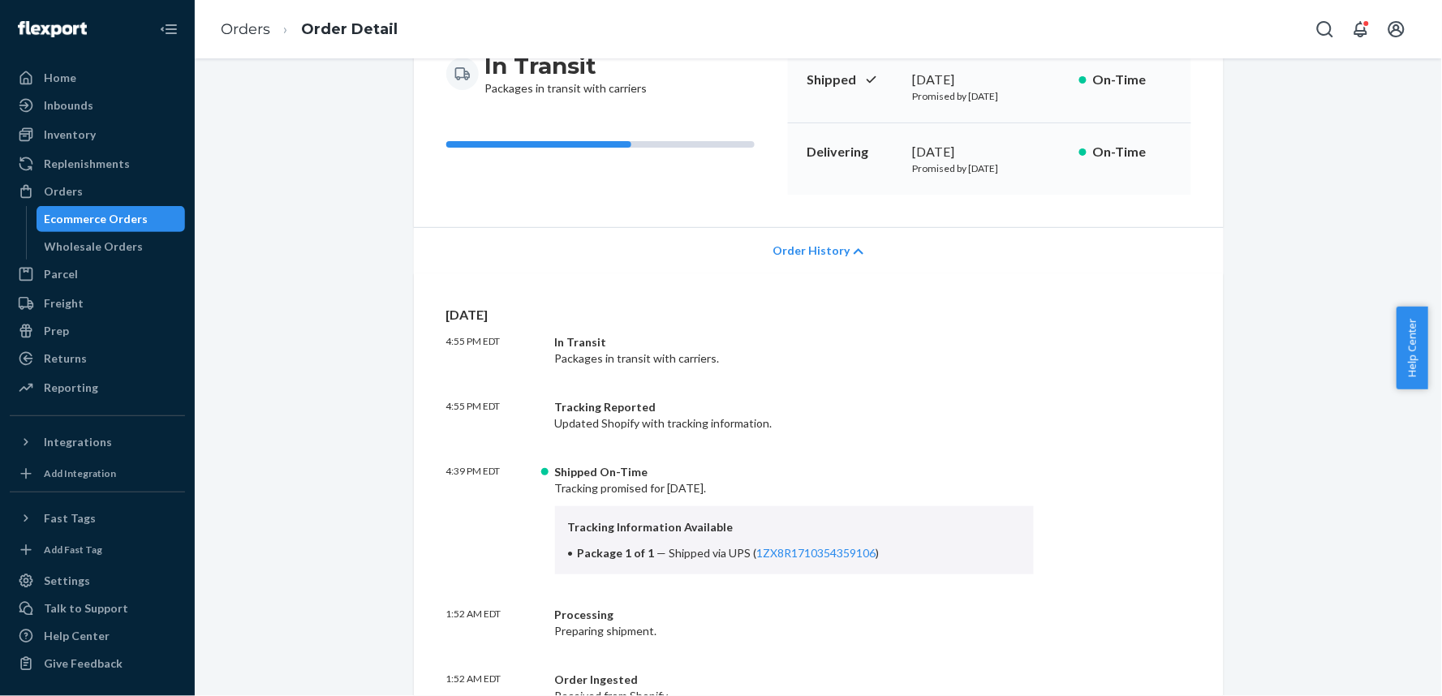
click at [831, 241] on div "Order History" at bounding box center [819, 250] width 810 height 46
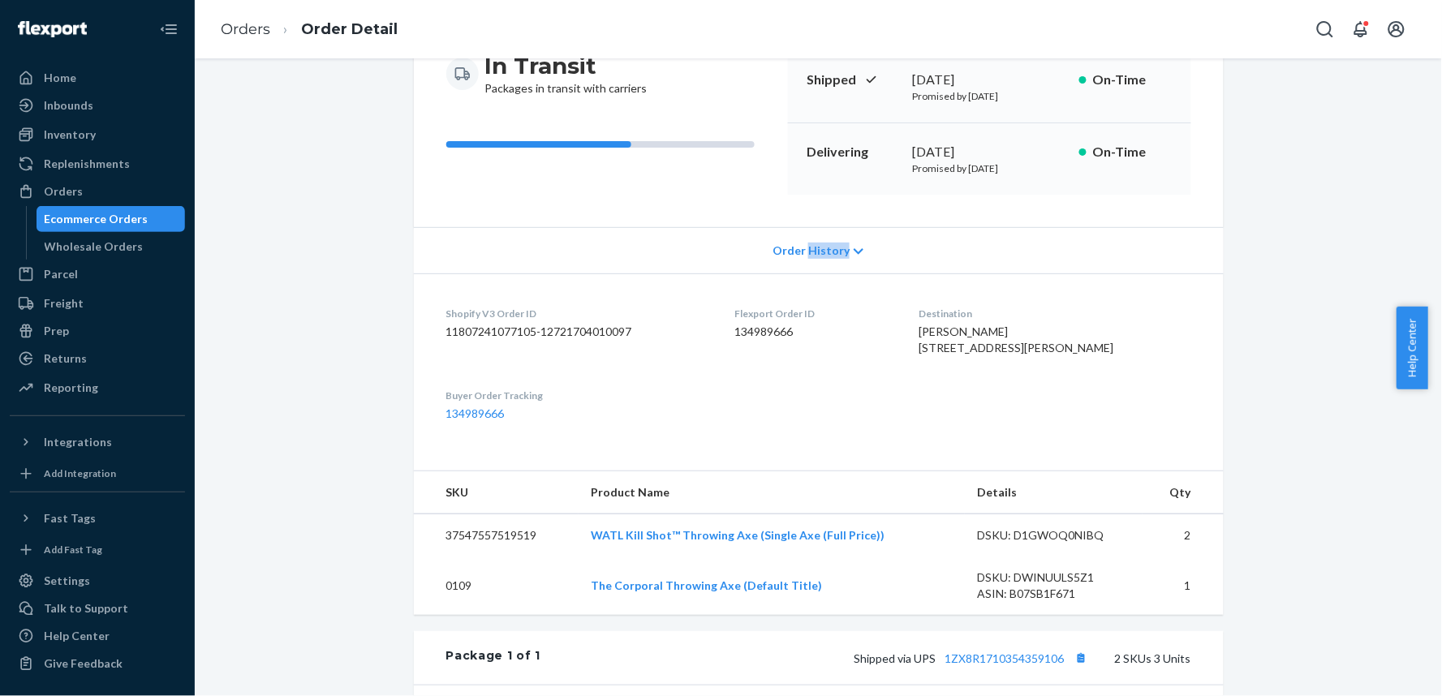
click at [831, 241] on div "Order History" at bounding box center [819, 250] width 810 height 46
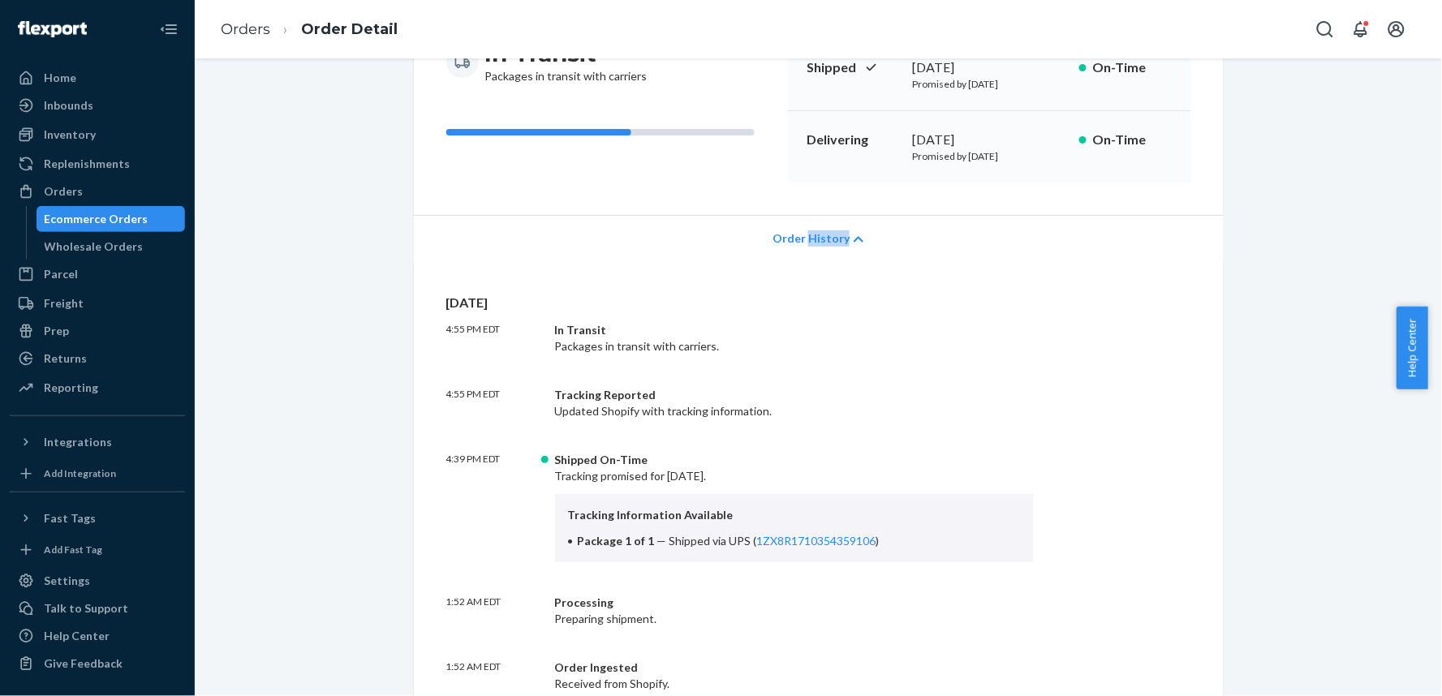
scroll to position [0, 0]
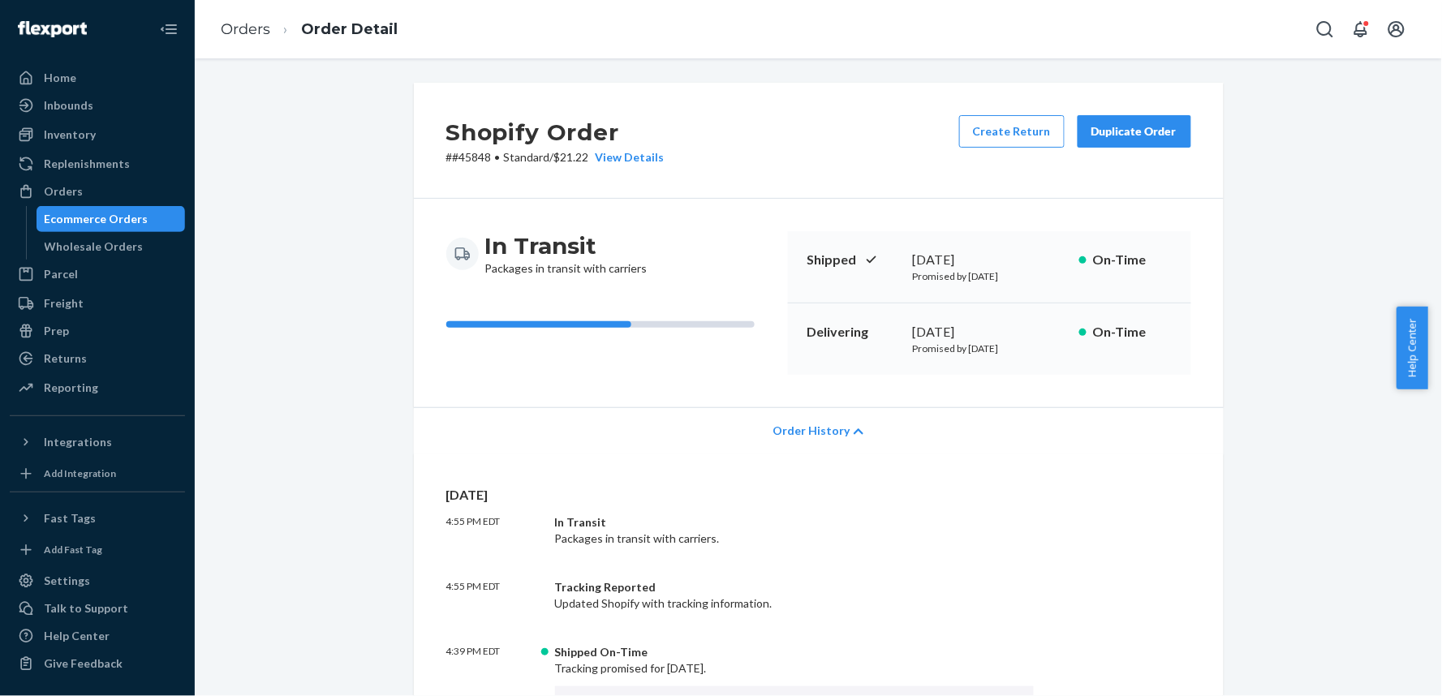
click at [905, 427] on div "Order History" at bounding box center [819, 430] width 810 height 46
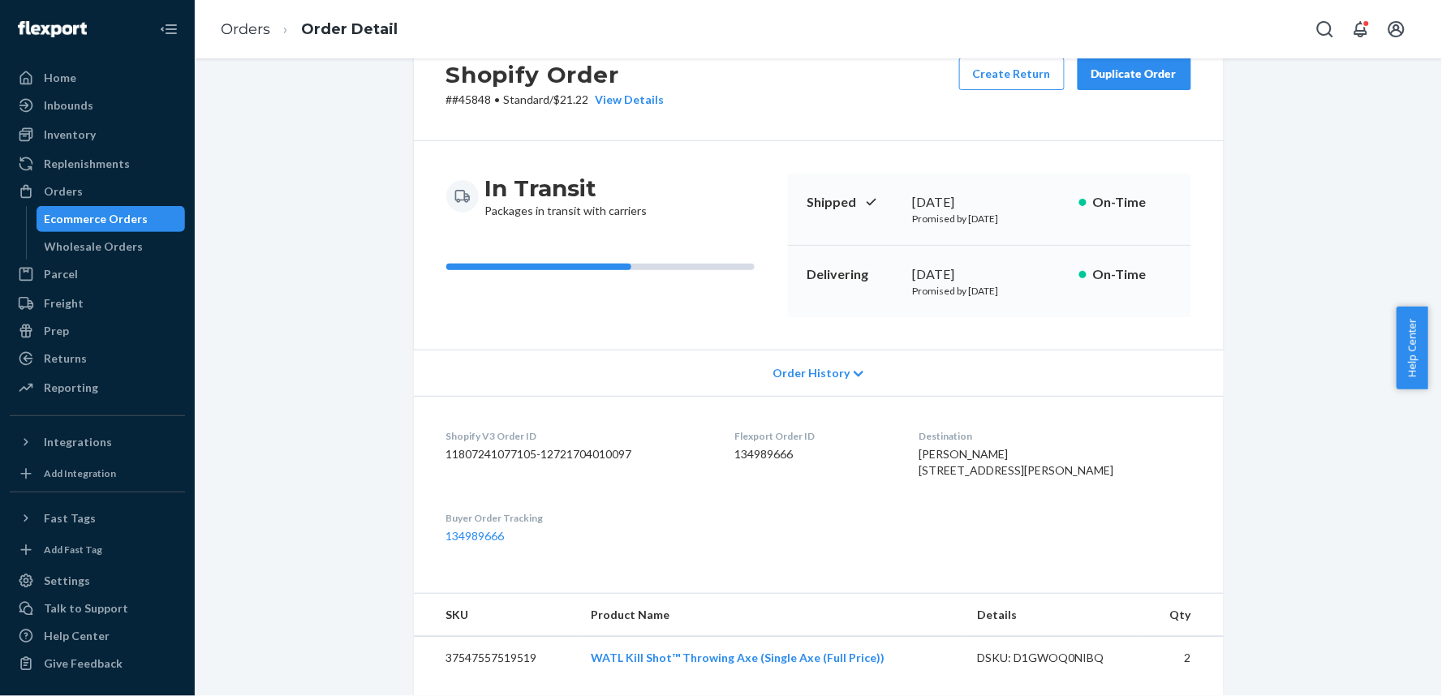
scroll to position [90, 0]
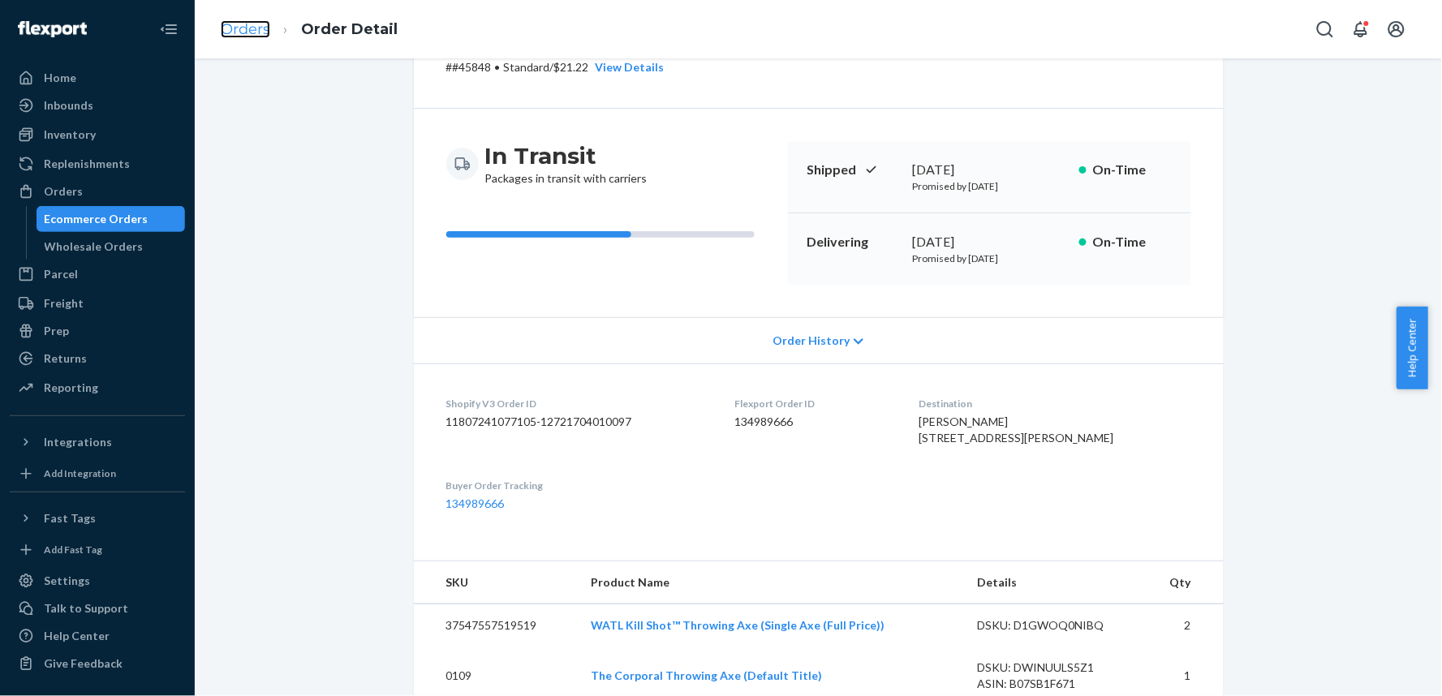
click at [245, 24] on link "Orders" at bounding box center [246, 29] width 50 height 18
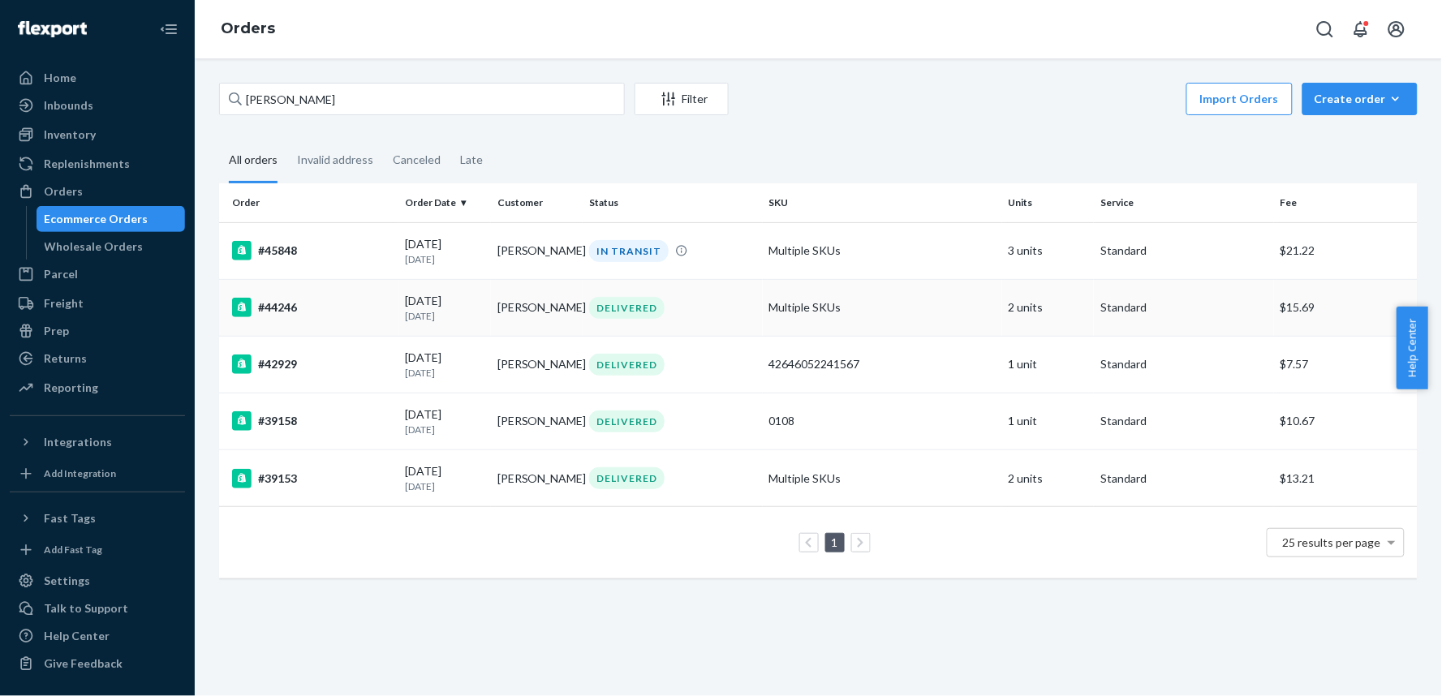
click at [343, 327] on td "#44246" at bounding box center [309, 307] width 180 height 57
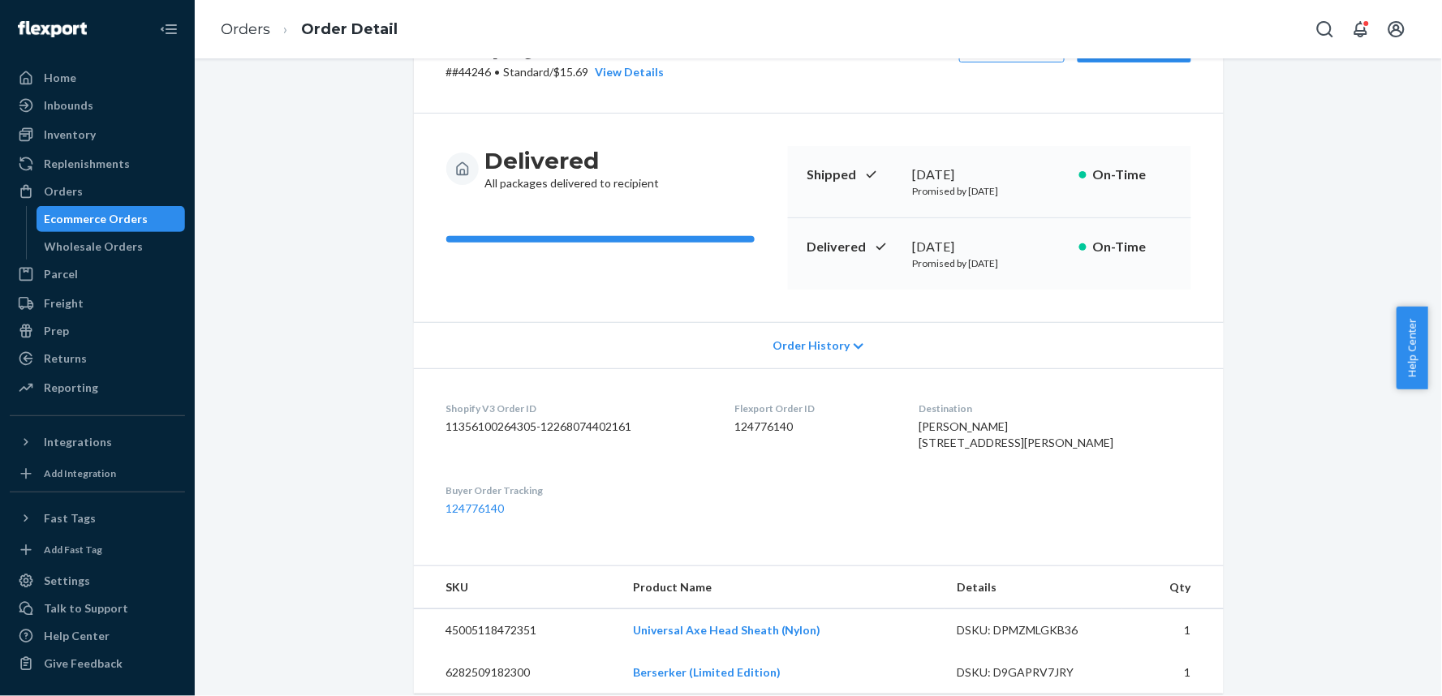
scroll to position [180, 0]
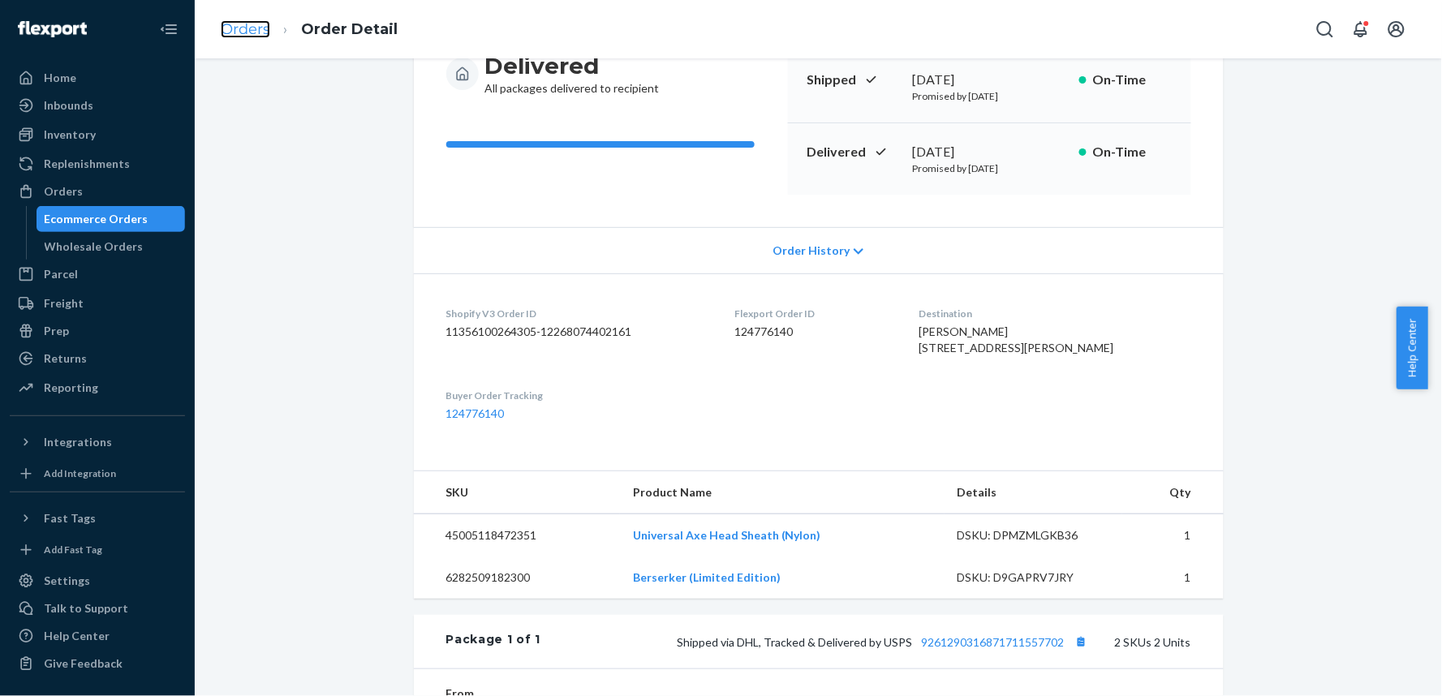
click at [241, 25] on link "Orders" at bounding box center [246, 29] width 50 height 18
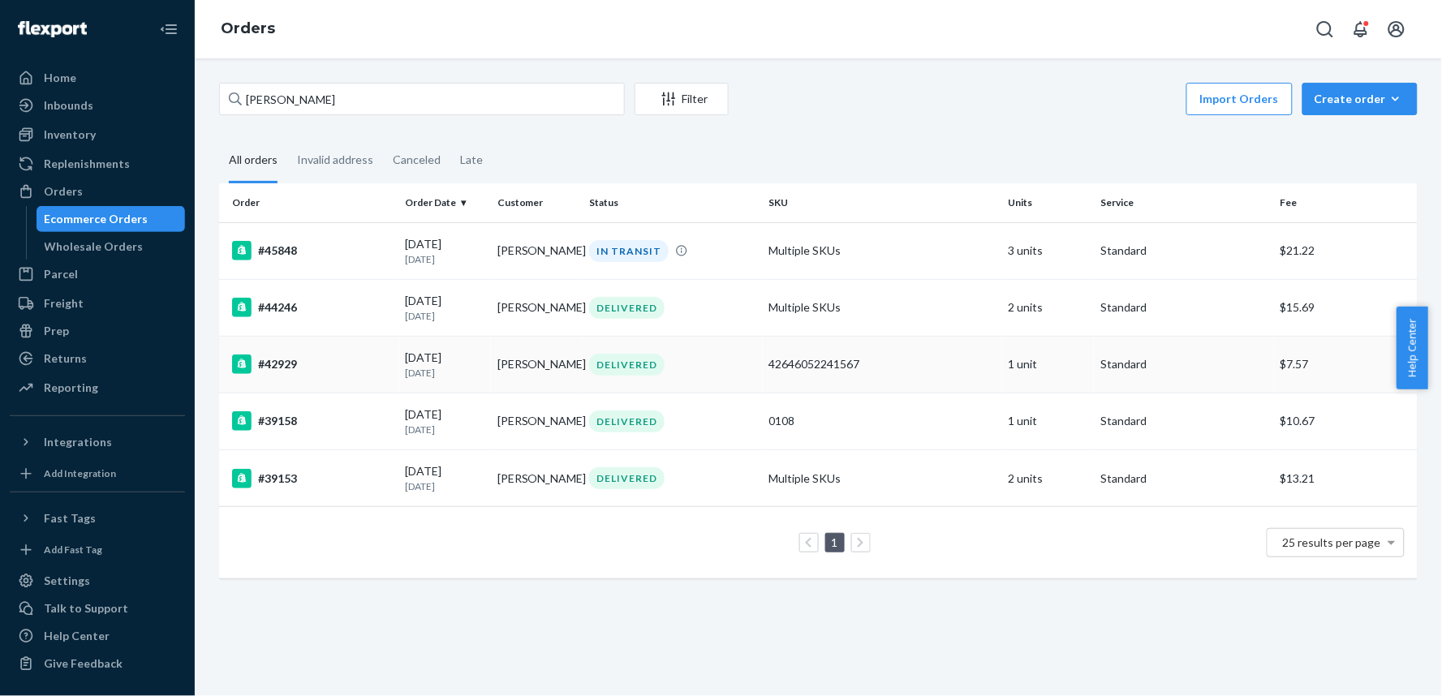
click at [351, 382] on td "#42929" at bounding box center [309, 364] width 180 height 57
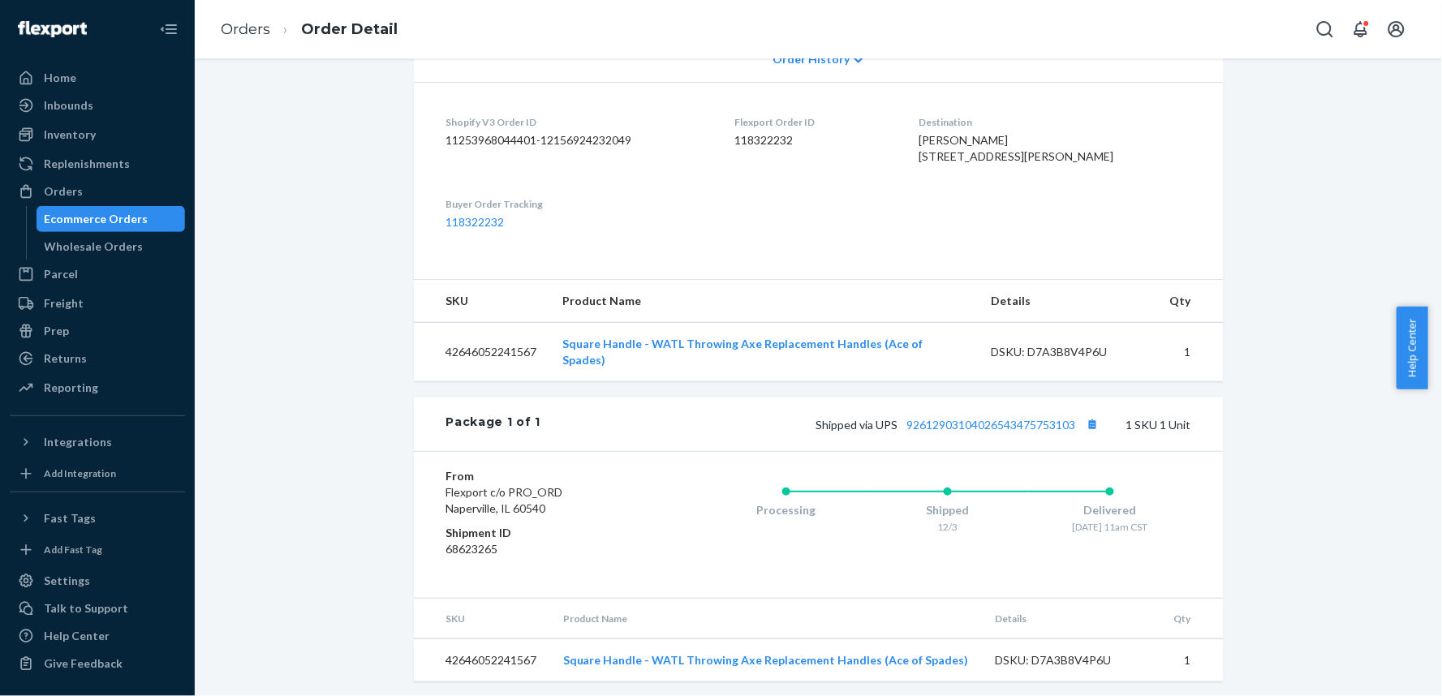
scroll to position [393, 0]
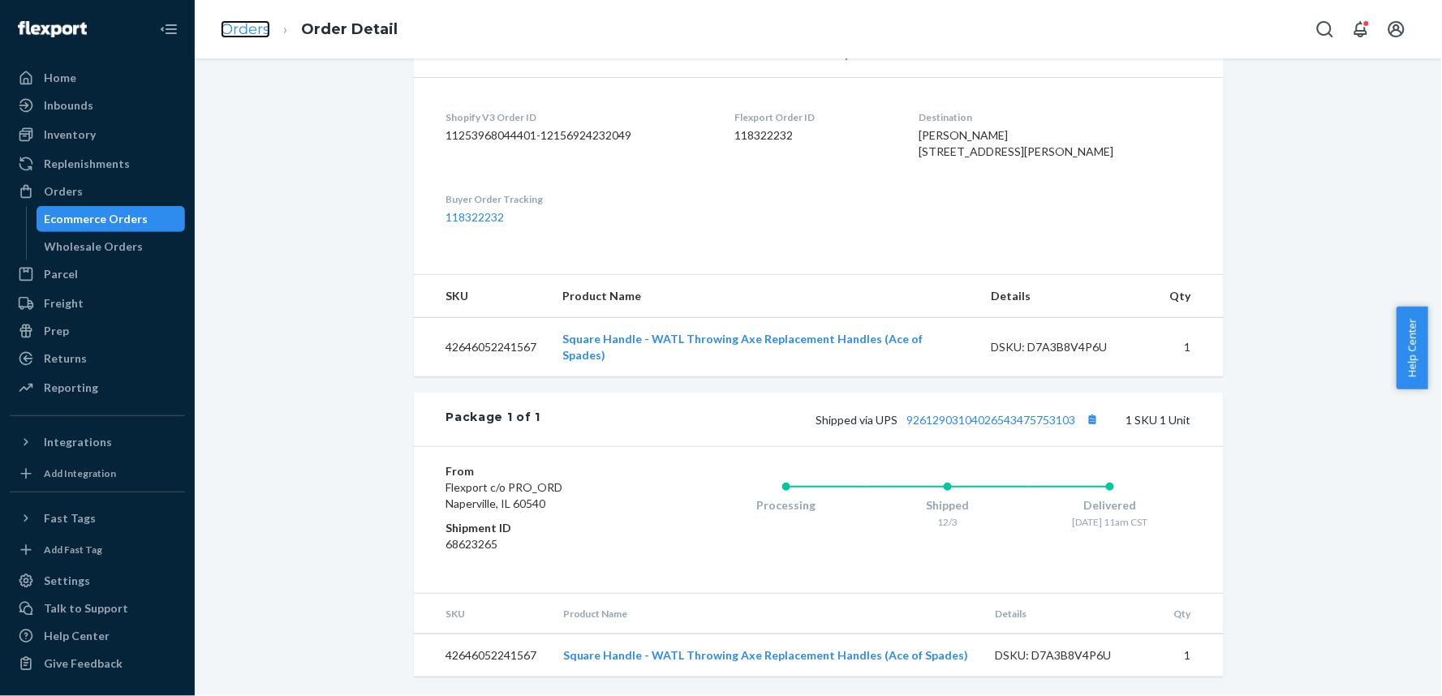
click at [232, 32] on link "Orders" at bounding box center [246, 29] width 50 height 18
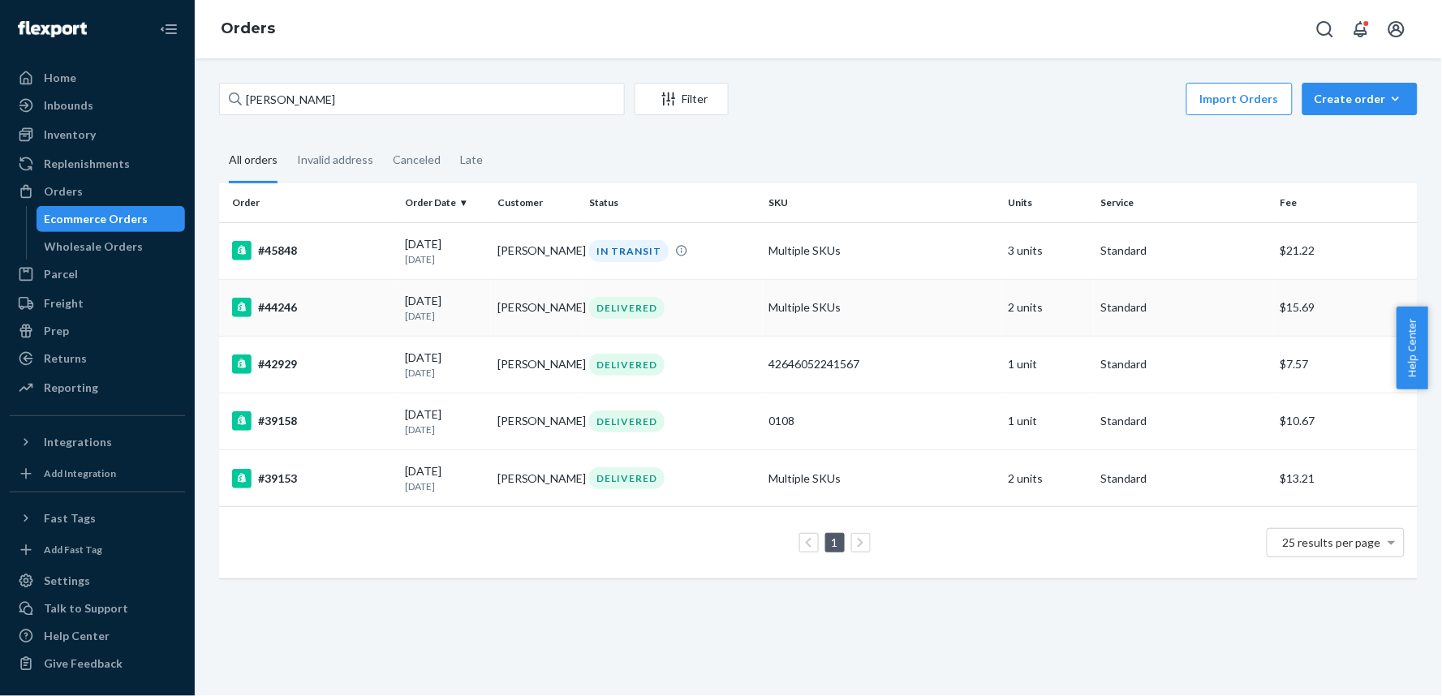
click at [330, 307] on div "#44246" at bounding box center [312, 307] width 161 height 19
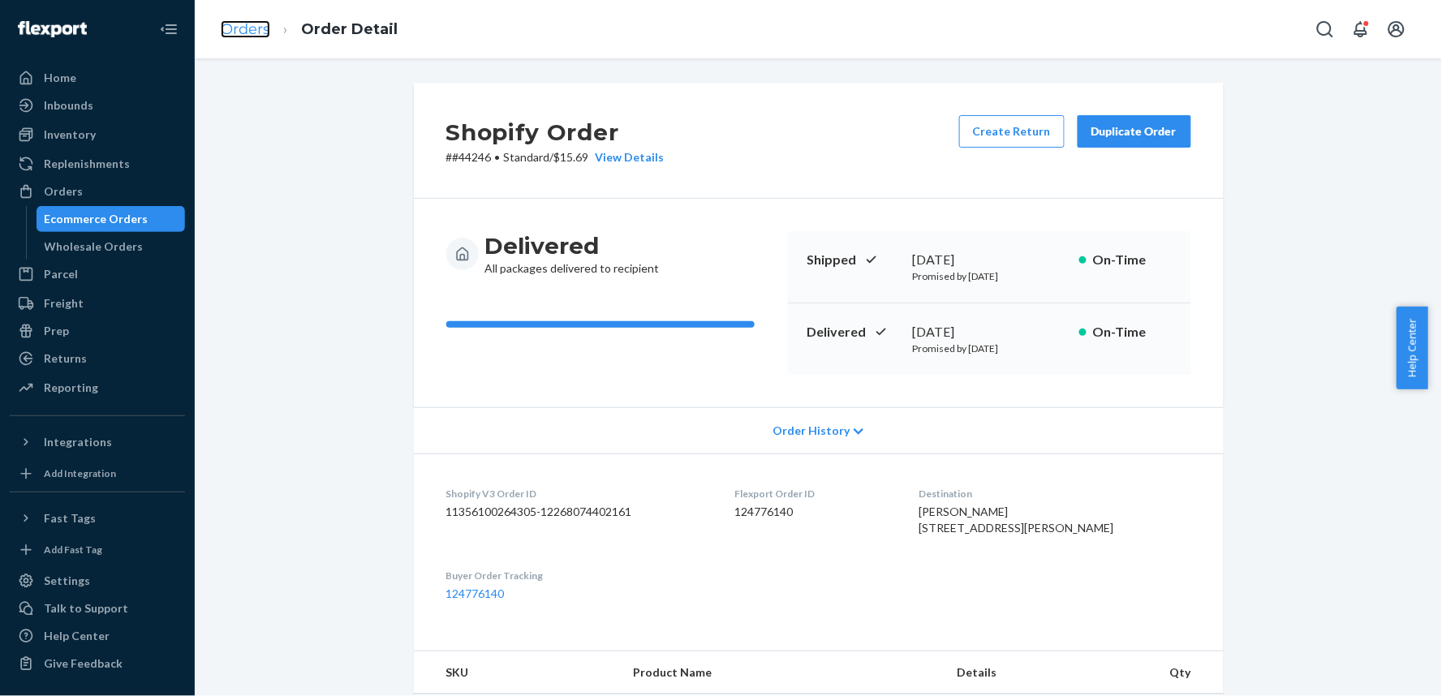
click at [242, 26] on link "Orders" at bounding box center [246, 29] width 50 height 18
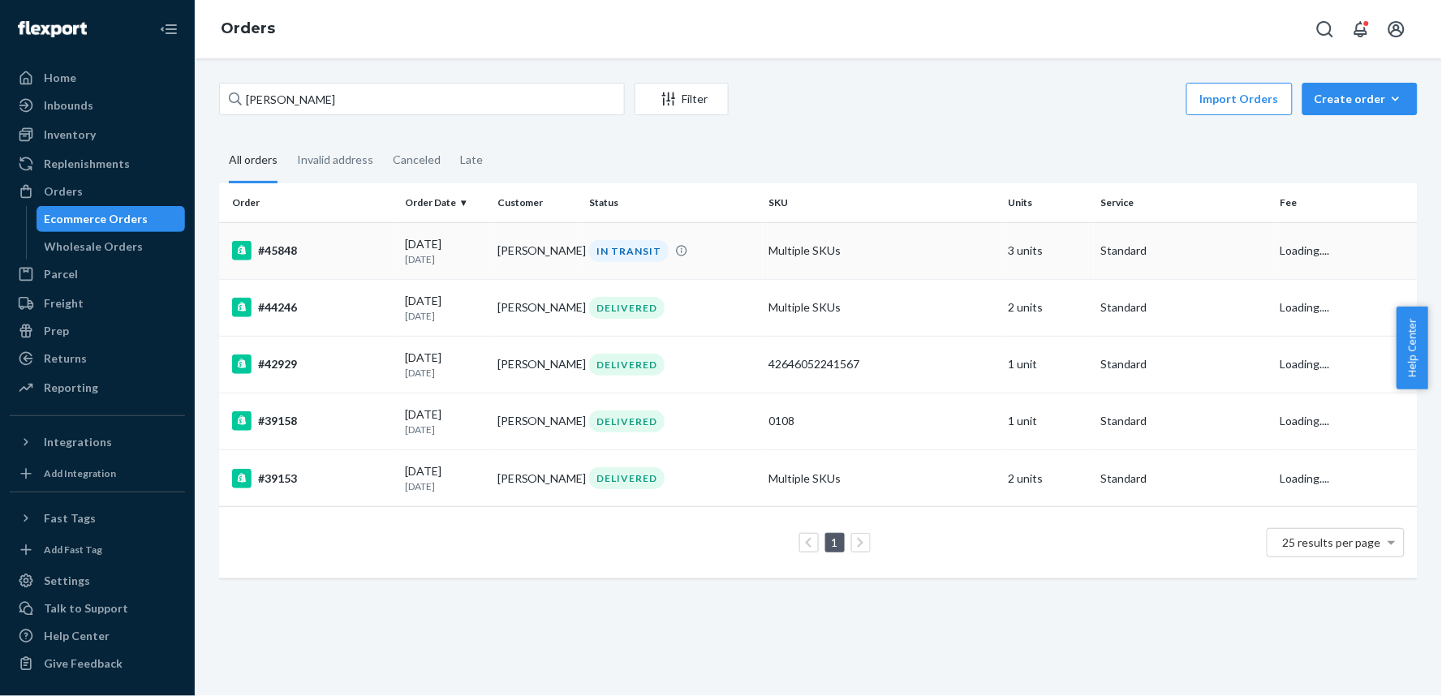
click at [364, 237] on td "#45848" at bounding box center [309, 250] width 180 height 57
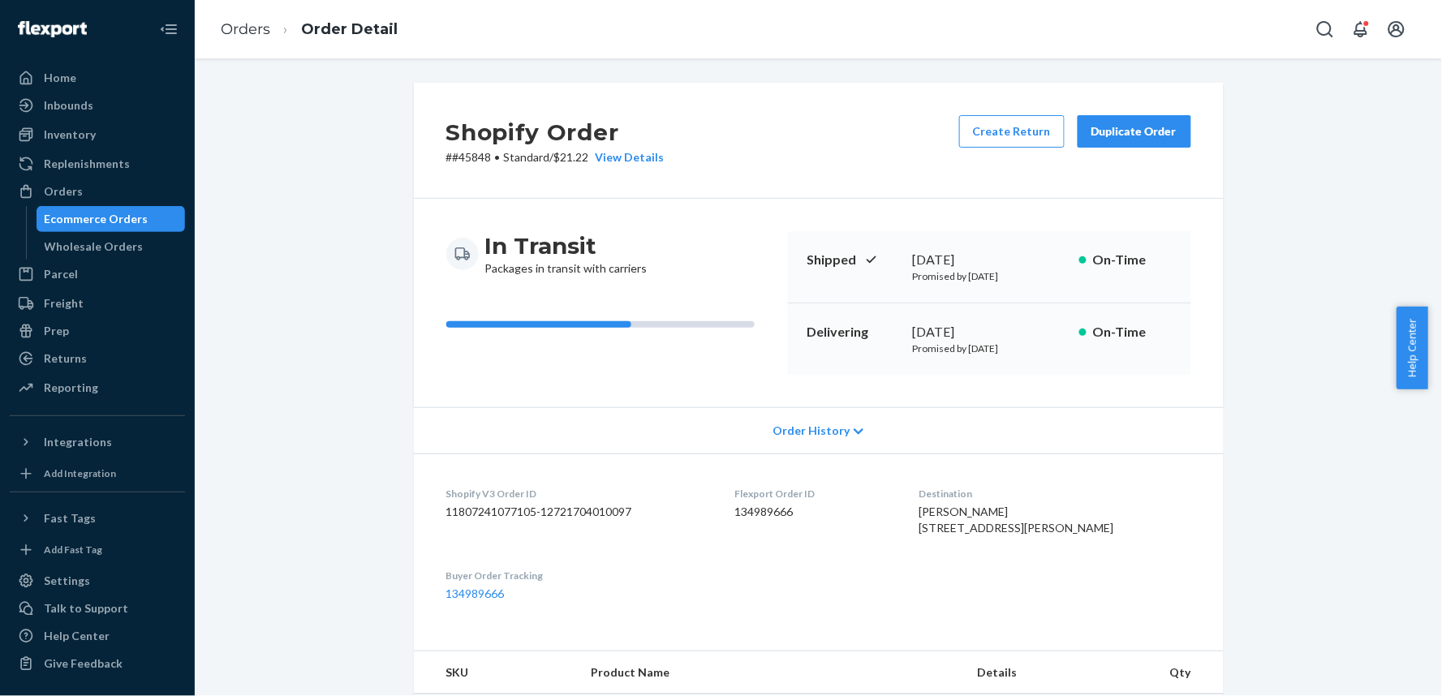
drag, startPoint x: 993, startPoint y: 561, endPoint x: 969, endPoint y: 529, distance: 39.9
click at [969, 529] on dl "Shopify V3 Order ID 11807241077105-12721704010097 Flexport Order ID 134989666 D…" at bounding box center [819, 544] width 810 height 181
copy span "644 west Donald St Waterloo, IA 50703 US"
click at [241, 34] on link "Orders" at bounding box center [246, 29] width 50 height 18
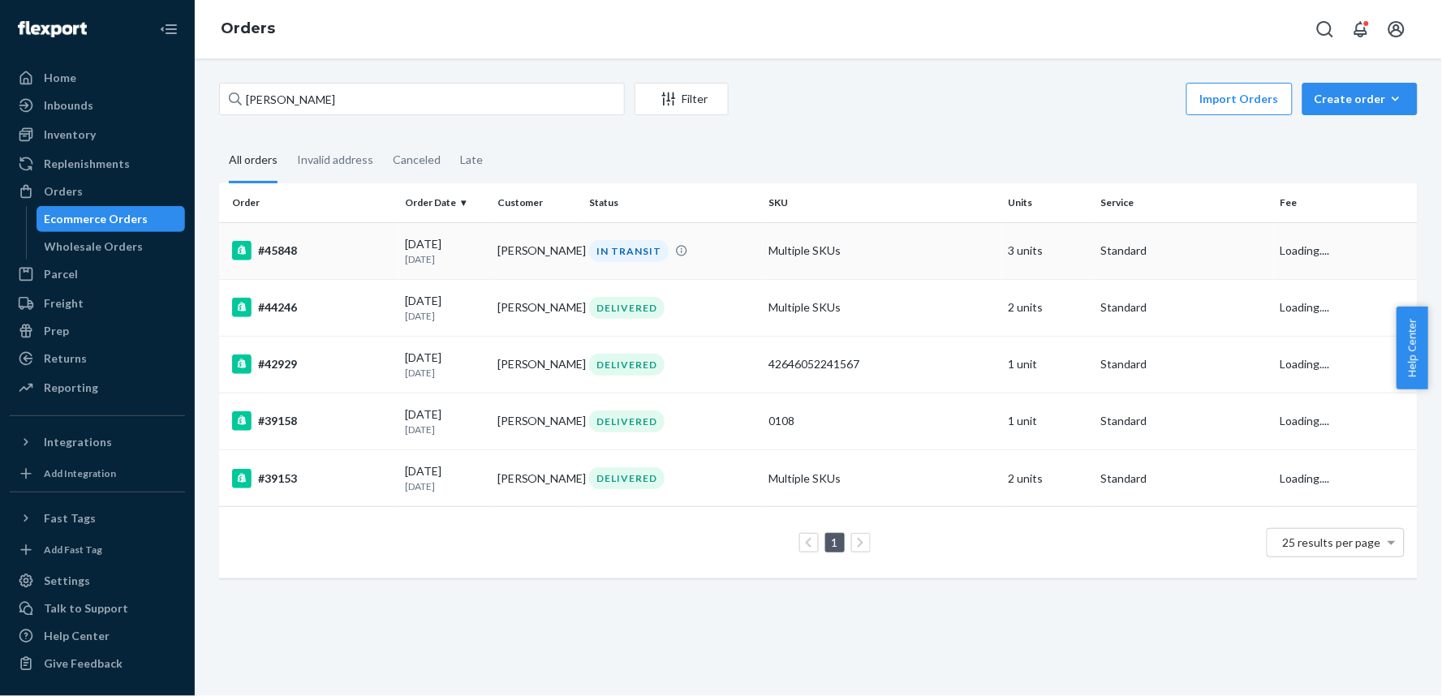
click at [312, 252] on div "#45848" at bounding box center [312, 250] width 161 height 19
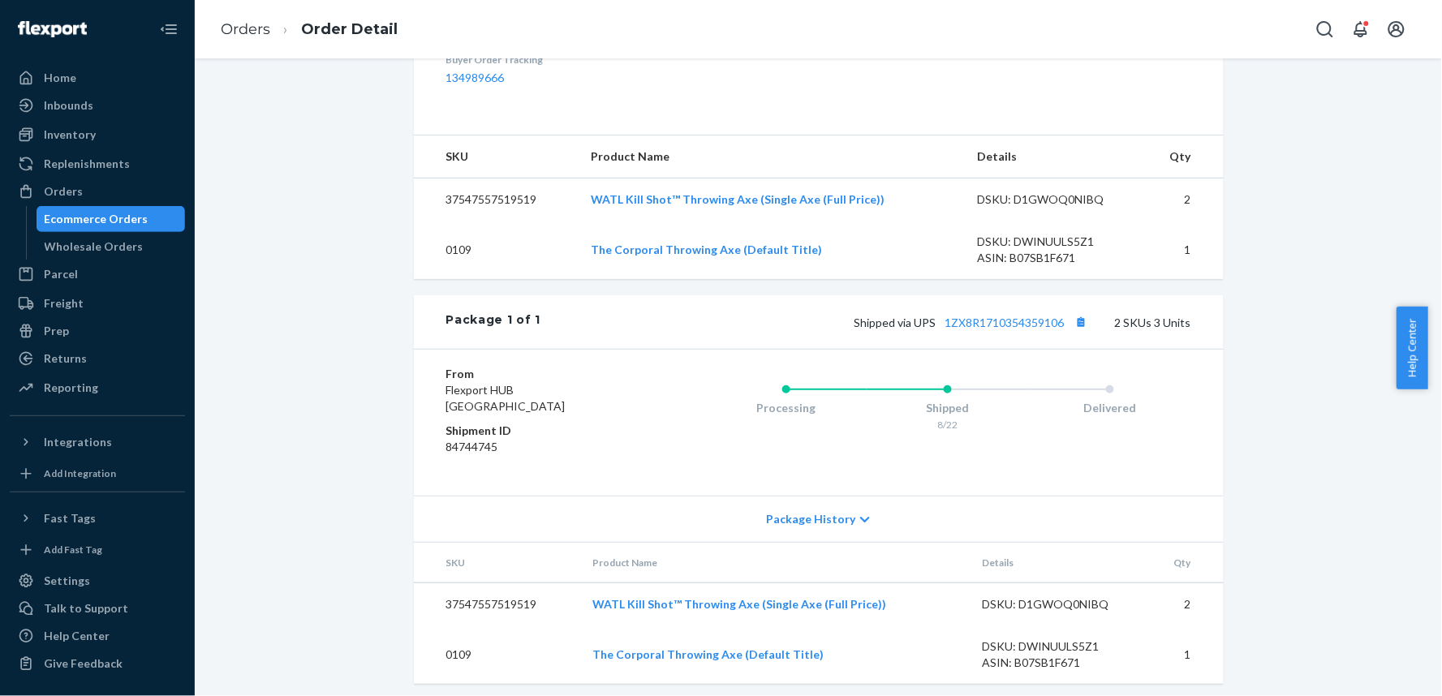
scroll to position [556, 0]
